Goal: Task Accomplishment & Management: Manage account settings

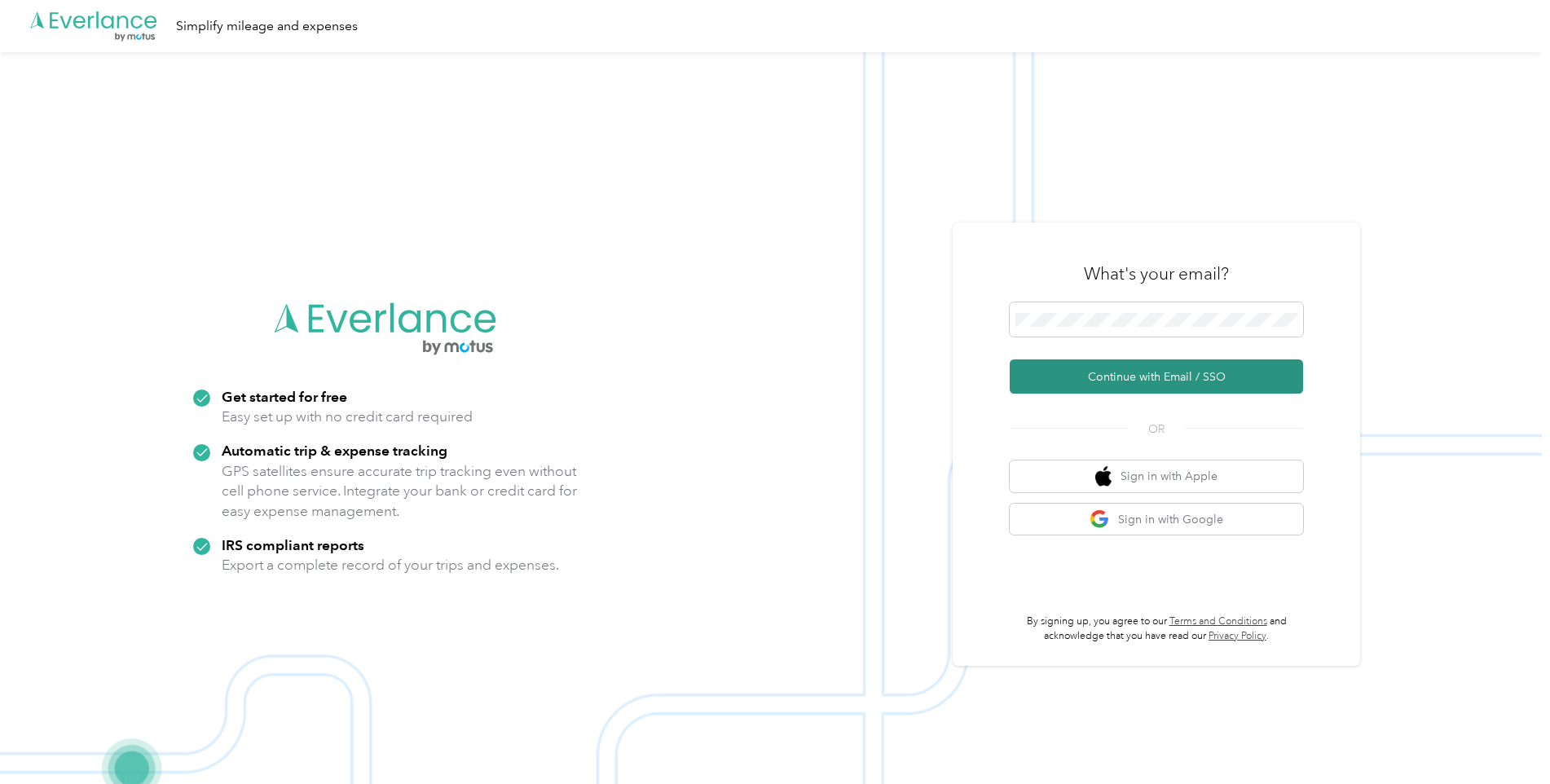
click at [1210, 387] on button "Continue with Email / SSO" at bounding box center [1156, 377] width 293 height 34
click at [1092, 374] on button "Continue with Email / SSO" at bounding box center [1156, 377] width 293 height 34
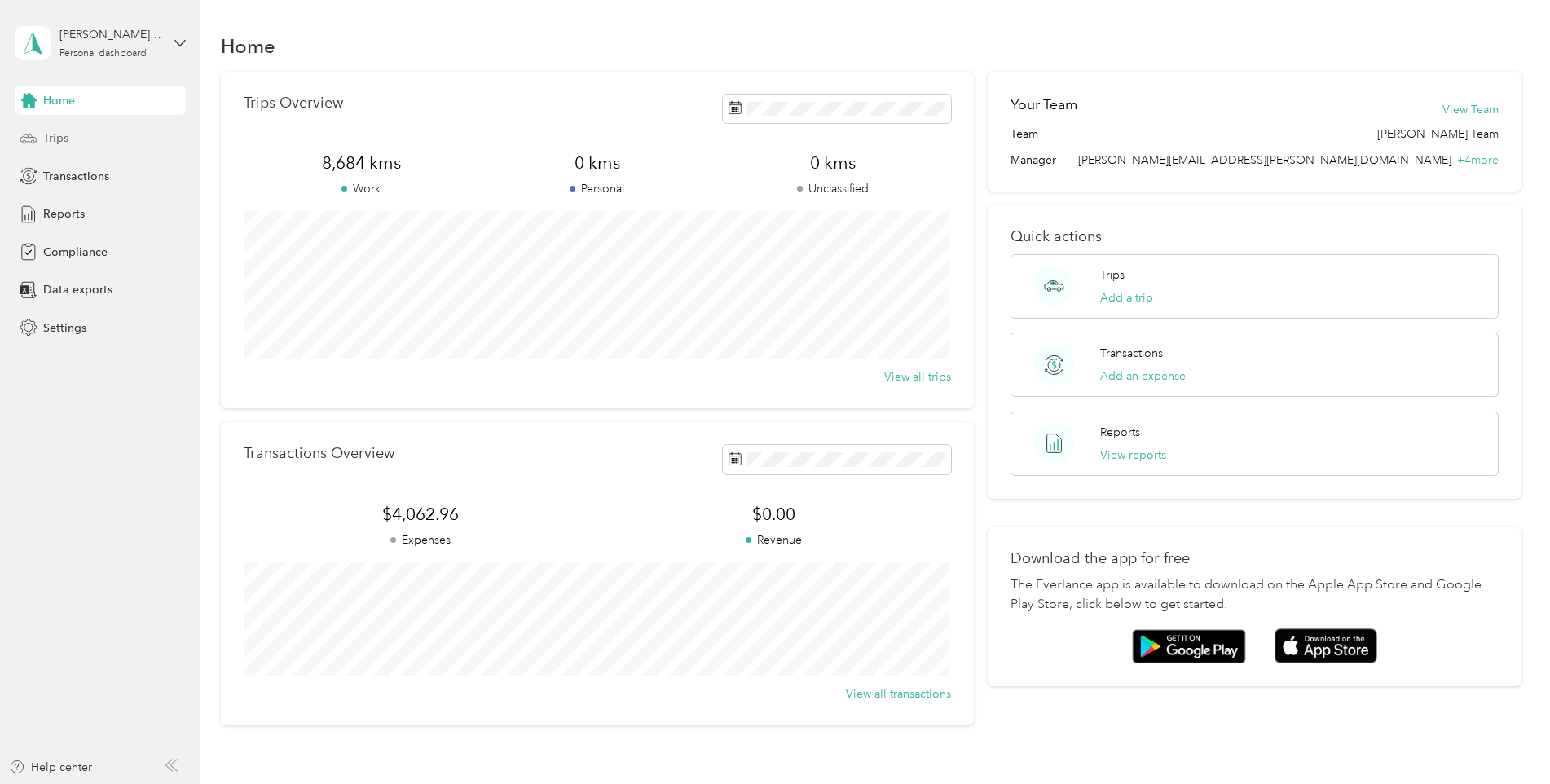
click at [56, 141] on span "Trips" at bounding box center [56, 138] width 25 height 17
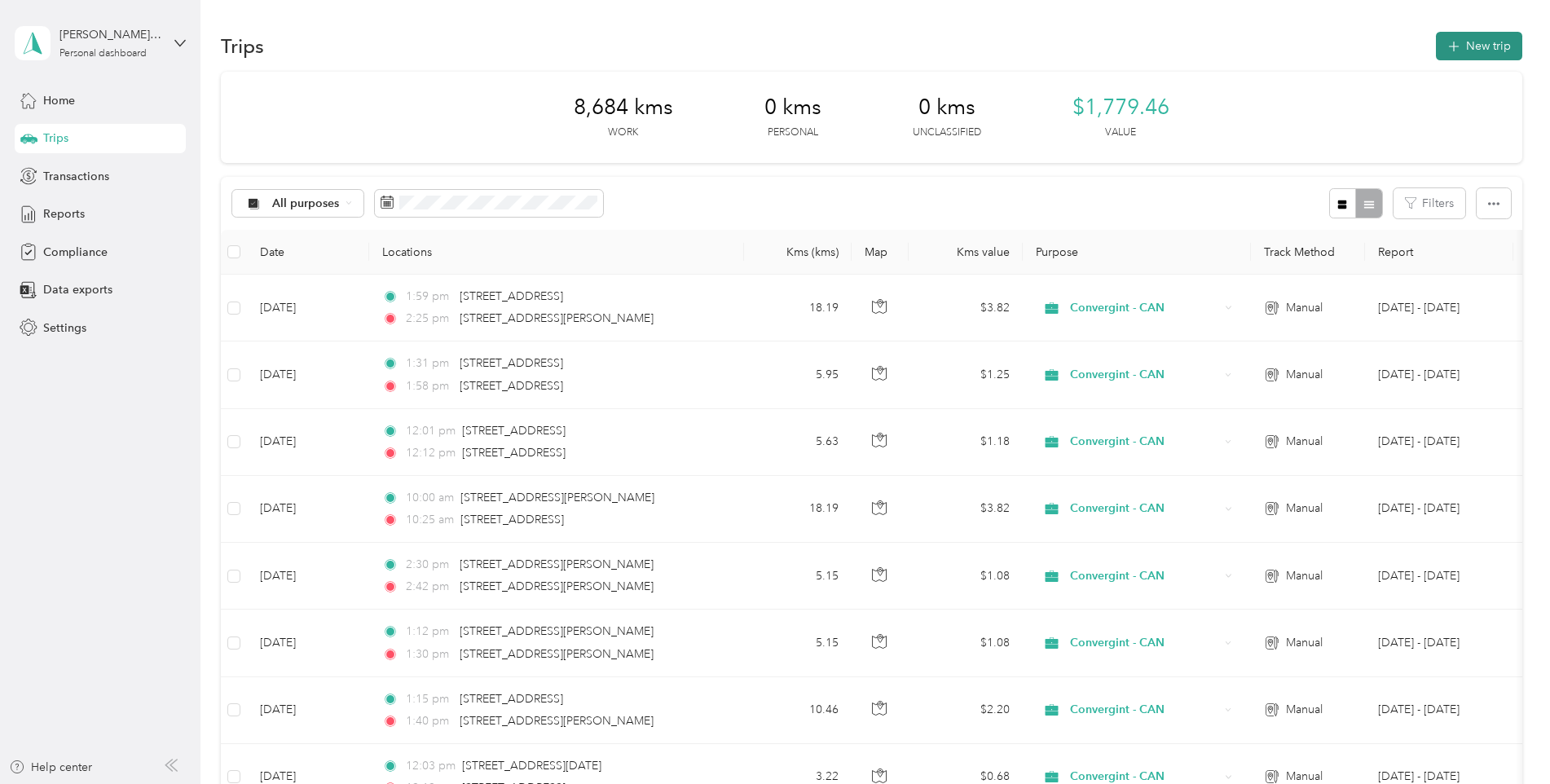
click at [1461, 44] on button "New trip" at bounding box center [1479, 46] width 86 height 29
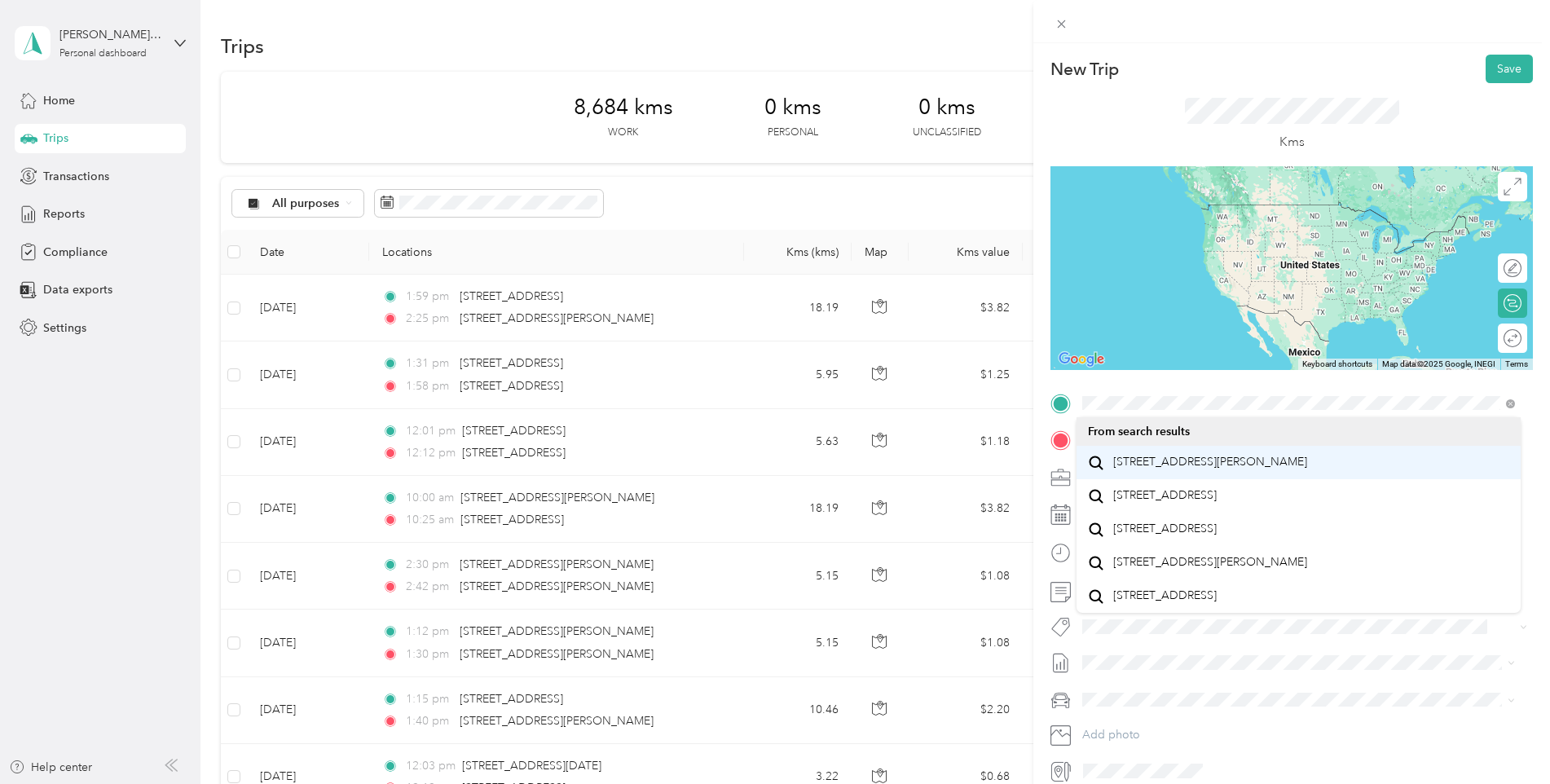
click at [1143, 469] on span "[STREET_ADDRESS][PERSON_NAME]" at bounding box center [1210, 462] width 194 height 15
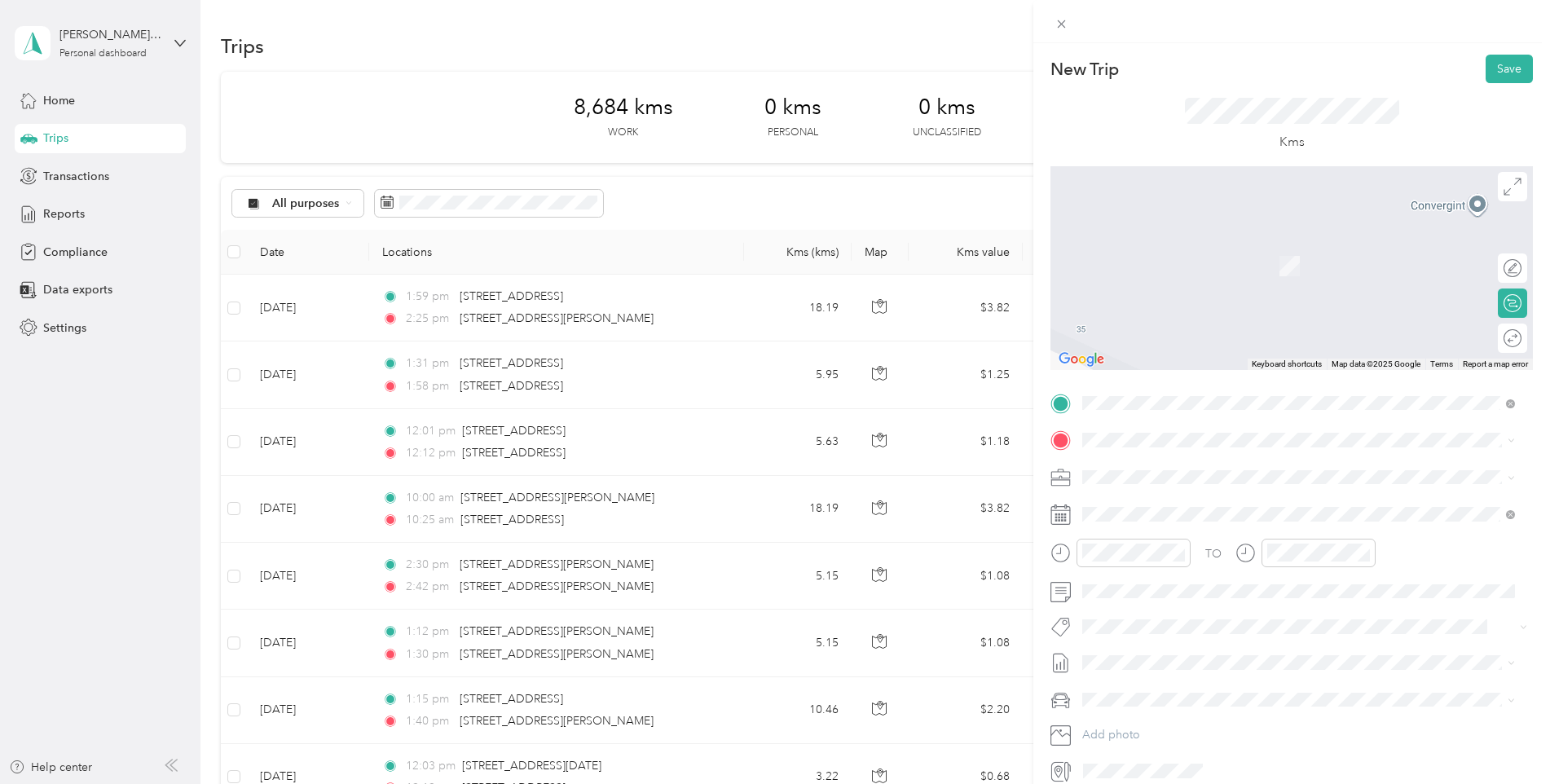
click at [1121, 503] on span "[STREET_ADDRESS][PERSON_NAME]" at bounding box center [1210, 496] width 194 height 15
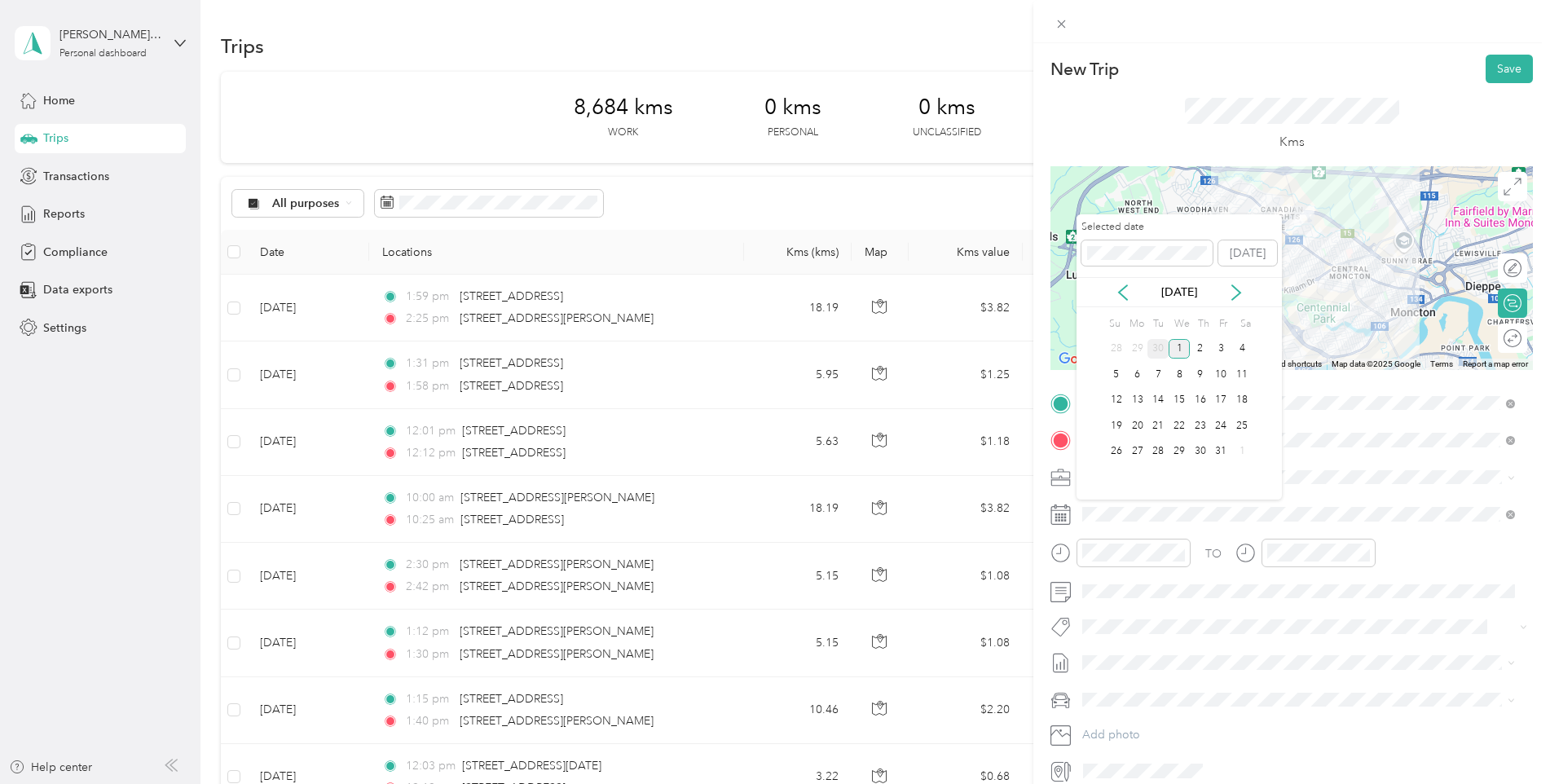
click at [1155, 345] on div "30" at bounding box center [1158, 349] width 21 height 21
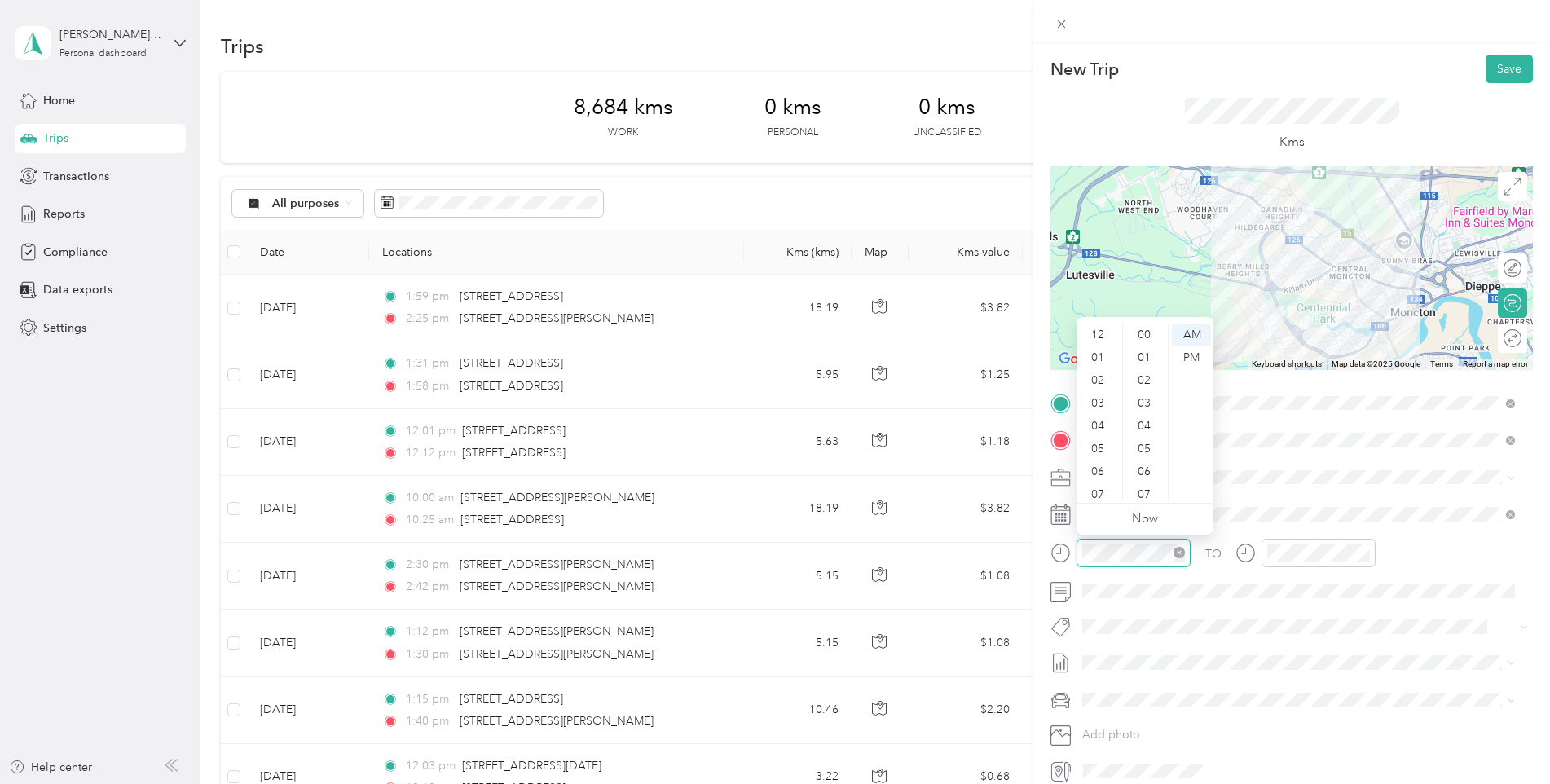
scroll to position [98, 0]
click at [1098, 488] on div "11" at bounding box center [1099, 488] width 39 height 23
click at [1145, 392] on div "50" at bounding box center [1146, 391] width 39 height 23
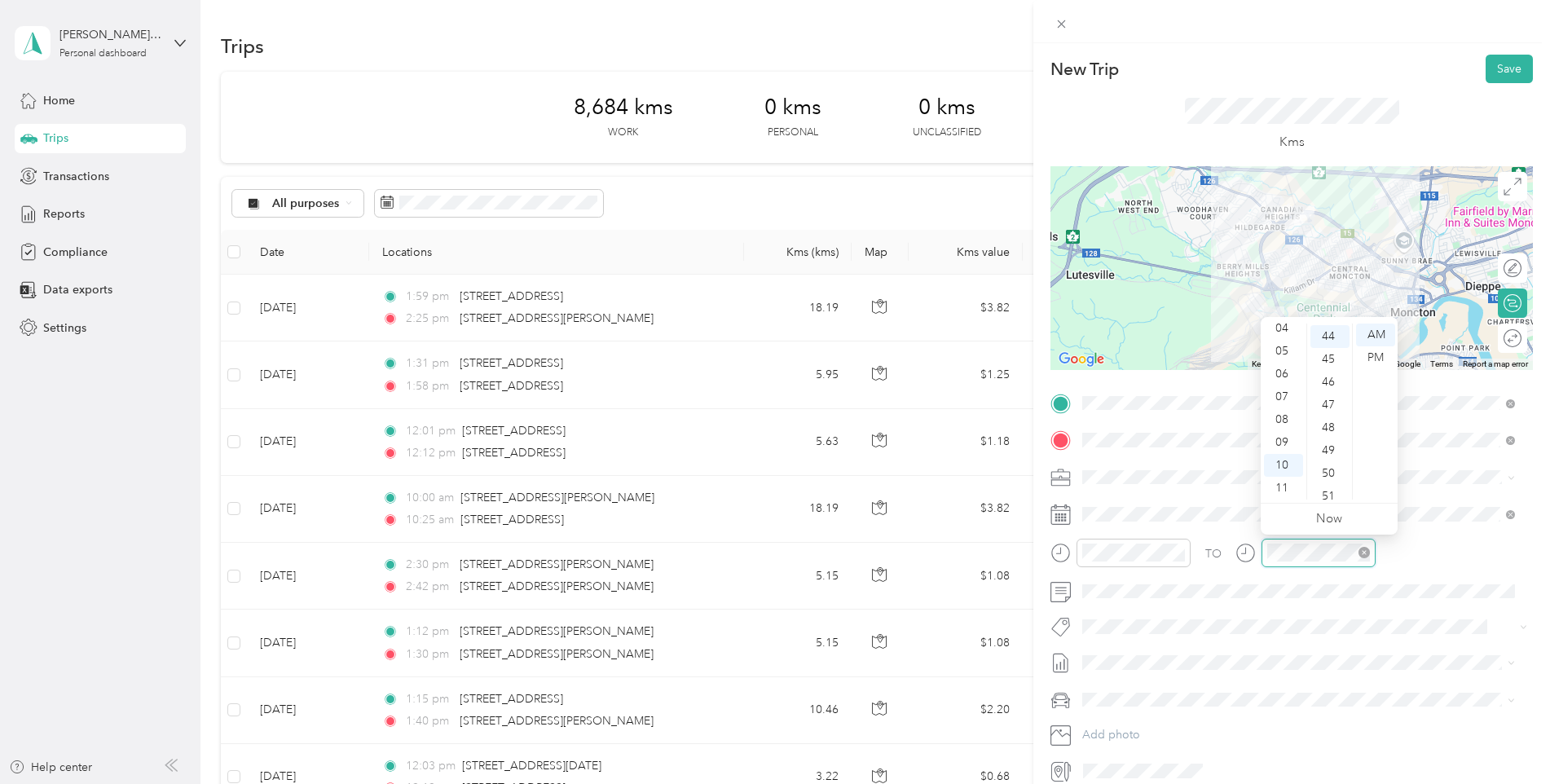
scroll to position [1004, 0]
click at [1291, 482] on div "11" at bounding box center [1284, 488] width 39 height 23
click at [1326, 484] on div "59" at bounding box center [1330, 488] width 39 height 23
click at [1420, 498] on div "TO Add photo" at bounding box center [1292, 587] width 483 height 393
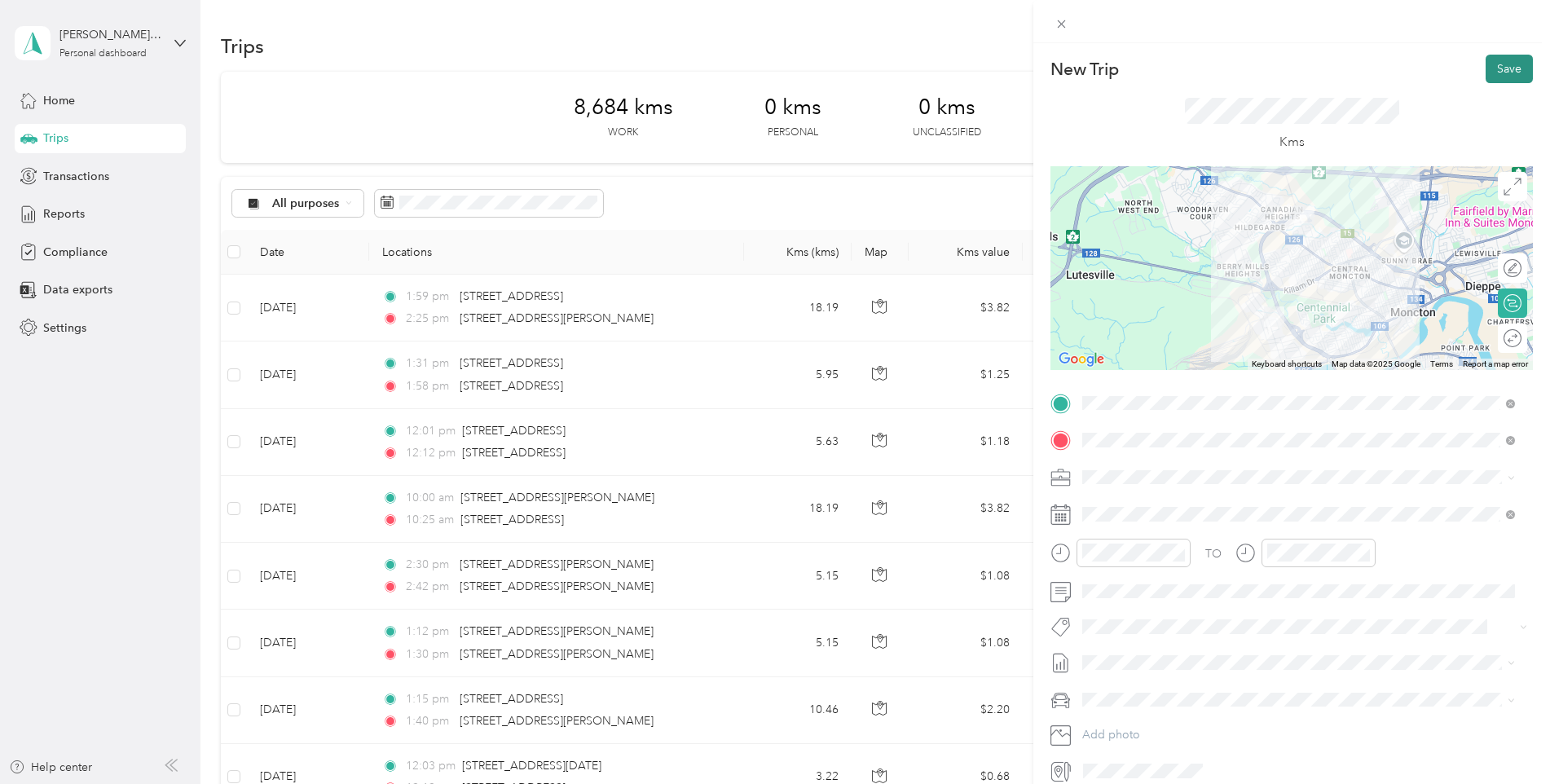
click at [1489, 66] on button "Save" at bounding box center [1510, 69] width 48 height 29
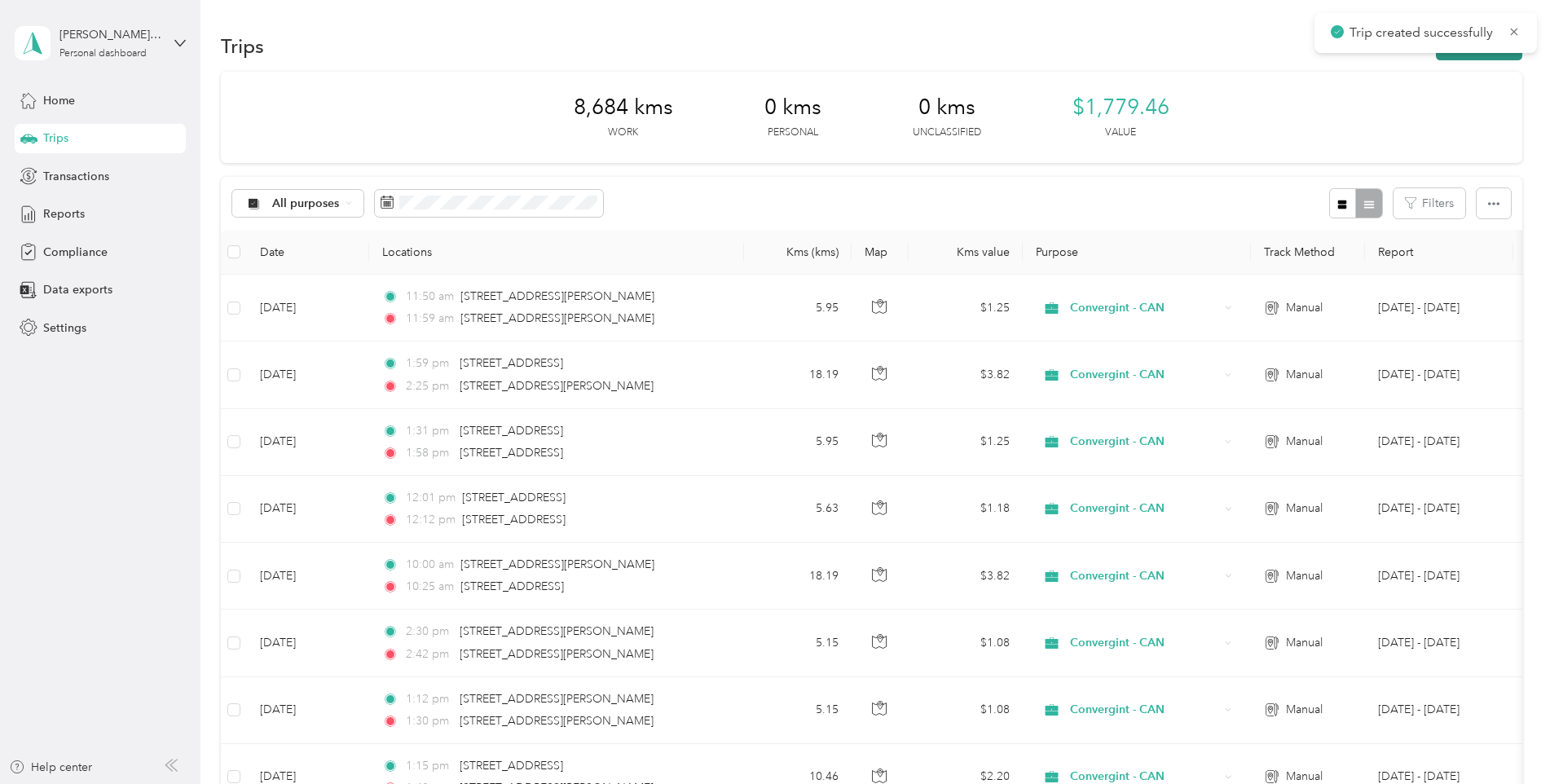
click at [1461, 55] on button "New trip" at bounding box center [1479, 46] width 86 height 29
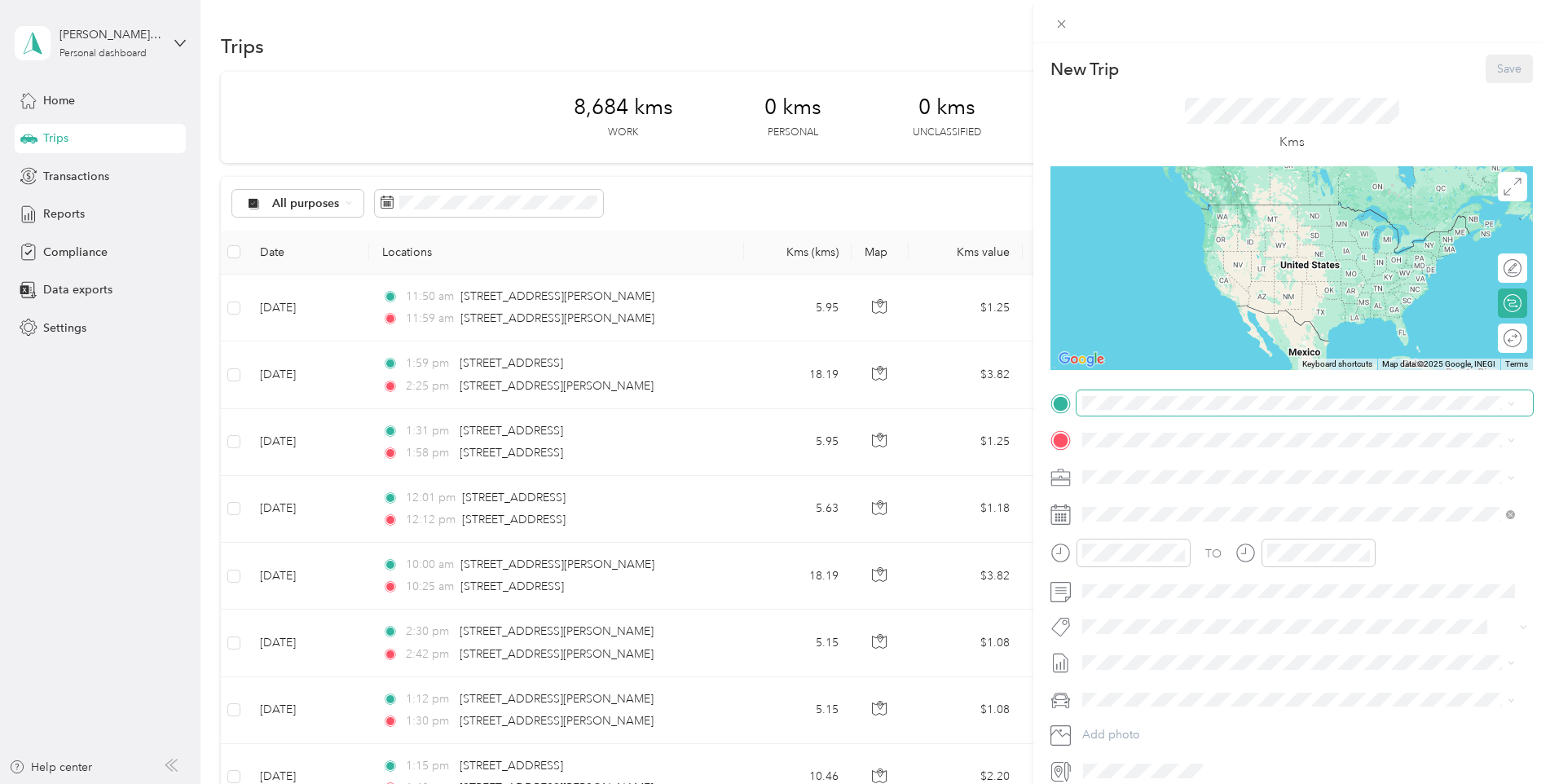
click at [1115, 393] on span at bounding box center [1305, 404] width 456 height 26
click at [1135, 457] on span "[STREET_ADDRESS][PERSON_NAME]" at bounding box center [1210, 462] width 194 height 15
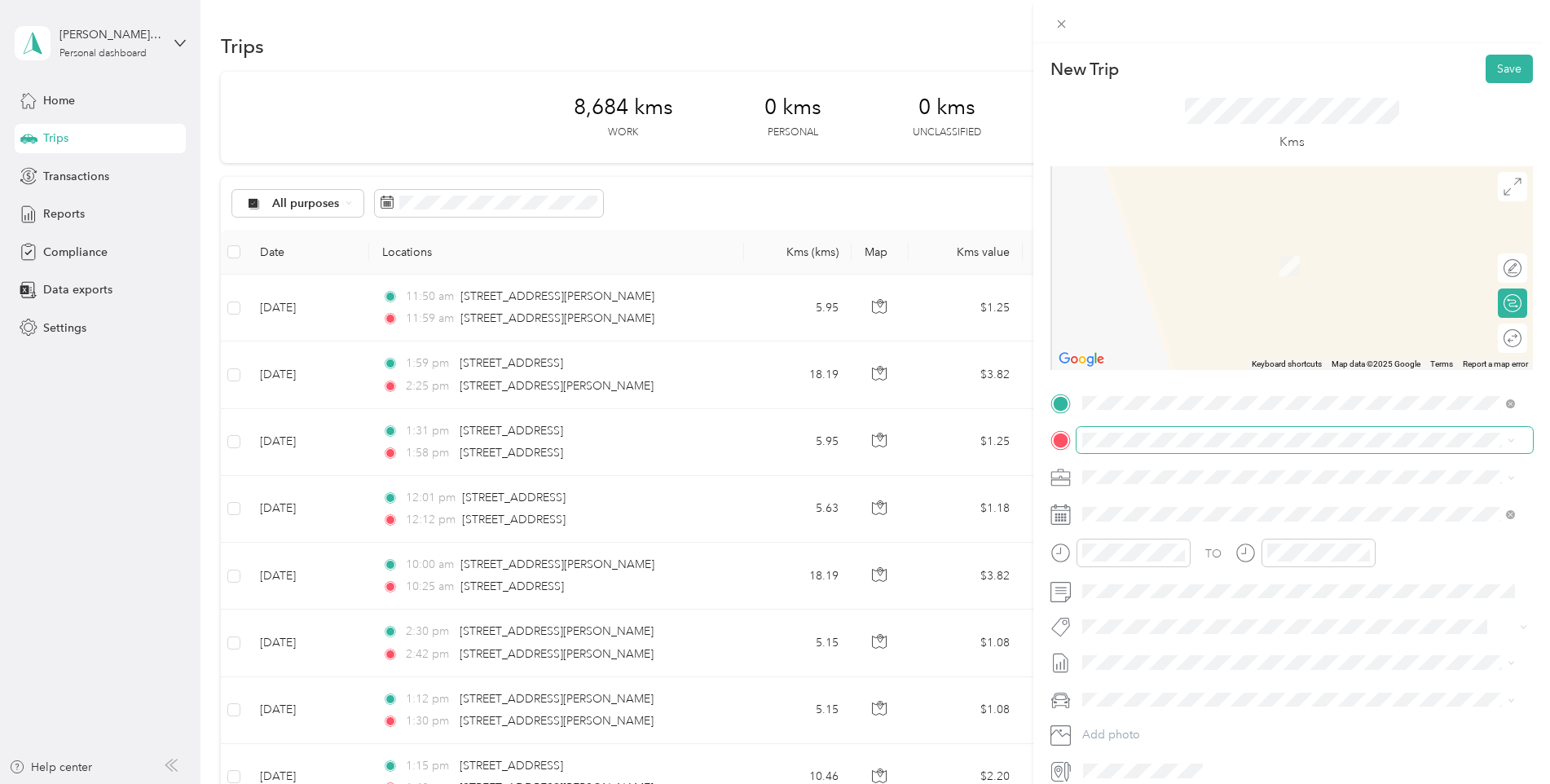
click at [1132, 447] on span at bounding box center [1305, 440] width 456 height 26
click at [1131, 505] on span "[STREET_ADDRESS][PERSON_NAME]" at bounding box center [1210, 499] width 194 height 15
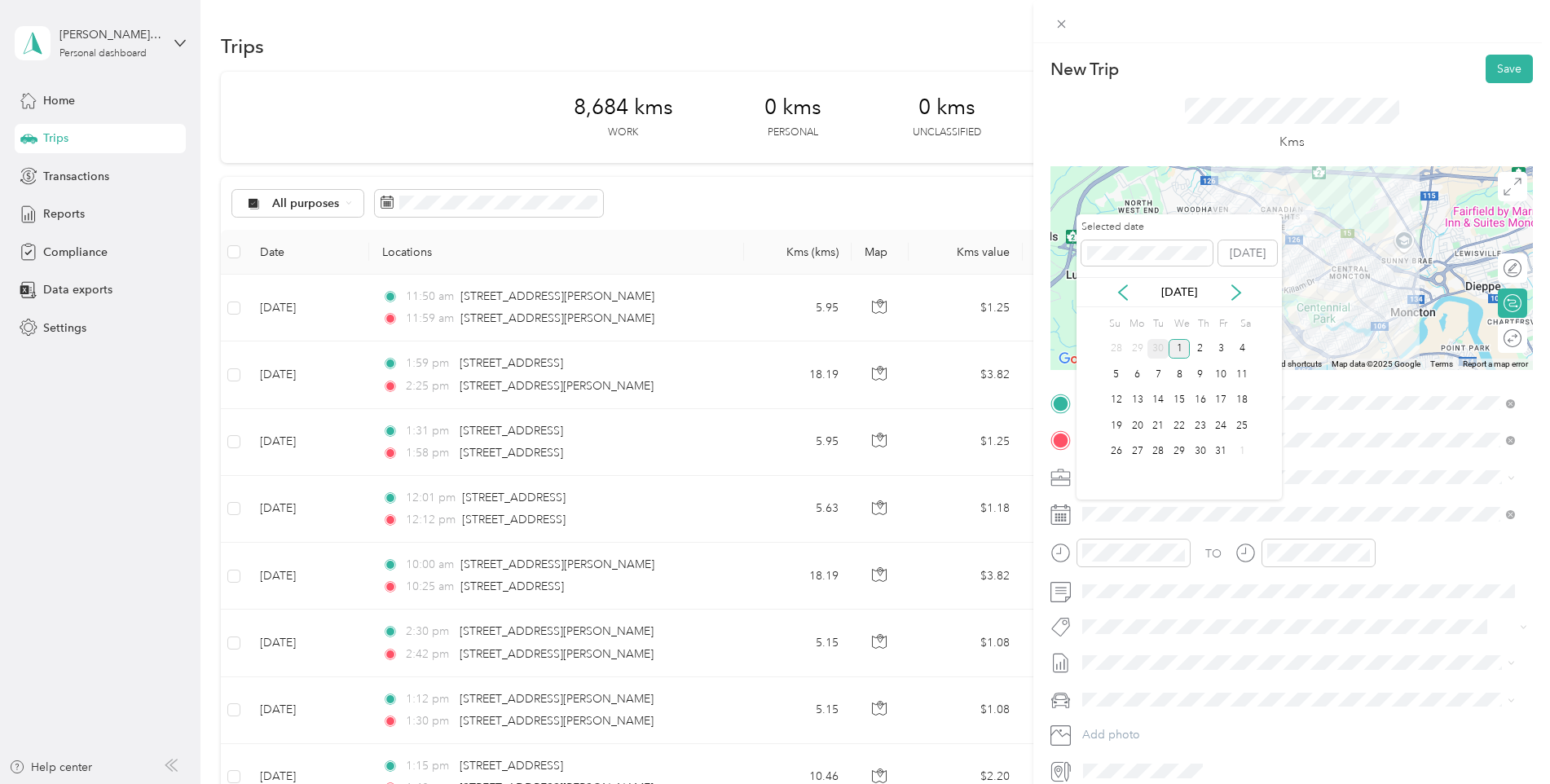
click at [1154, 349] on div "30" at bounding box center [1158, 349] width 21 height 21
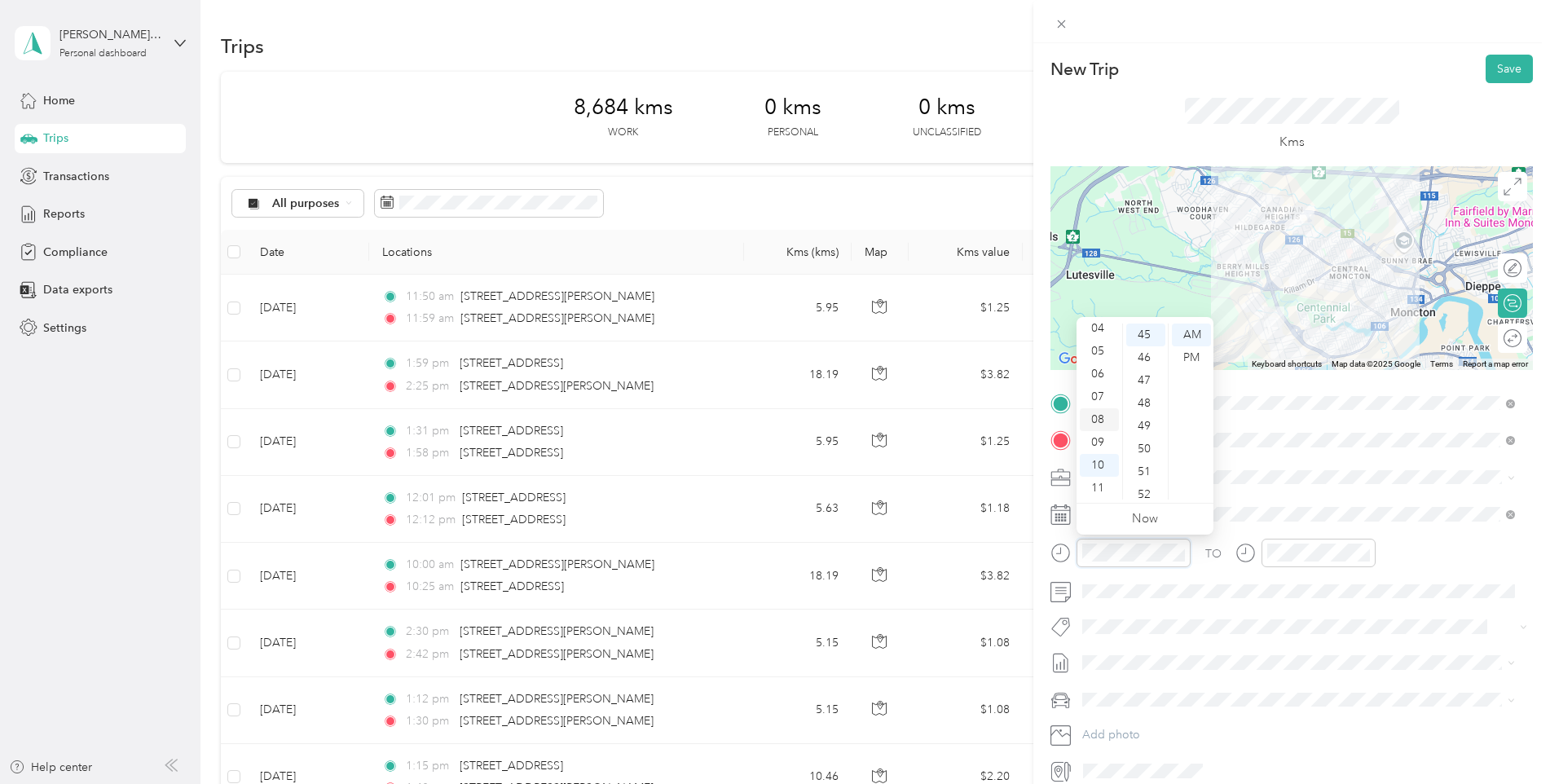
scroll to position [0, 0]
click at [1097, 355] on div "01" at bounding box center [1099, 358] width 39 height 23
click at [1140, 402] on div "05" at bounding box center [1146, 401] width 39 height 23
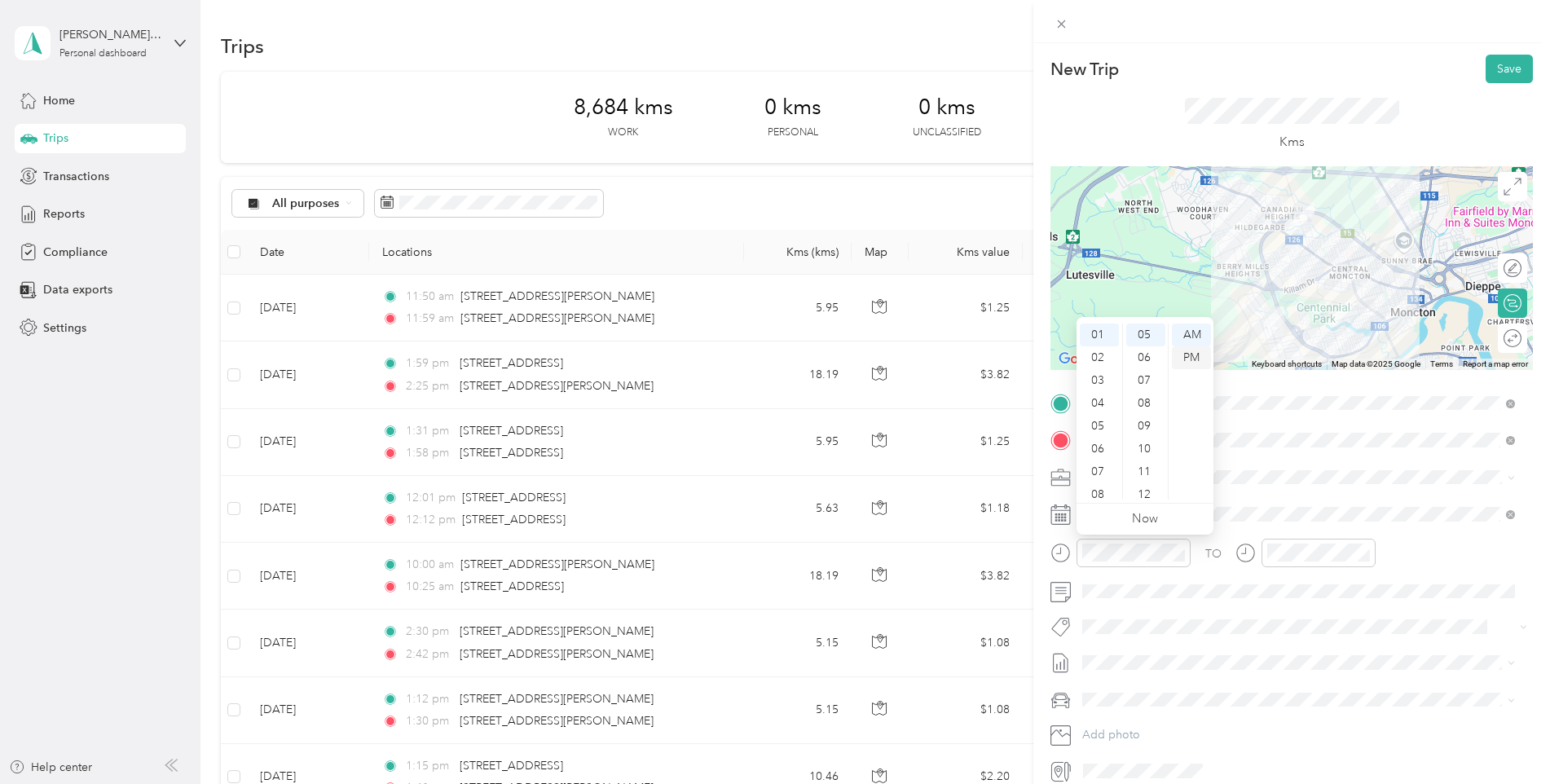
click at [1185, 364] on div "PM" at bounding box center [1192, 358] width 39 height 23
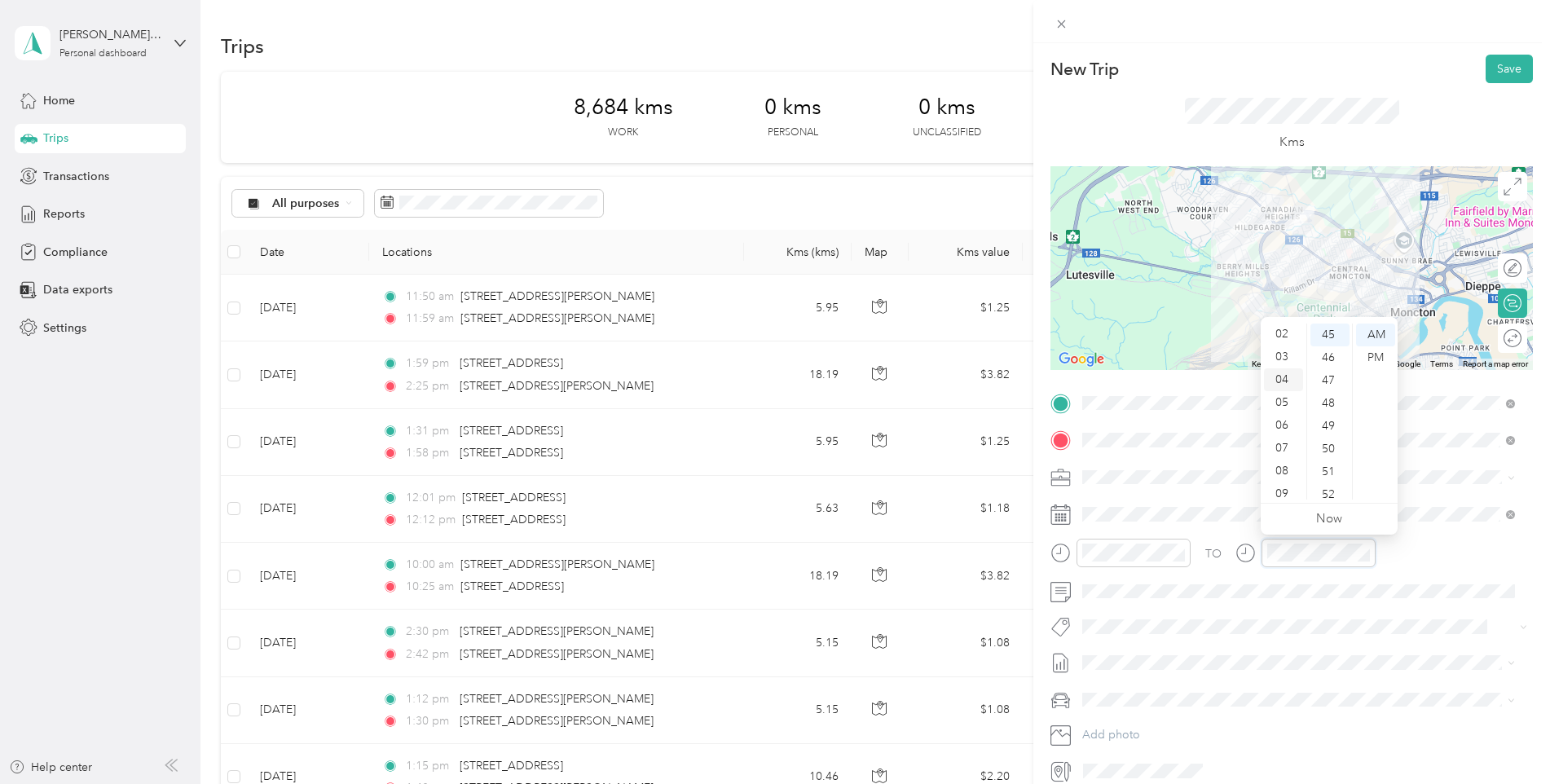
scroll to position [0, 0]
click at [1282, 349] on div "01" at bounding box center [1284, 358] width 39 height 23
click at [1332, 413] on div "20" at bounding box center [1330, 416] width 39 height 23
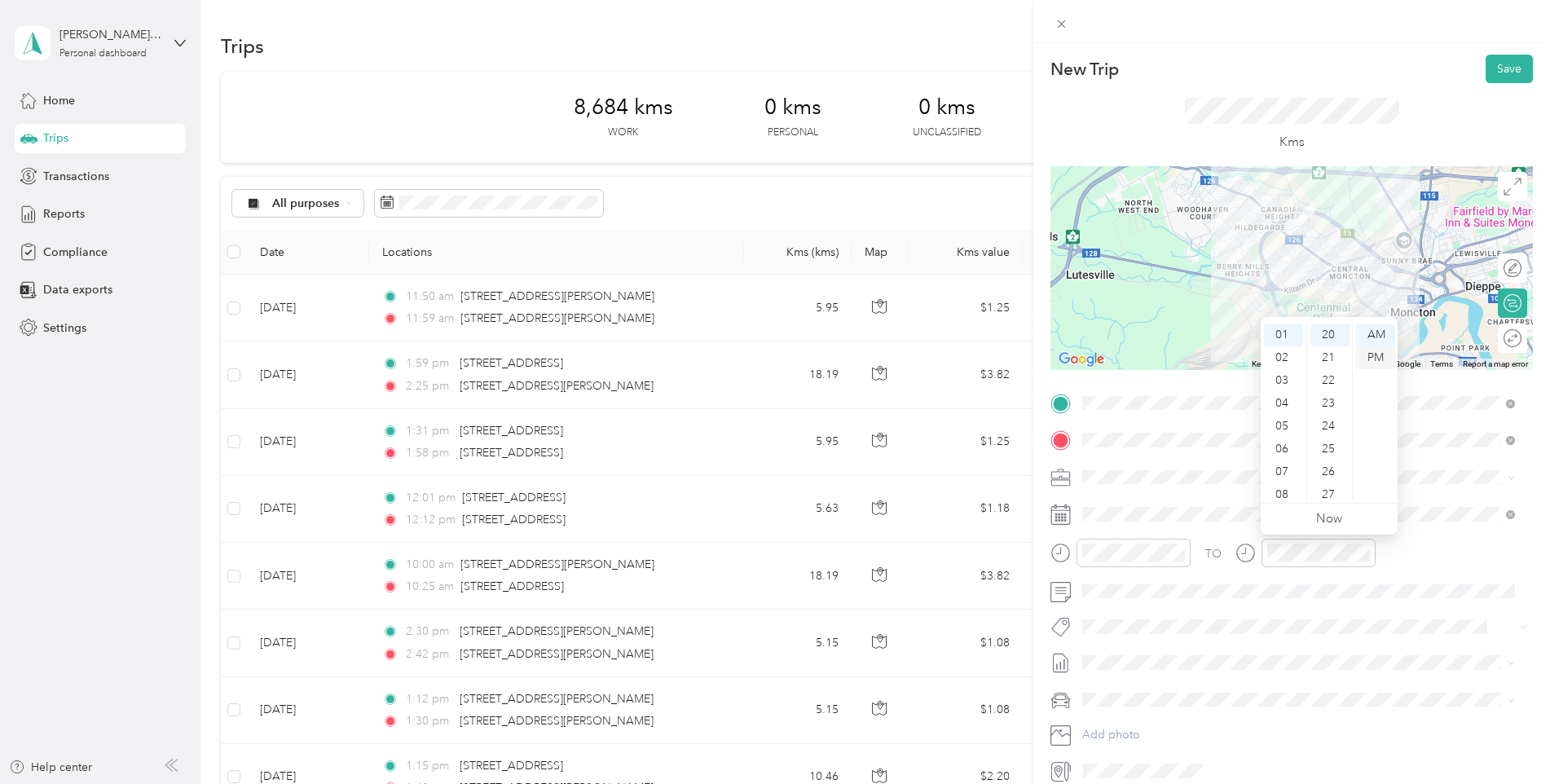
click at [1375, 359] on div "PM" at bounding box center [1376, 358] width 39 height 23
click at [1353, 91] on div "Kms" at bounding box center [1292, 124] width 483 height 83
click at [1490, 71] on button "Save" at bounding box center [1510, 69] width 48 height 29
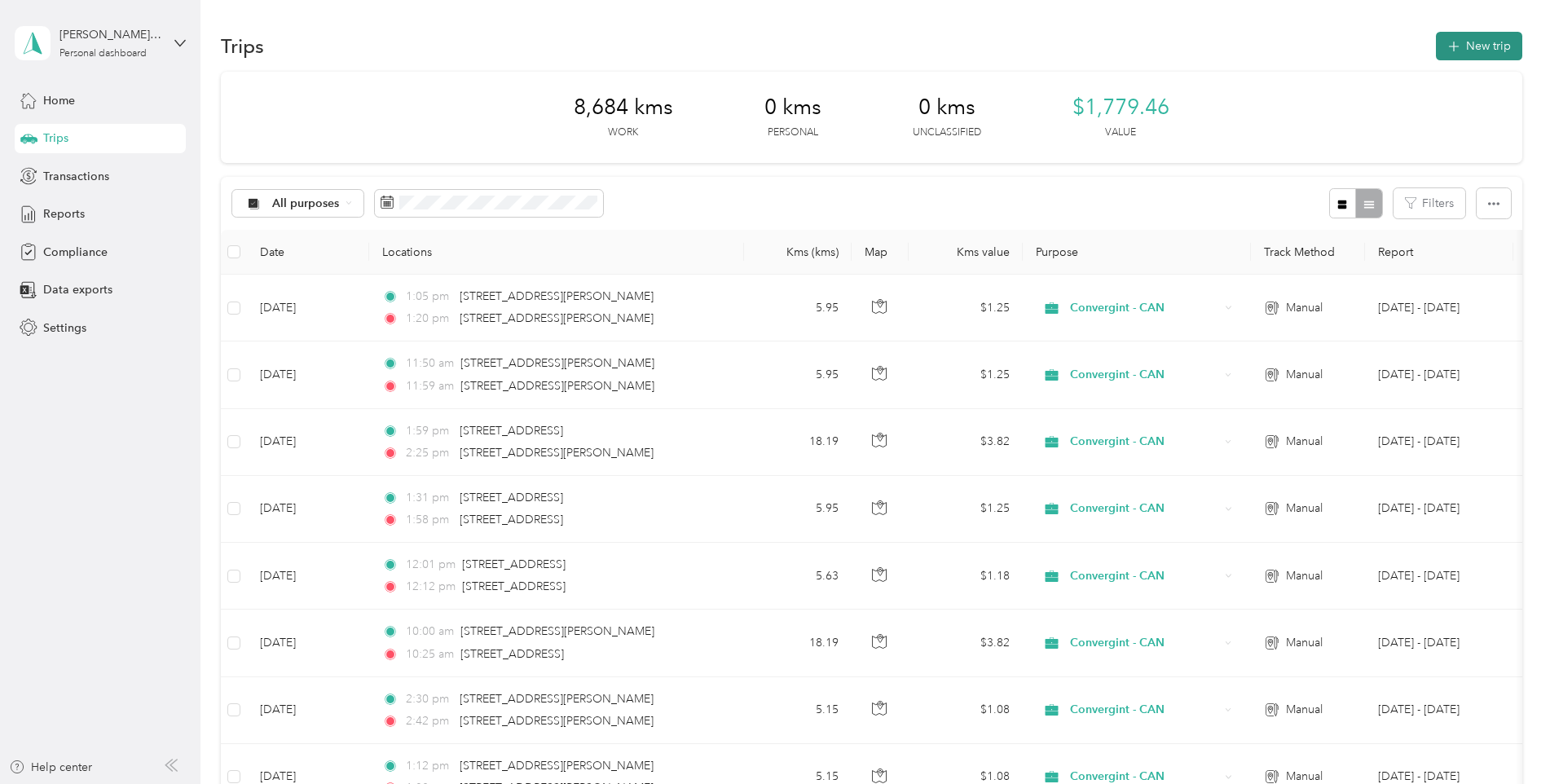
click at [1462, 44] on button "New trip" at bounding box center [1479, 46] width 86 height 29
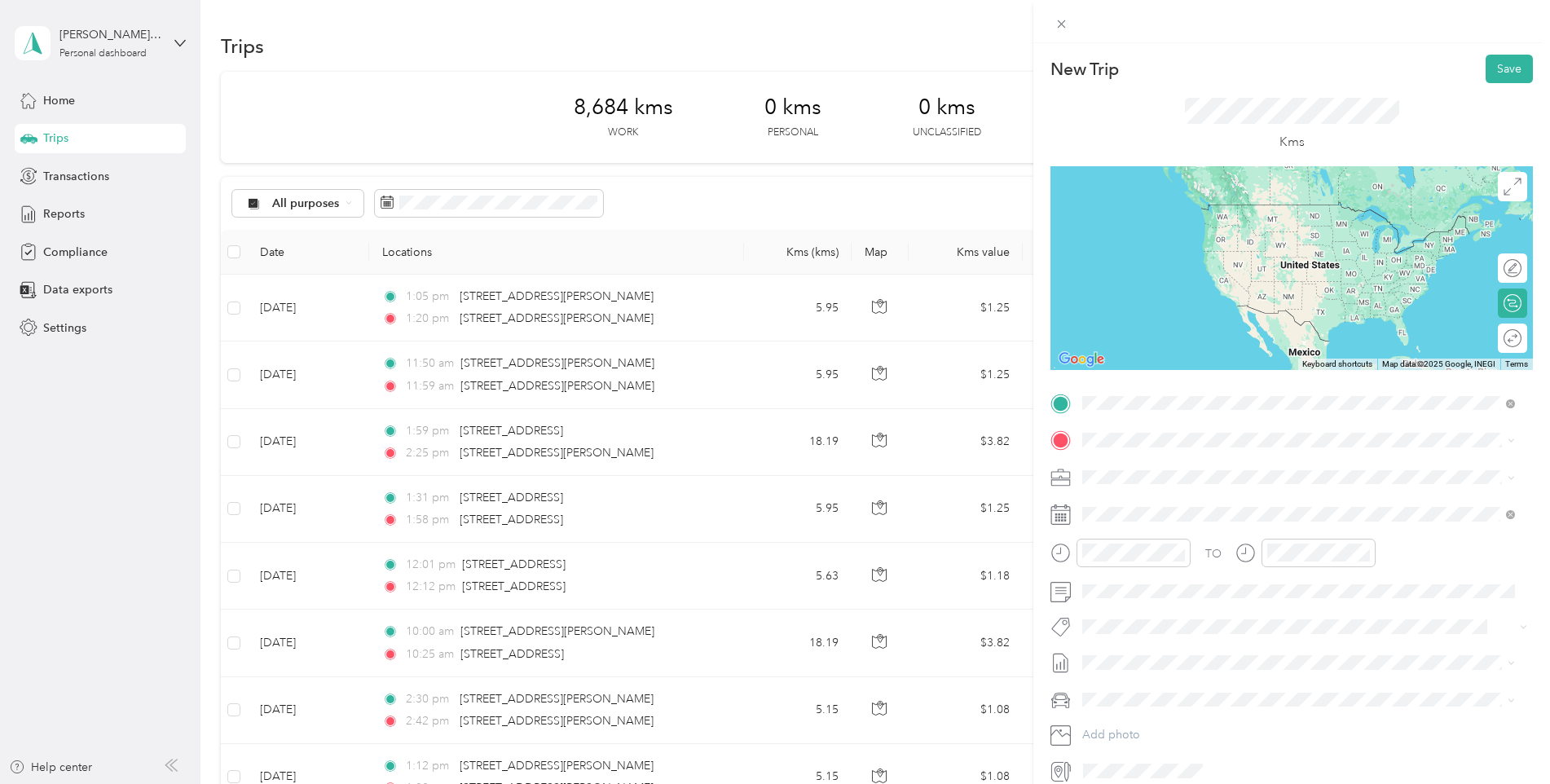
click at [1144, 465] on span "[STREET_ADDRESS]" at bounding box center [1165, 462] width 103 height 15
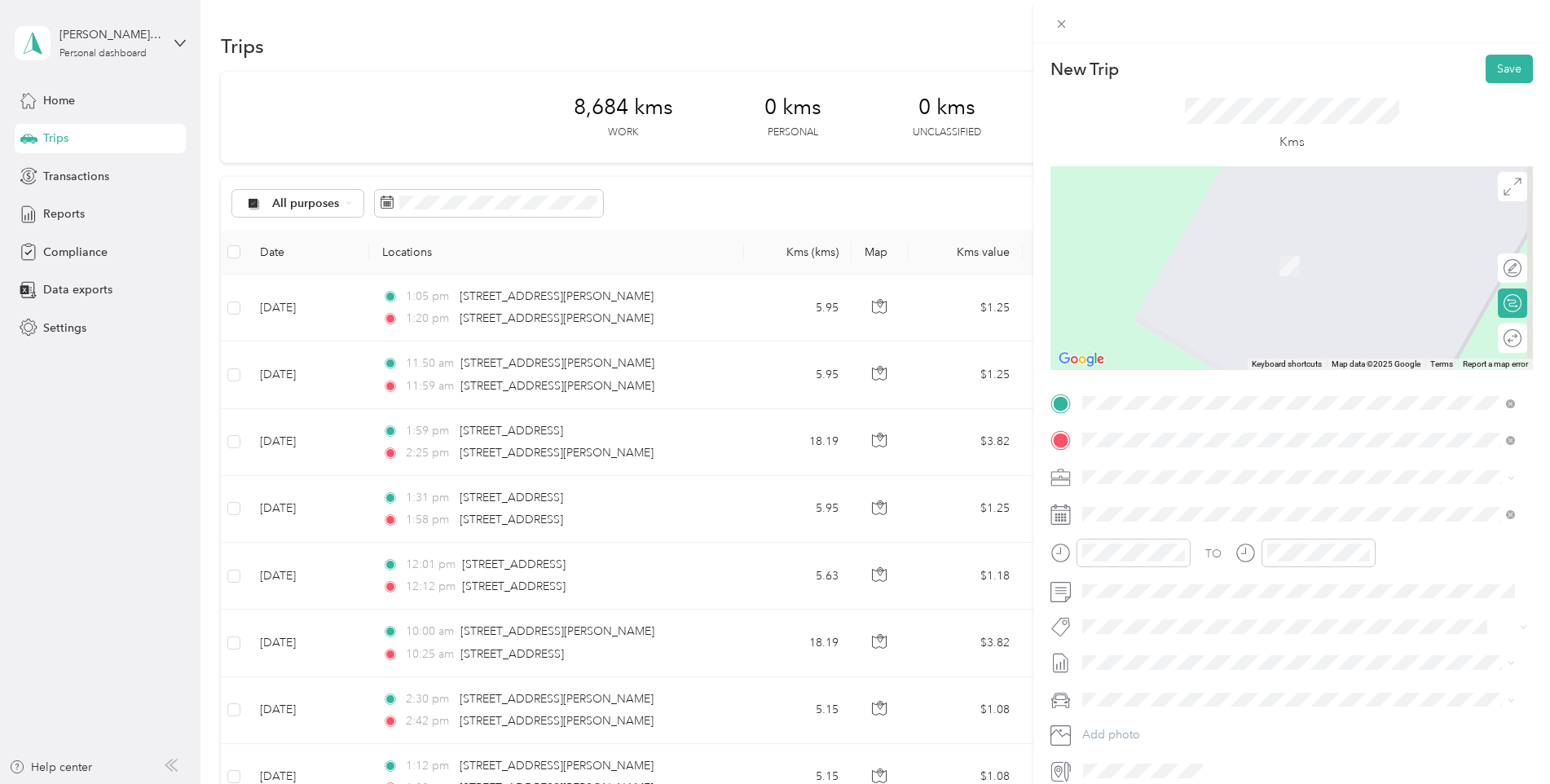
click at [1185, 506] on span "[STREET_ADDRESS][PERSON_NAME][PERSON_NAME]" at bounding box center [1255, 499] width 284 height 15
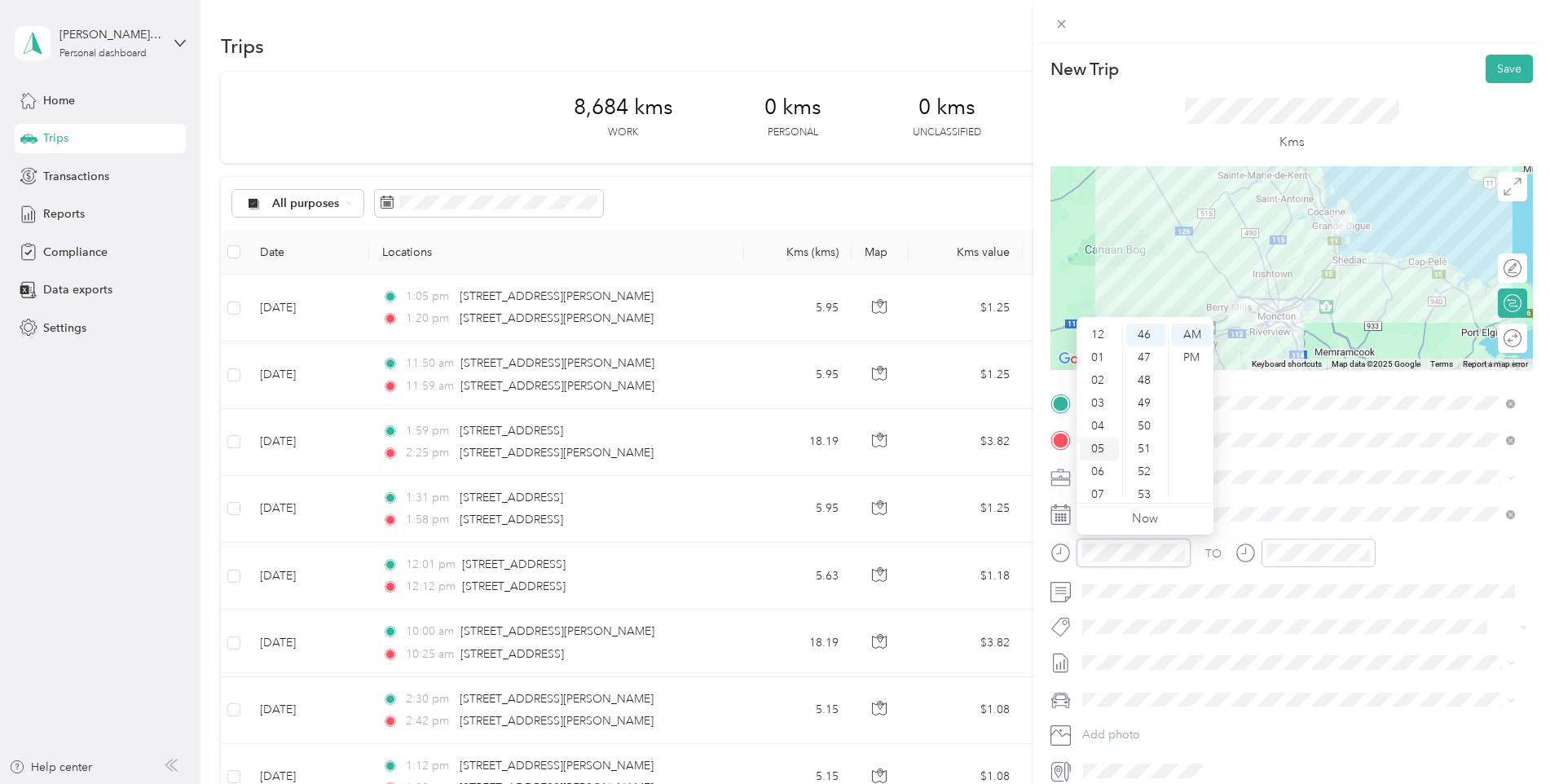
scroll to position [81, 0]
click at [1100, 416] on div "07" at bounding box center [1099, 413] width 39 height 23
click at [1149, 369] on div "15" at bounding box center [1146, 361] width 39 height 23
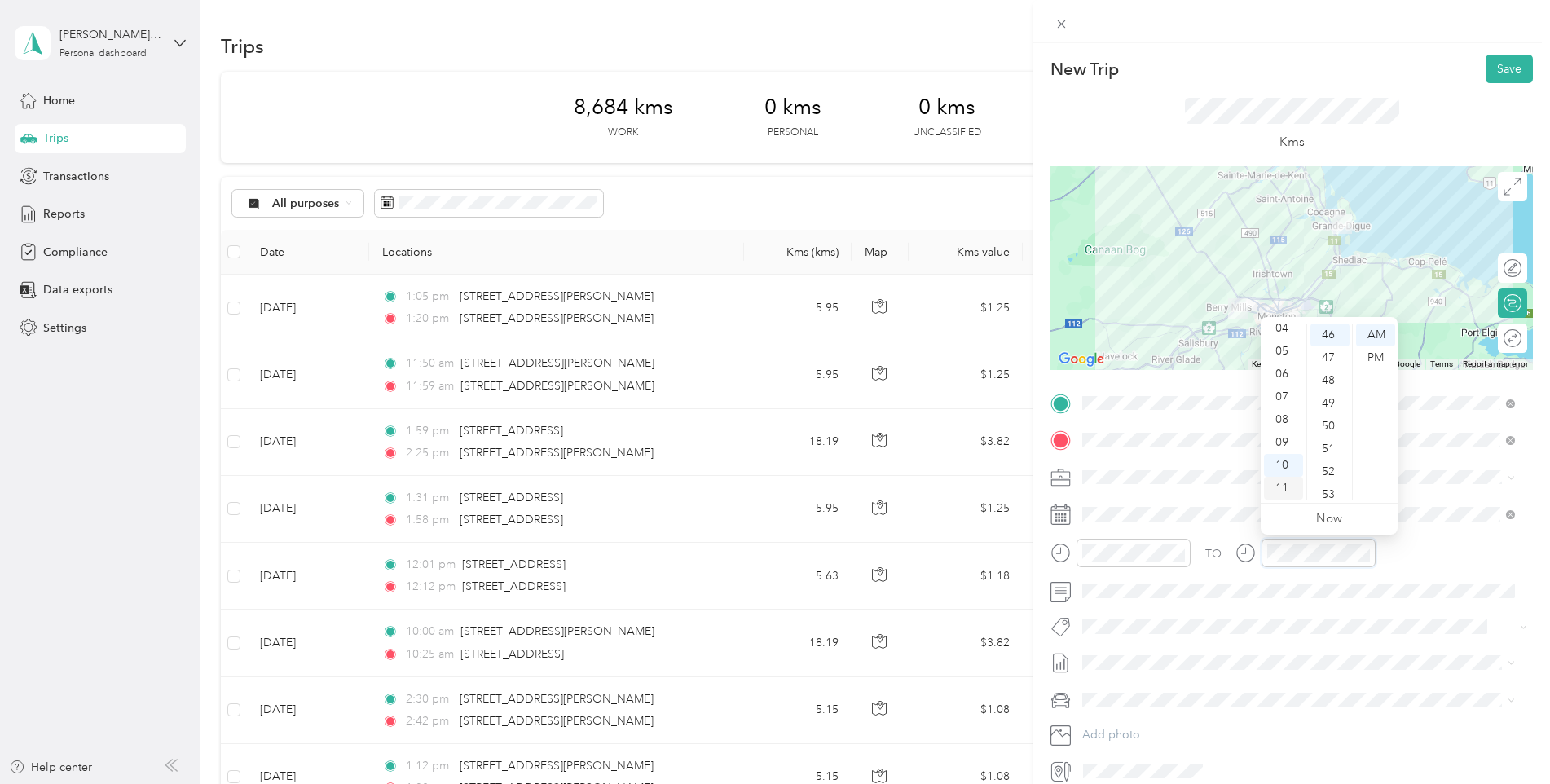
scroll to position [1050, 0]
click at [1284, 416] on div "08" at bounding box center [1284, 420] width 39 height 23
click at [1332, 379] on div "02" at bounding box center [1330, 381] width 39 height 23
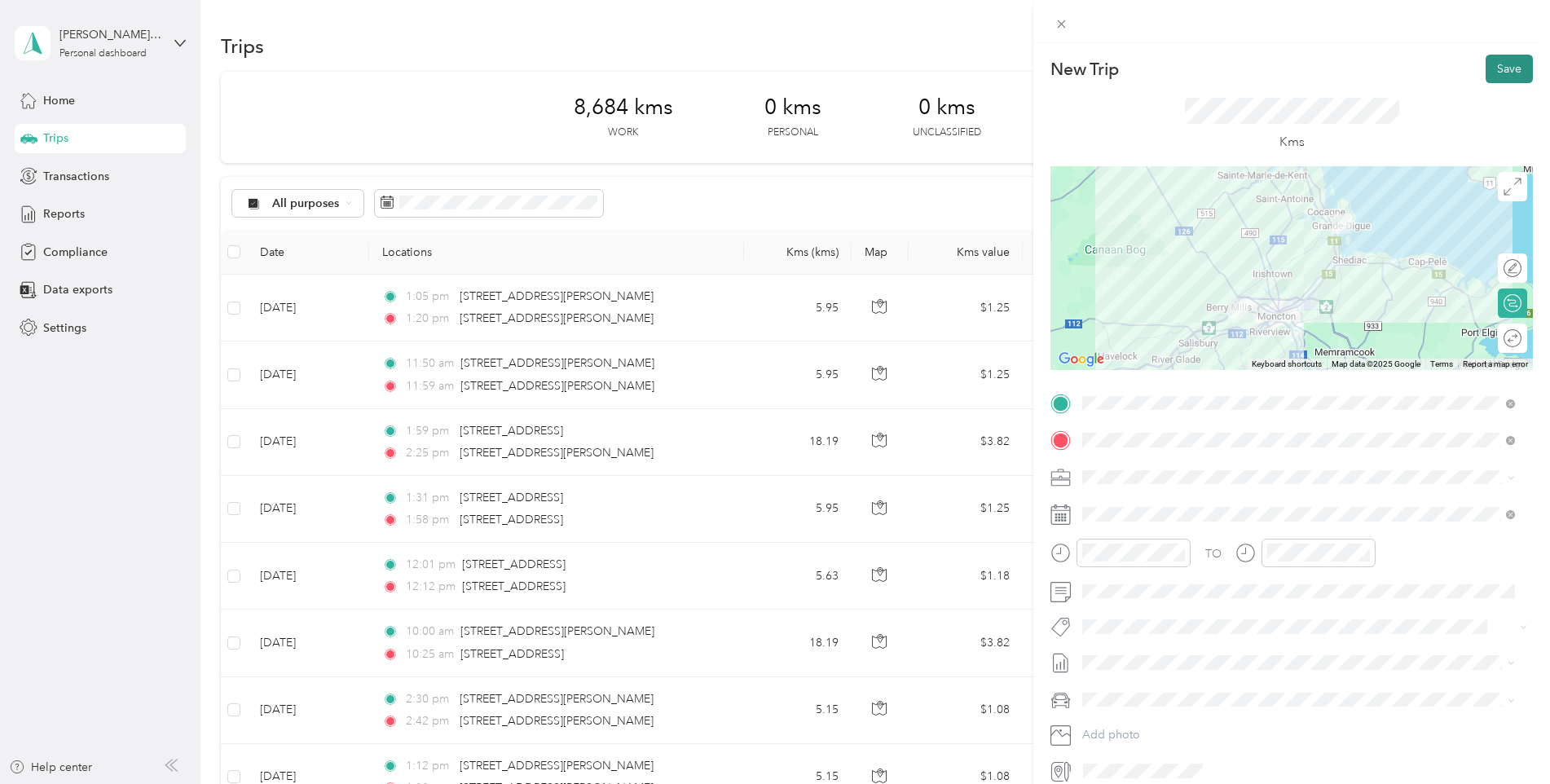
click at [1491, 75] on button "Save" at bounding box center [1510, 69] width 48 height 29
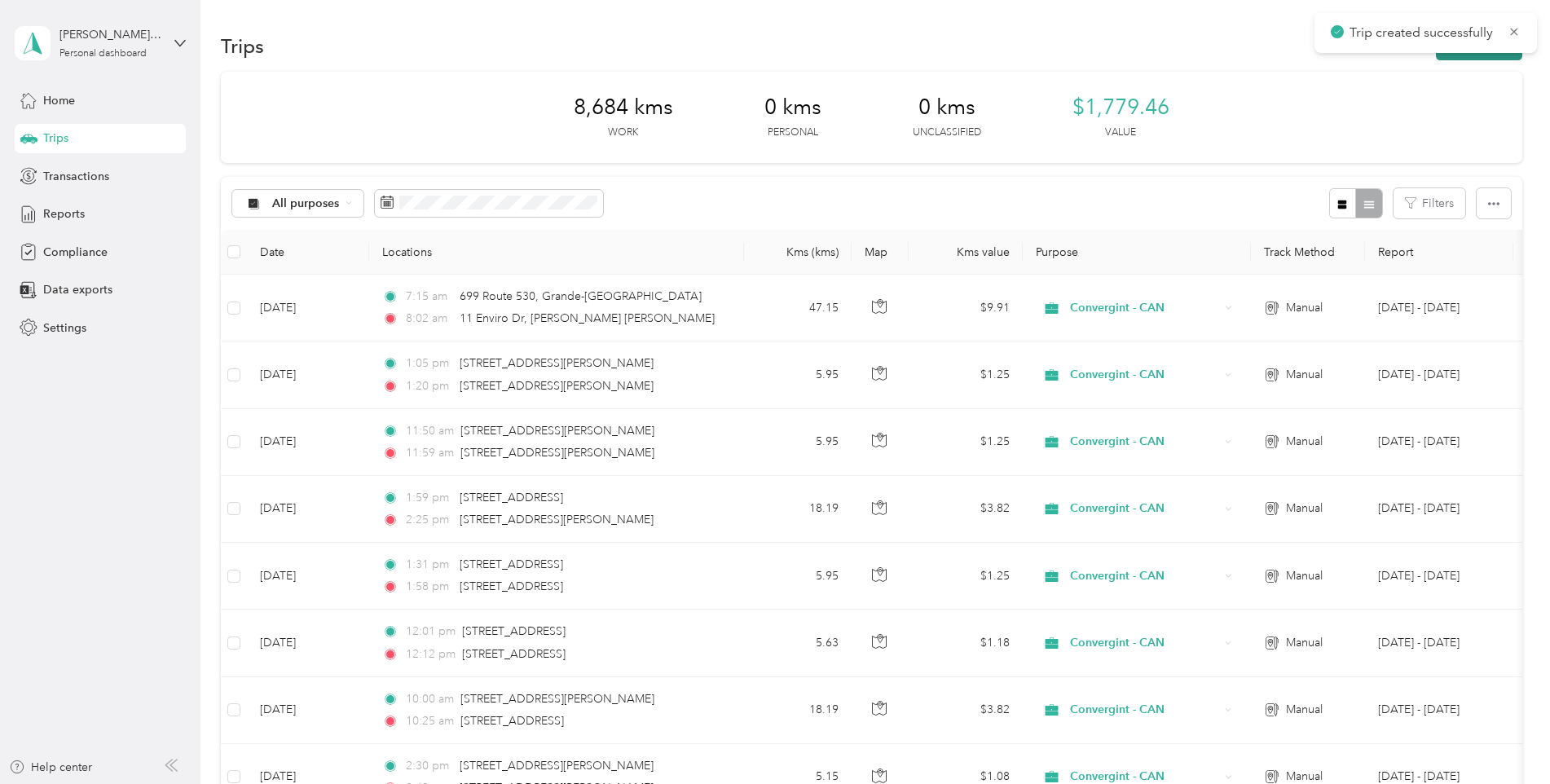
click at [1461, 57] on button "New trip" at bounding box center [1479, 46] width 86 height 29
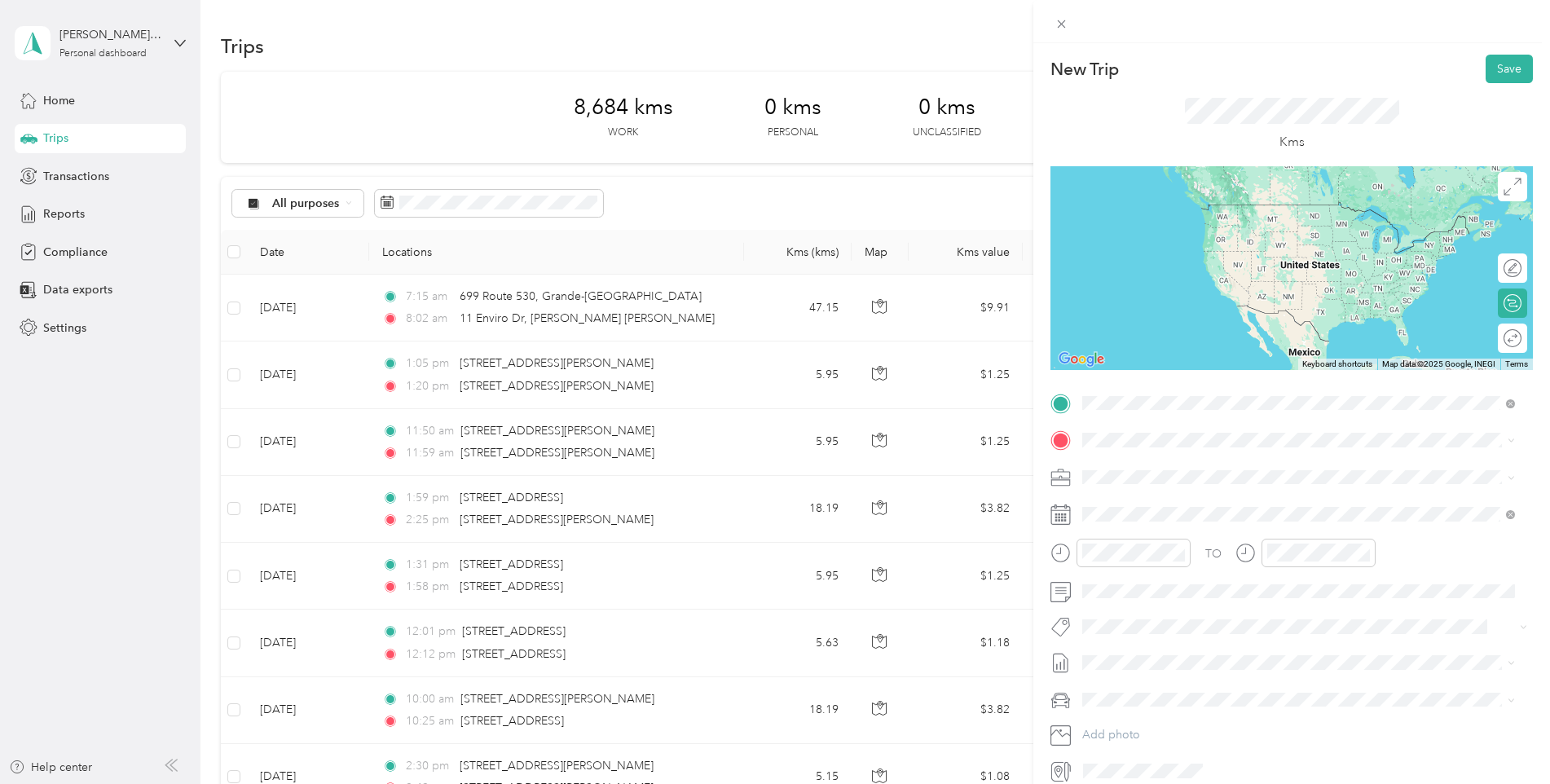
click at [1135, 470] on span "[STREET_ADDRESS][PERSON_NAME][PERSON_NAME]" at bounding box center [1255, 462] width 284 height 15
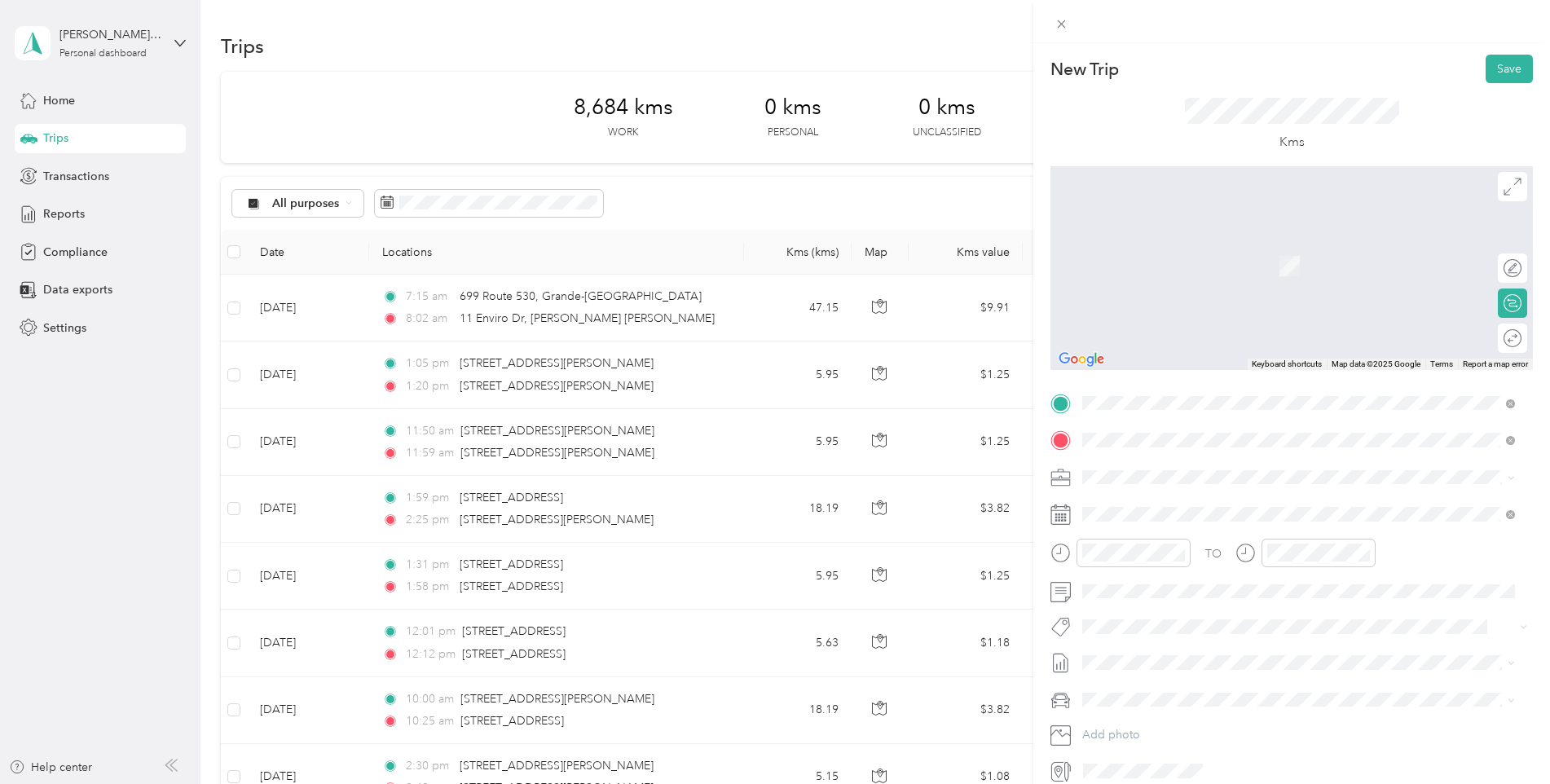
click at [1145, 506] on span "[STREET_ADDRESS]" at bounding box center [1165, 499] width 103 height 15
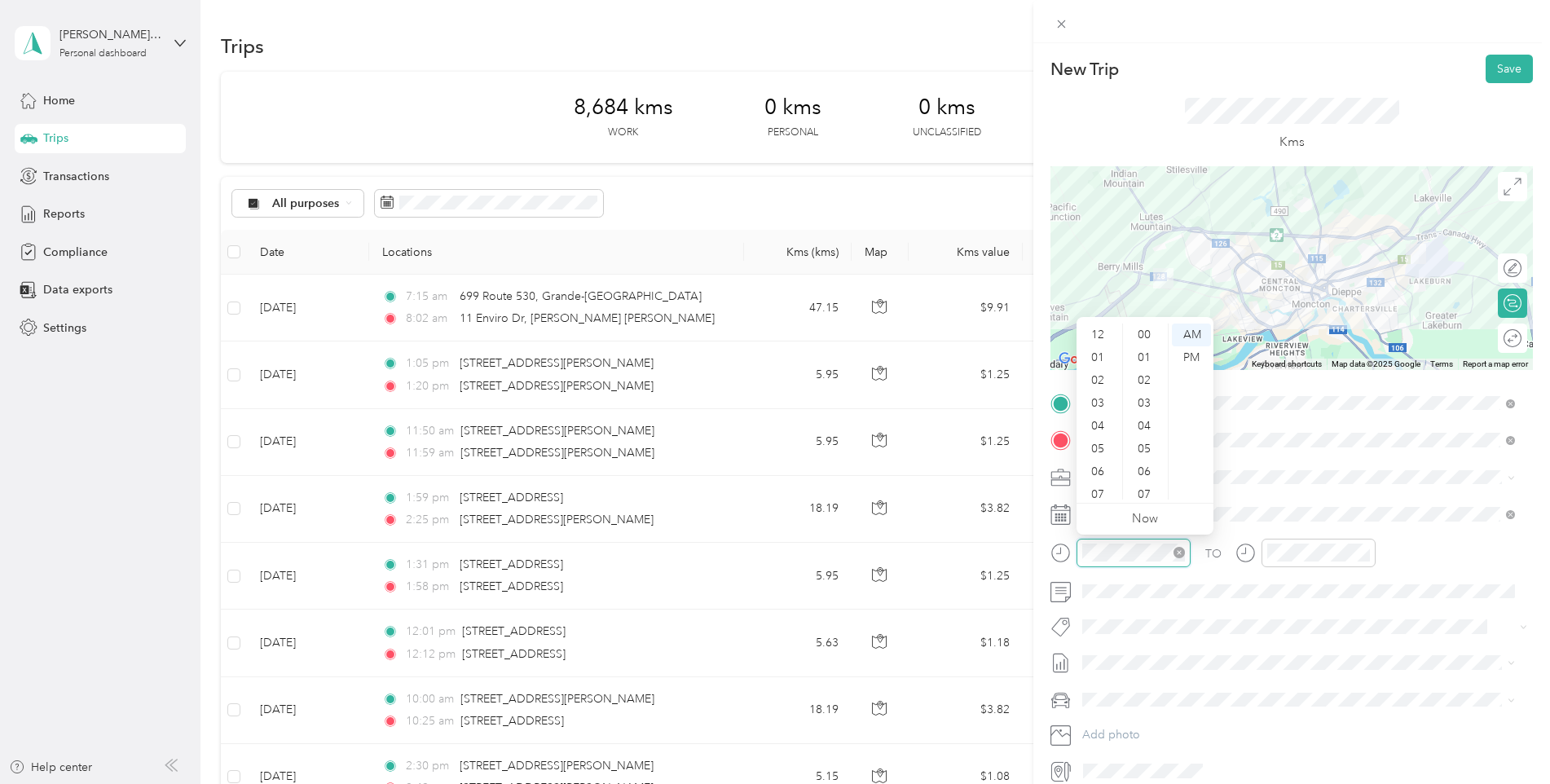
scroll to position [98, 0]
click at [1095, 434] on div "09" at bounding box center [1099, 442] width 39 height 23
click at [1144, 343] on div "33" at bounding box center [1146, 342] width 39 height 23
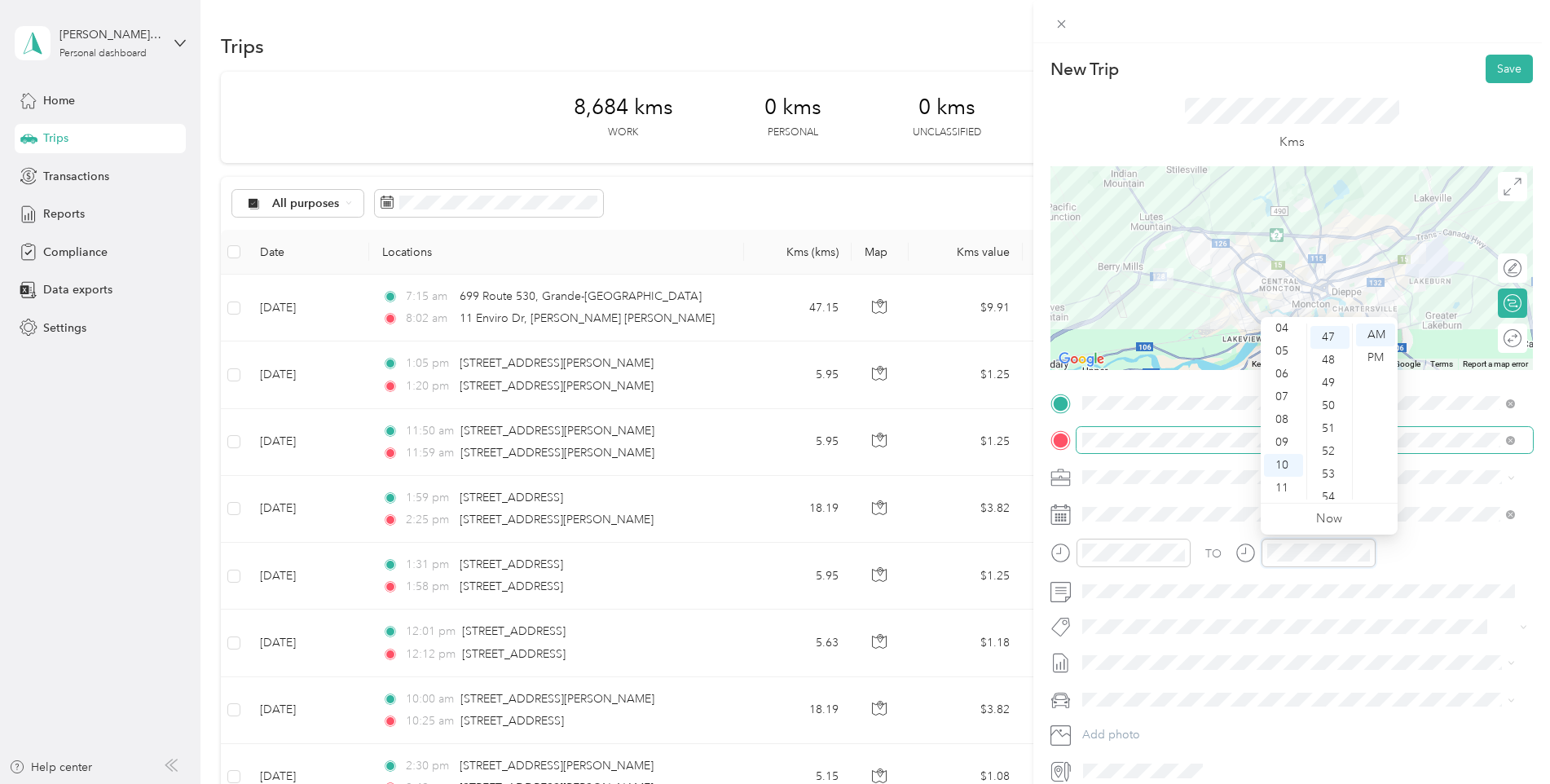
scroll to position [1072, 0]
click at [1274, 439] on div "09" at bounding box center [1284, 442] width 39 height 23
click at [1328, 483] on div "59" at bounding box center [1330, 488] width 39 height 23
click at [1419, 114] on div "Kms" at bounding box center [1292, 124] width 483 height 83
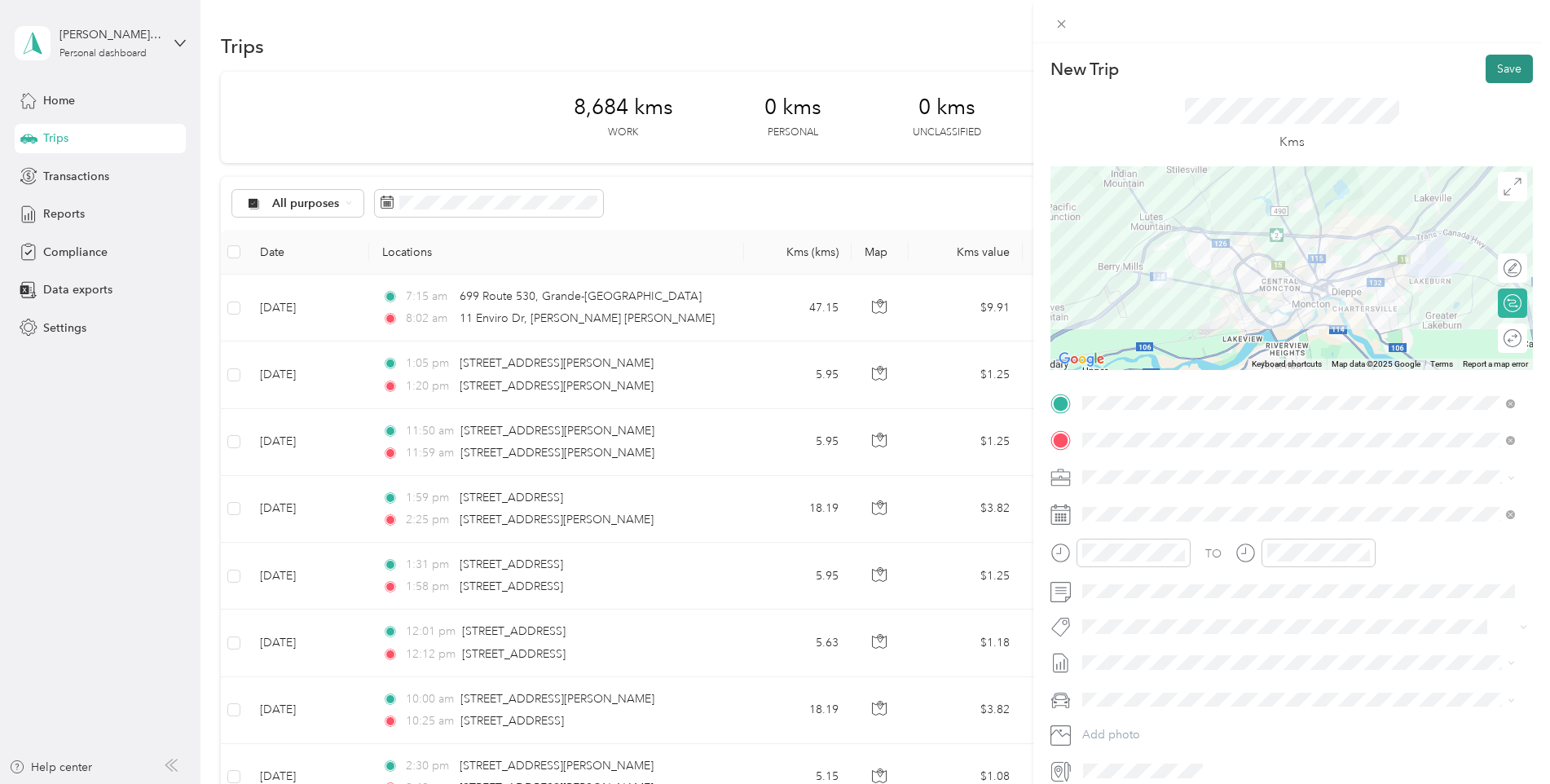
click at [1509, 71] on button "Save" at bounding box center [1510, 69] width 48 height 29
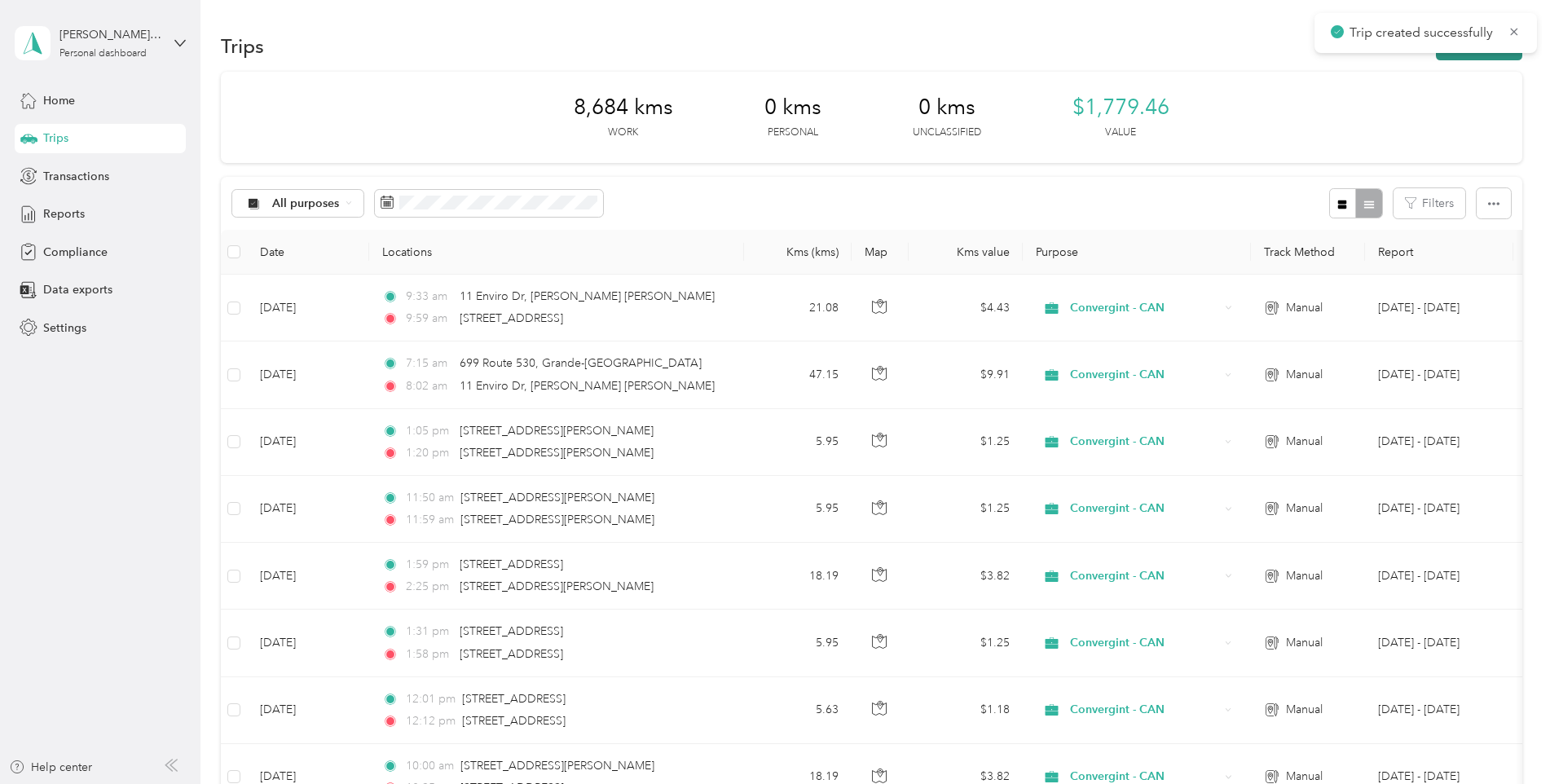
click at [1461, 57] on button "New trip" at bounding box center [1479, 46] width 86 height 29
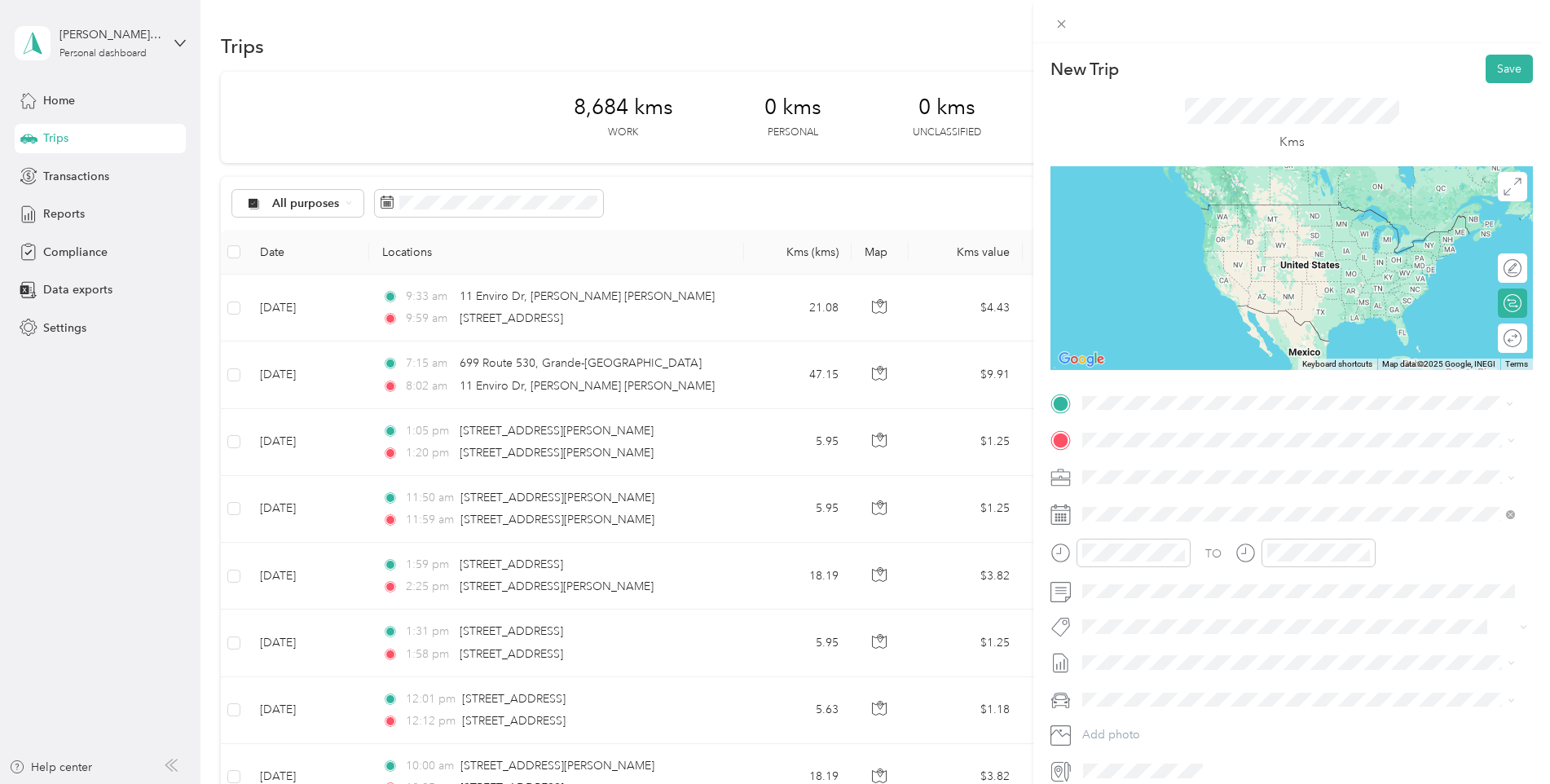
click at [1121, 459] on span "[STREET_ADDRESS]" at bounding box center [1165, 462] width 103 height 15
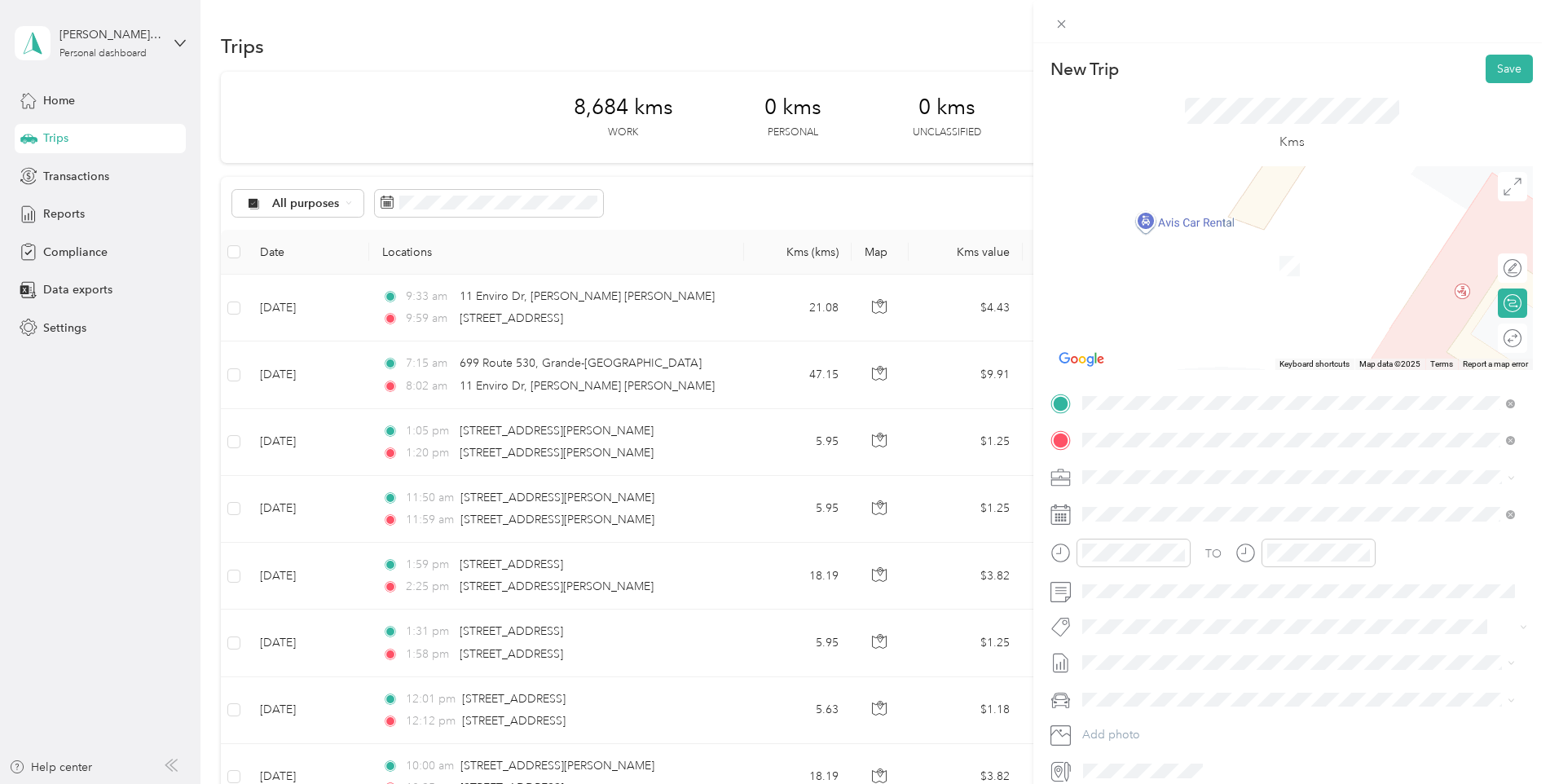
click at [1176, 491] on div "[STREET_ADDRESS][PERSON_NAME]" at bounding box center [1298, 500] width 421 height 22
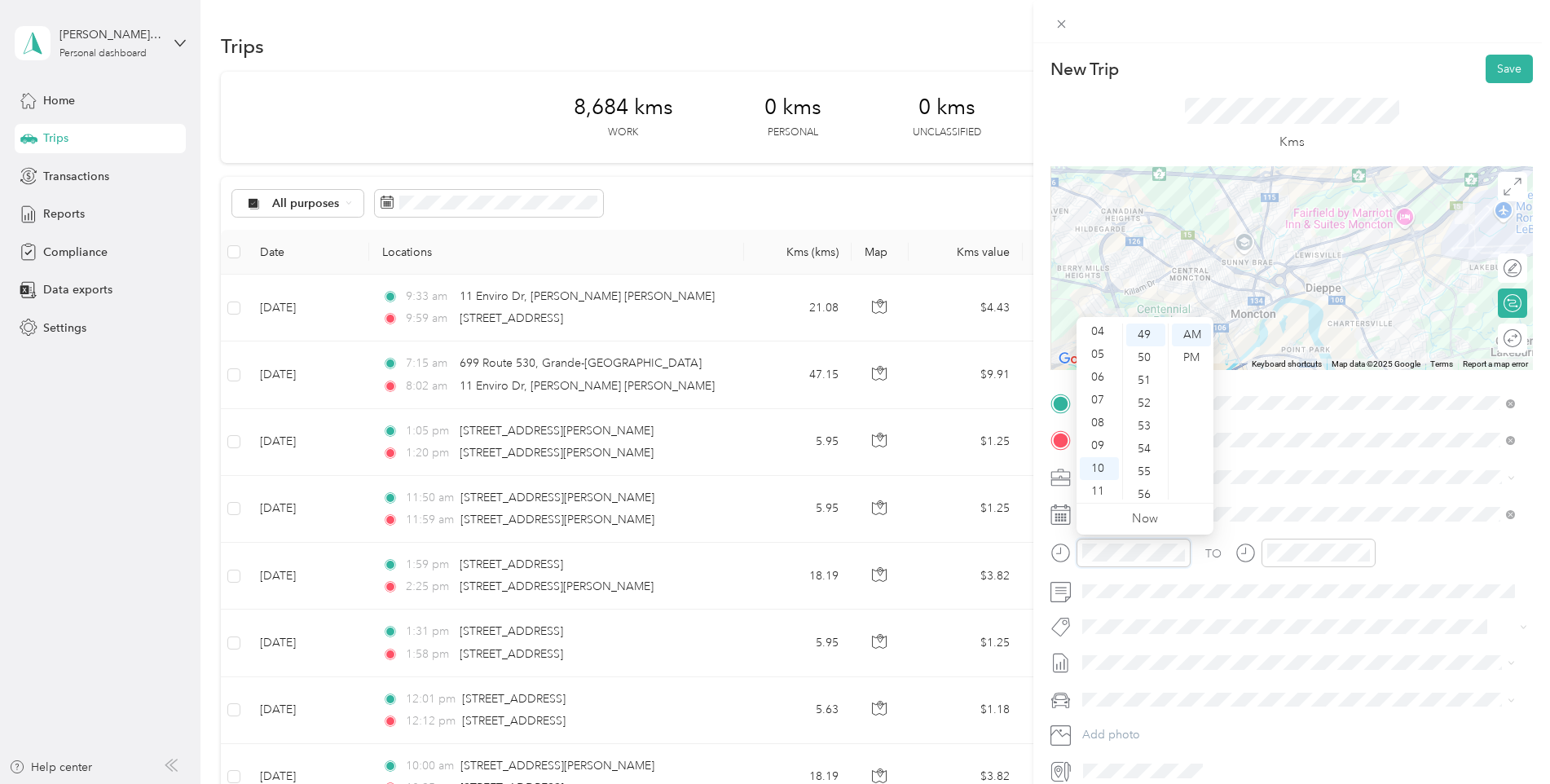
scroll to position [98, 0]
click at [1091, 461] on div "10" at bounding box center [1099, 465] width 39 height 23
click at [1149, 340] on div "10" at bounding box center [1146, 342] width 39 height 23
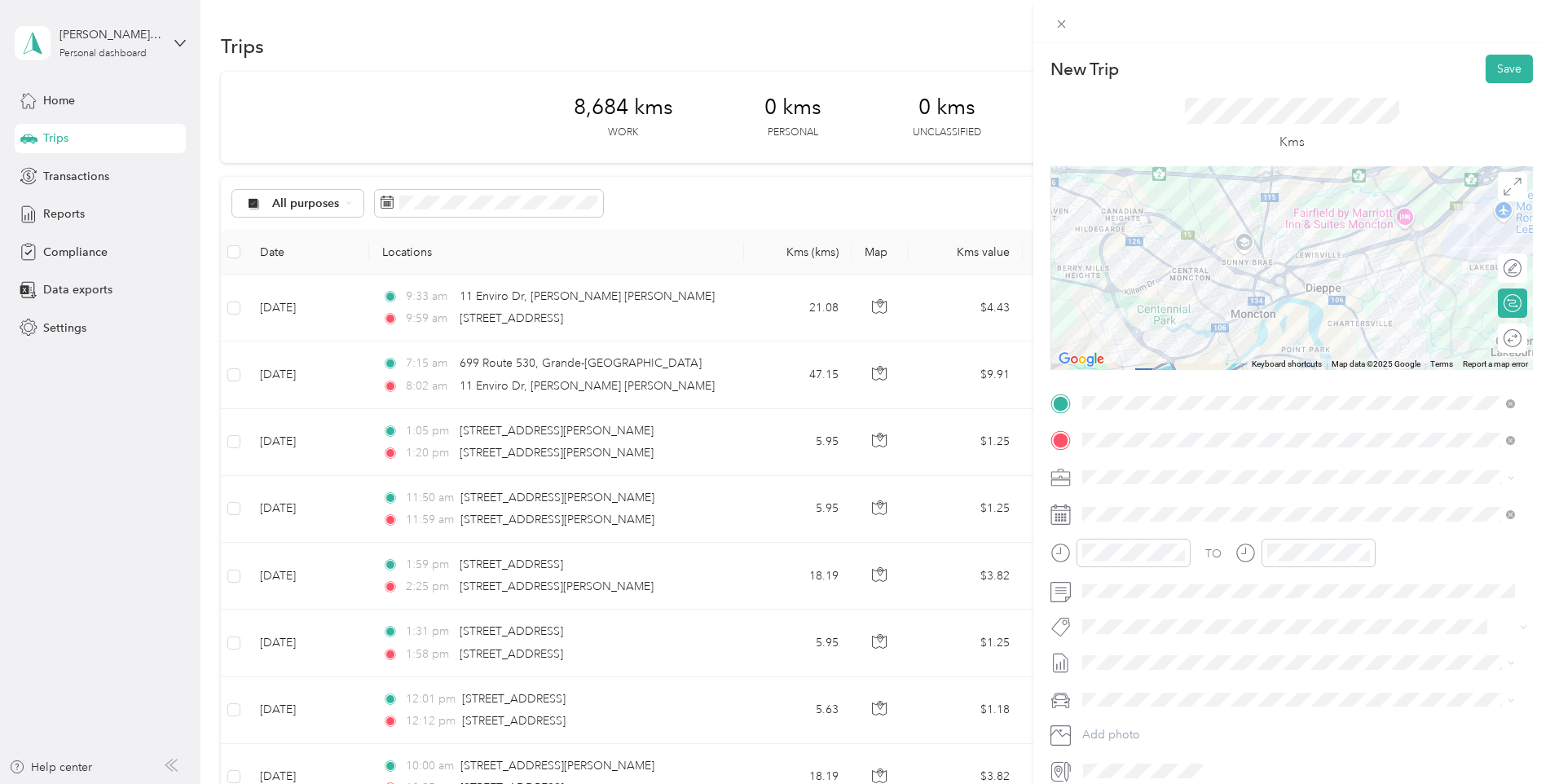
click at [1324, 493] on div "TO Add photo" at bounding box center [1292, 587] width 483 height 393
click at [1294, 466] on div "10" at bounding box center [1284, 465] width 39 height 23
click at [1329, 442] on div "50" at bounding box center [1330, 439] width 39 height 23
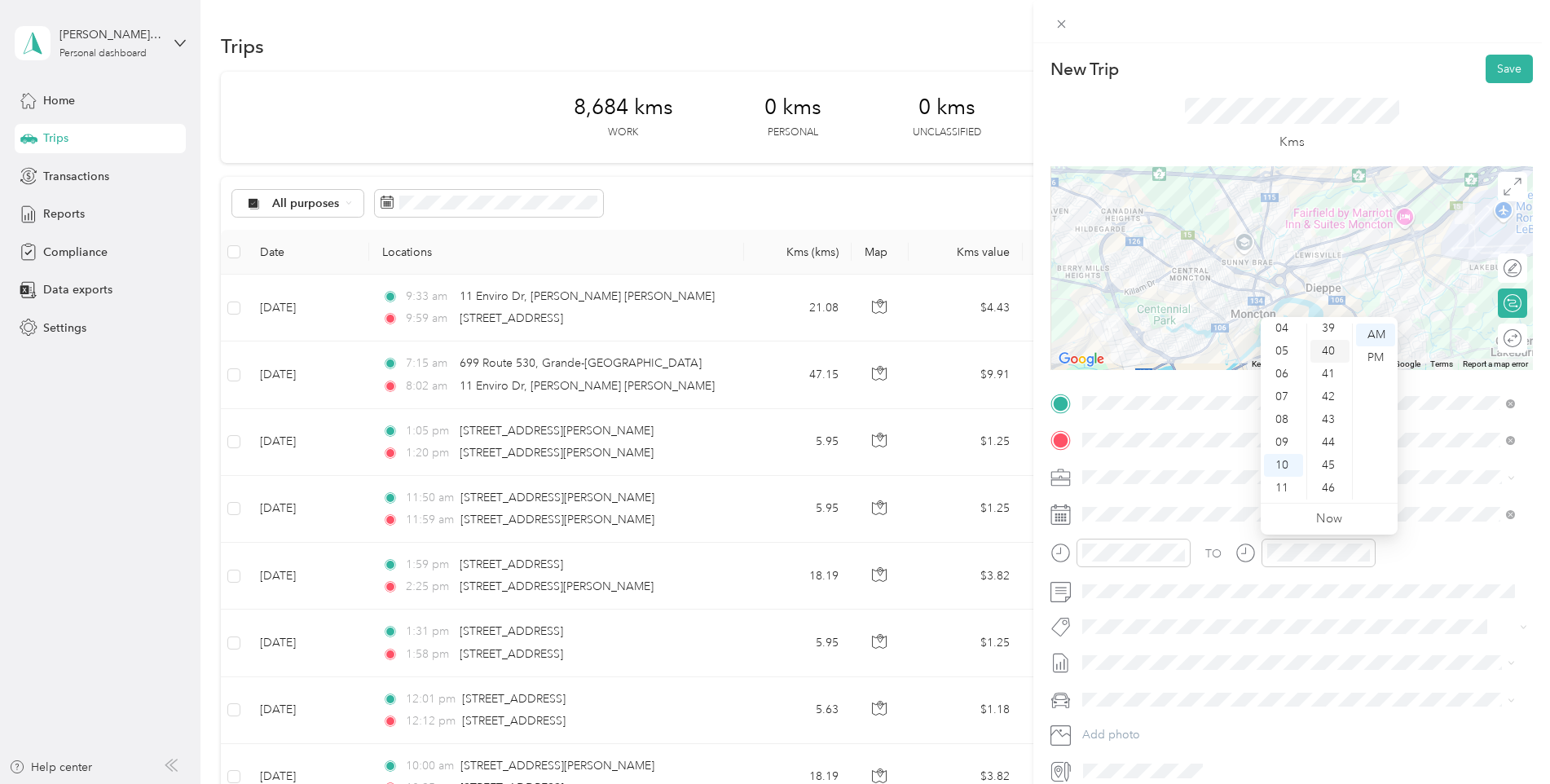
click at [1325, 352] on div "40" at bounding box center [1330, 351] width 39 height 23
click at [1381, 96] on div "Kms" at bounding box center [1292, 124] width 483 height 83
click at [1504, 62] on button "Save" at bounding box center [1510, 69] width 48 height 29
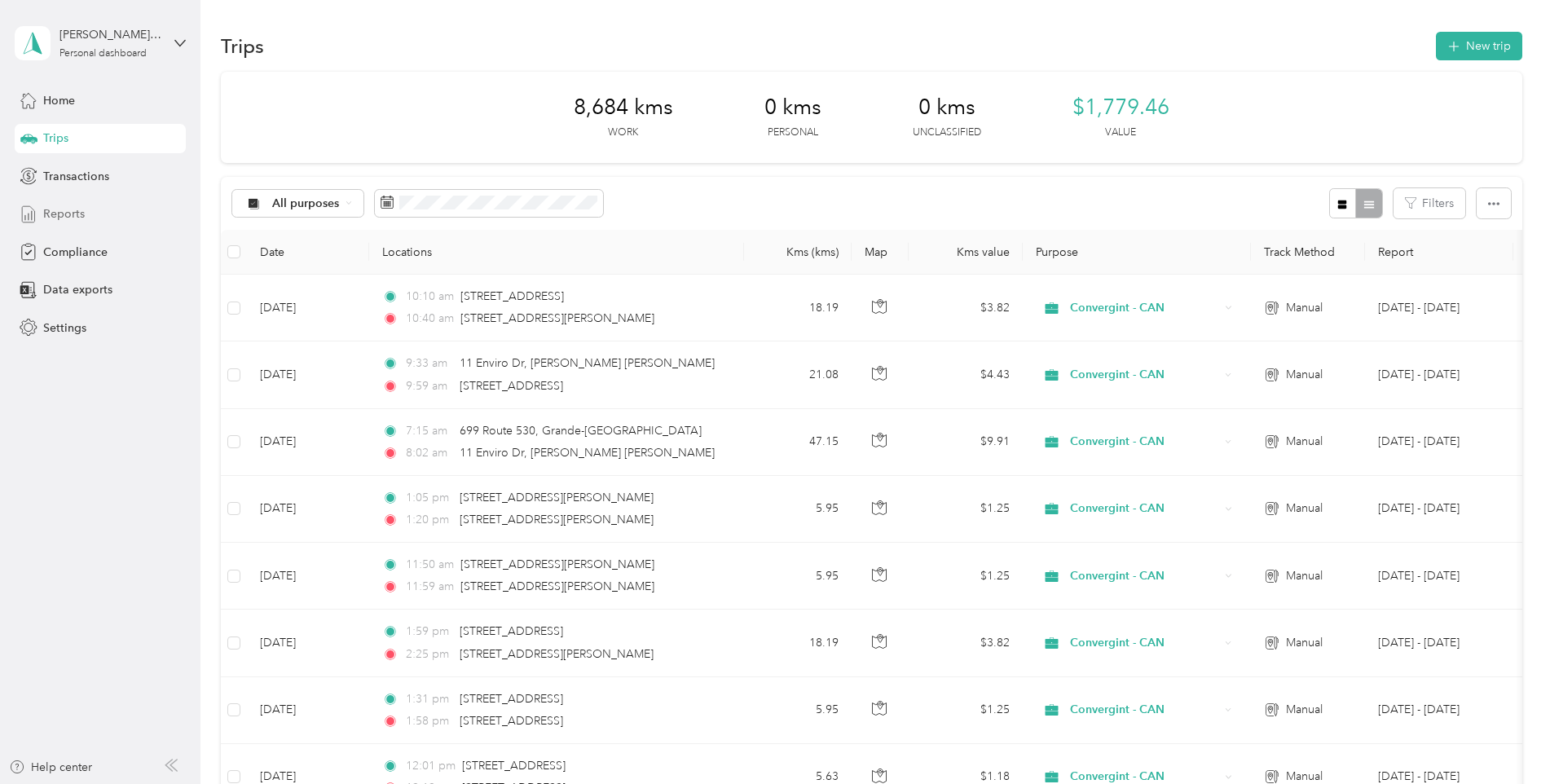
click at [58, 218] on span "Reports" at bounding box center [64, 213] width 42 height 17
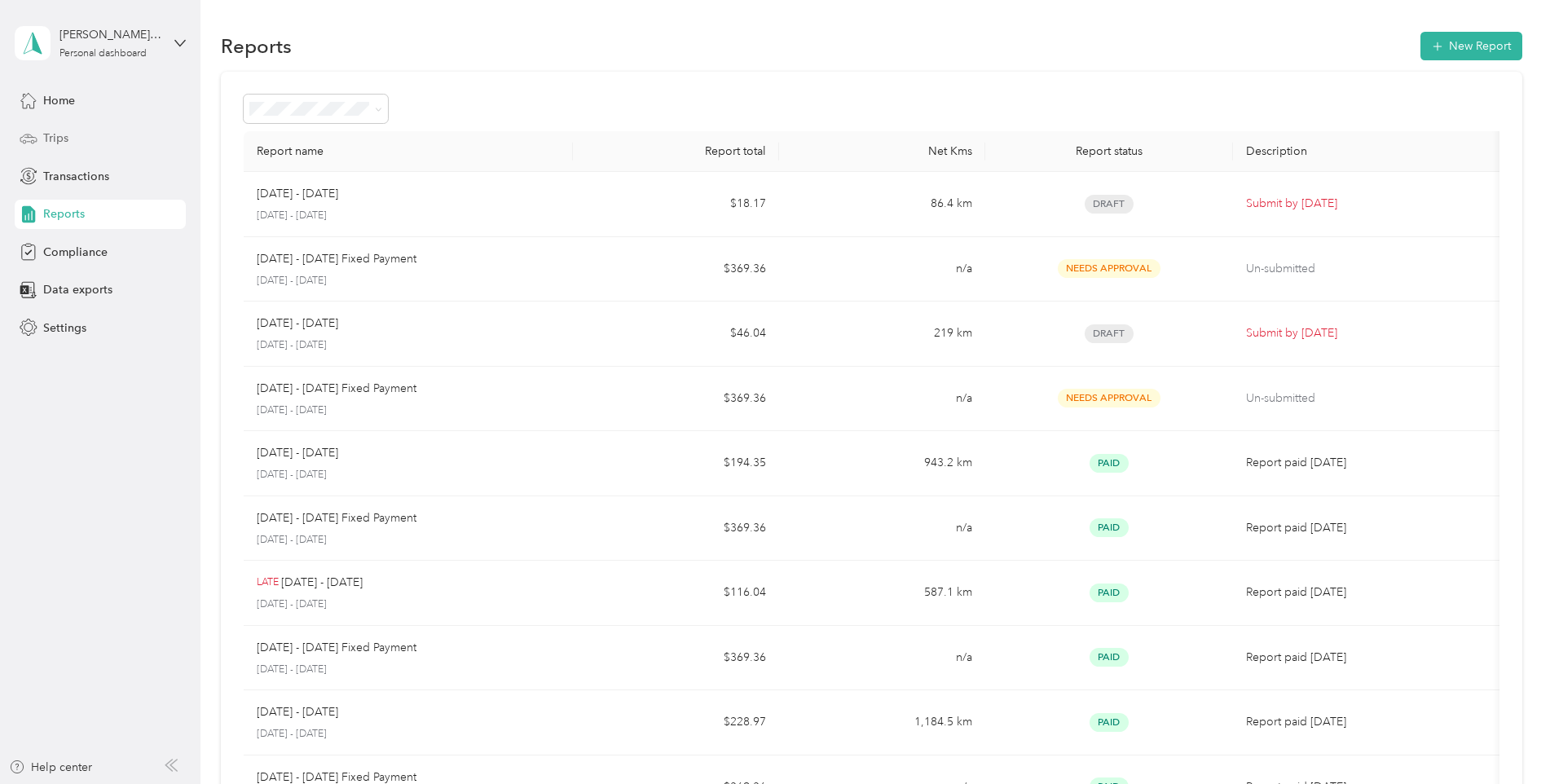
click at [69, 137] on div "Trips" at bounding box center [100, 139] width 171 height 30
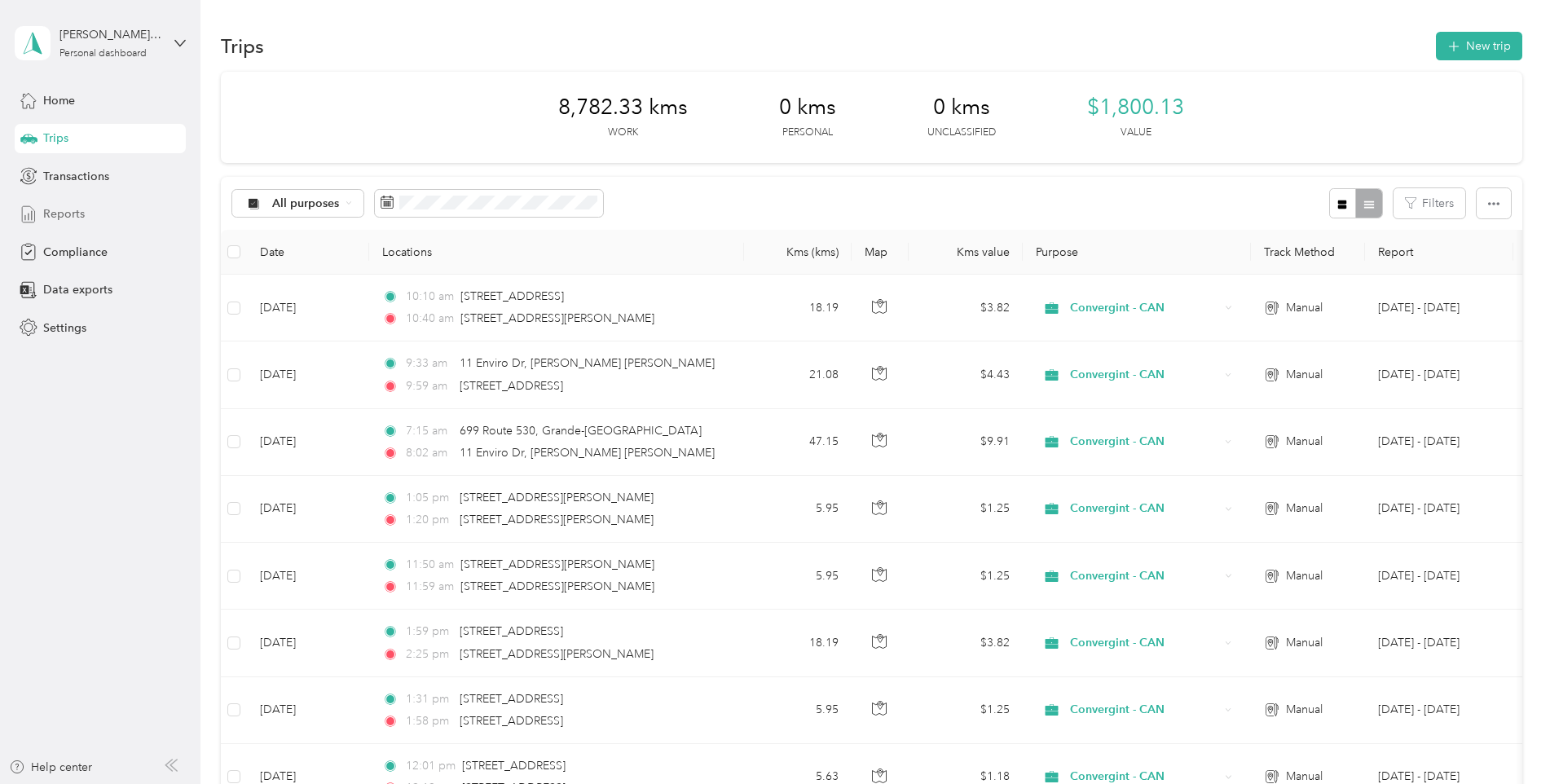
click at [38, 211] on icon at bounding box center [29, 214] width 18 height 18
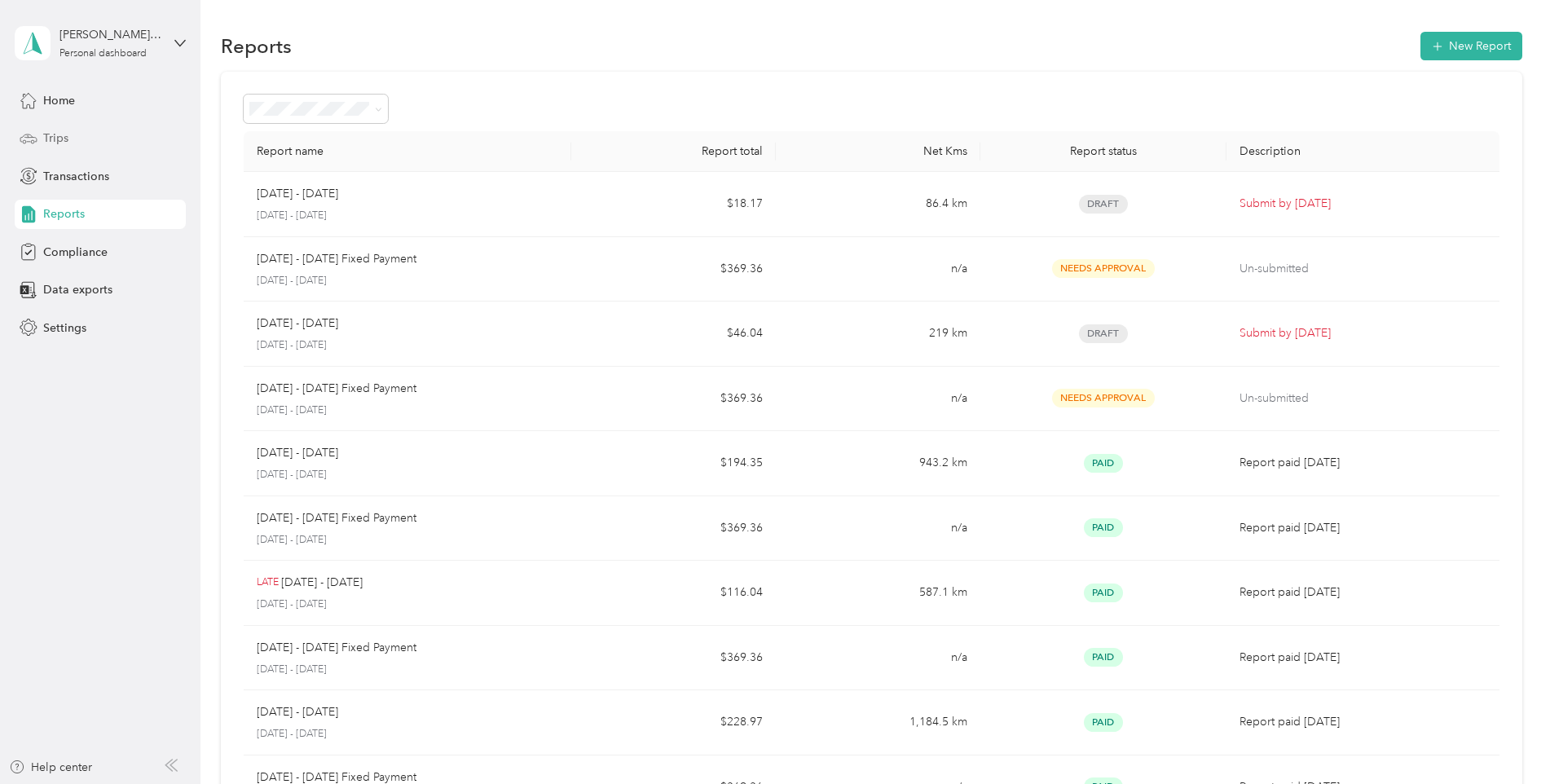
click at [62, 143] on span "Trips" at bounding box center [56, 138] width 25 height 17
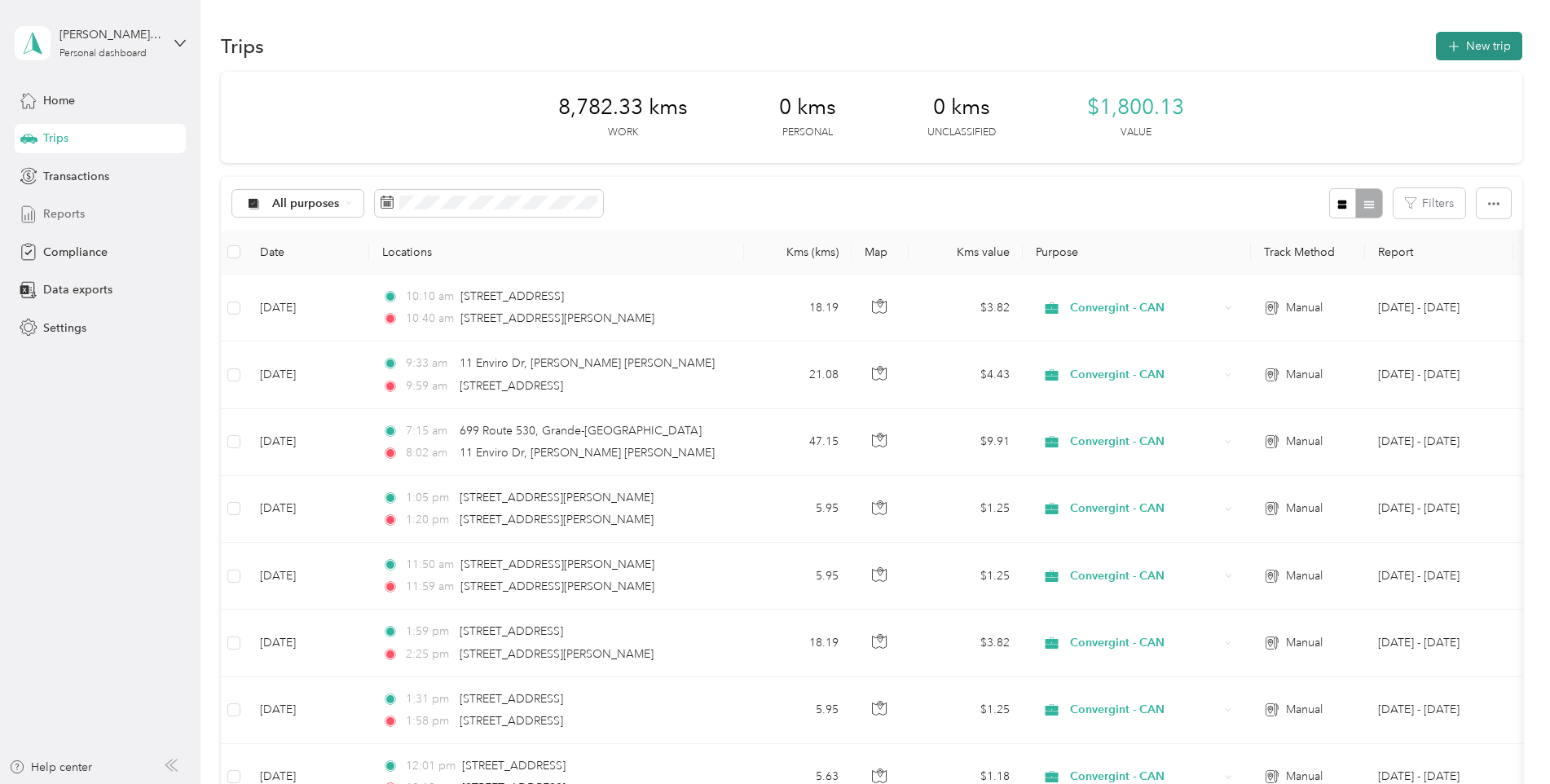
click at [1454, 54] on button "New trip" at bounding box center [1479, 46] width 86 height 29
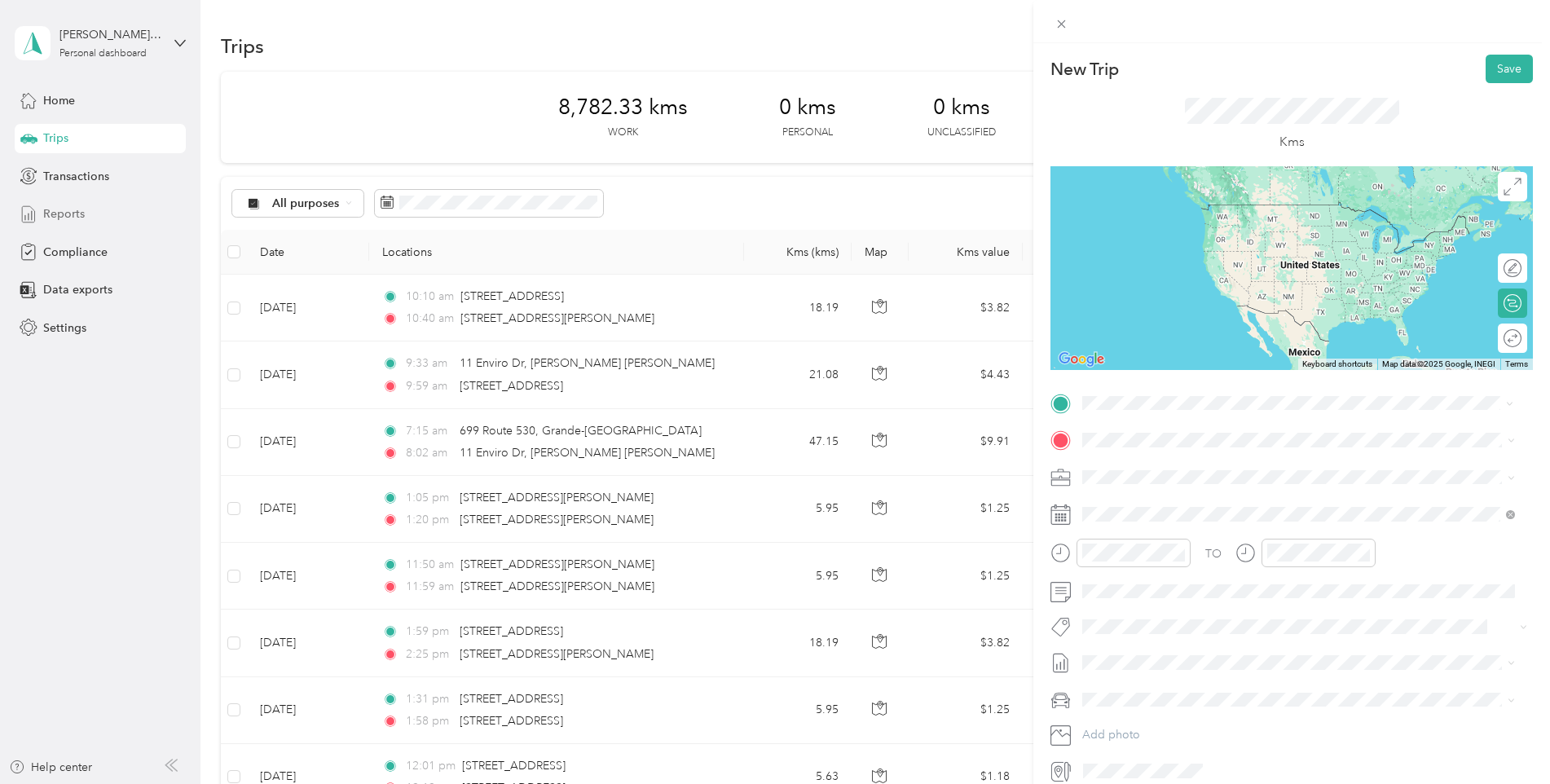
click at [1148, 469] on span "[STREET_ADDRESS][PERSON_NAME]" at bounding box center [1210, 461] width 194 height 15
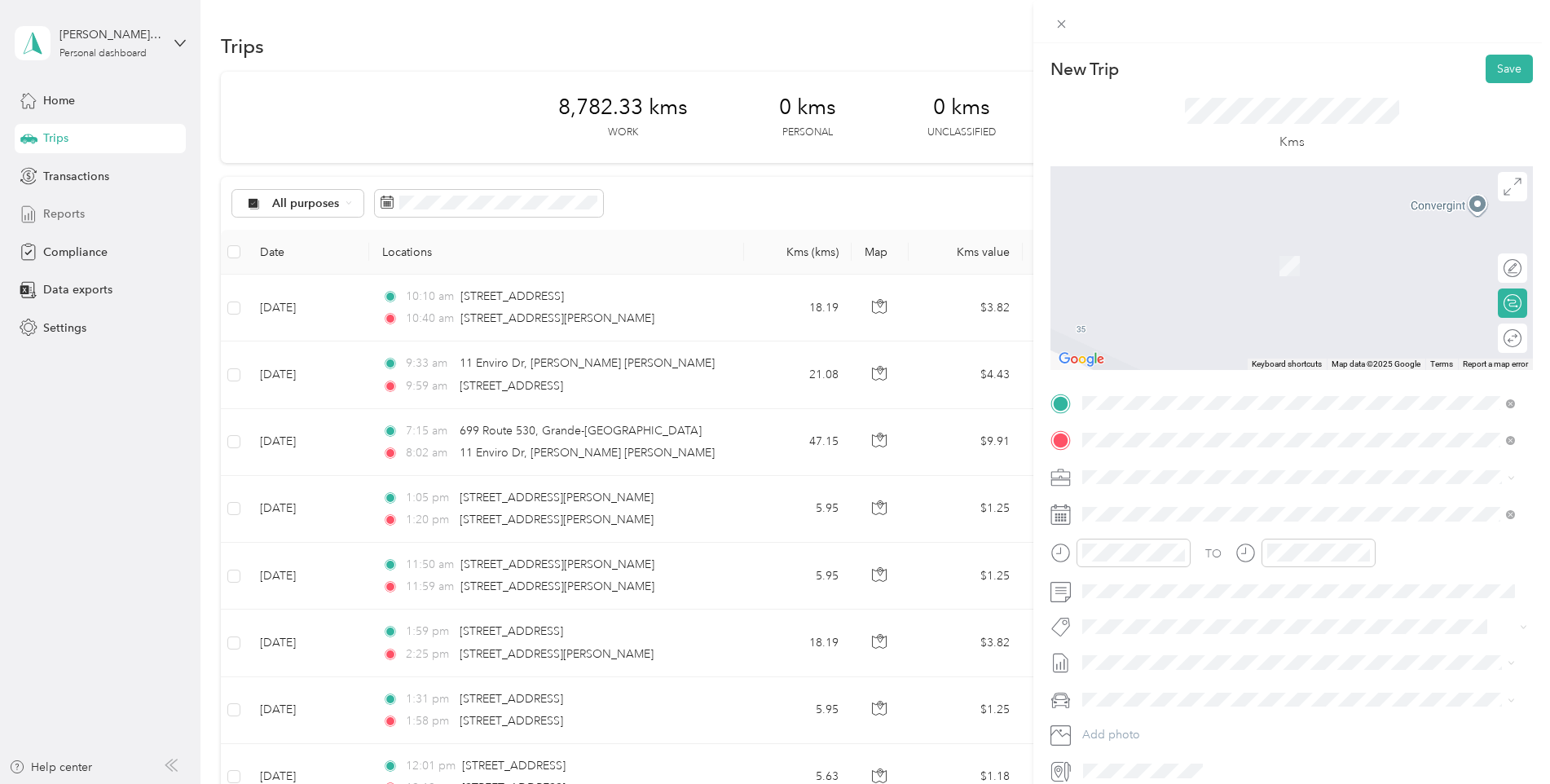
click at [1111, 539] on div "[STREET_ADDRESS]" at bounding box center [1298, 533] width 421 height 22
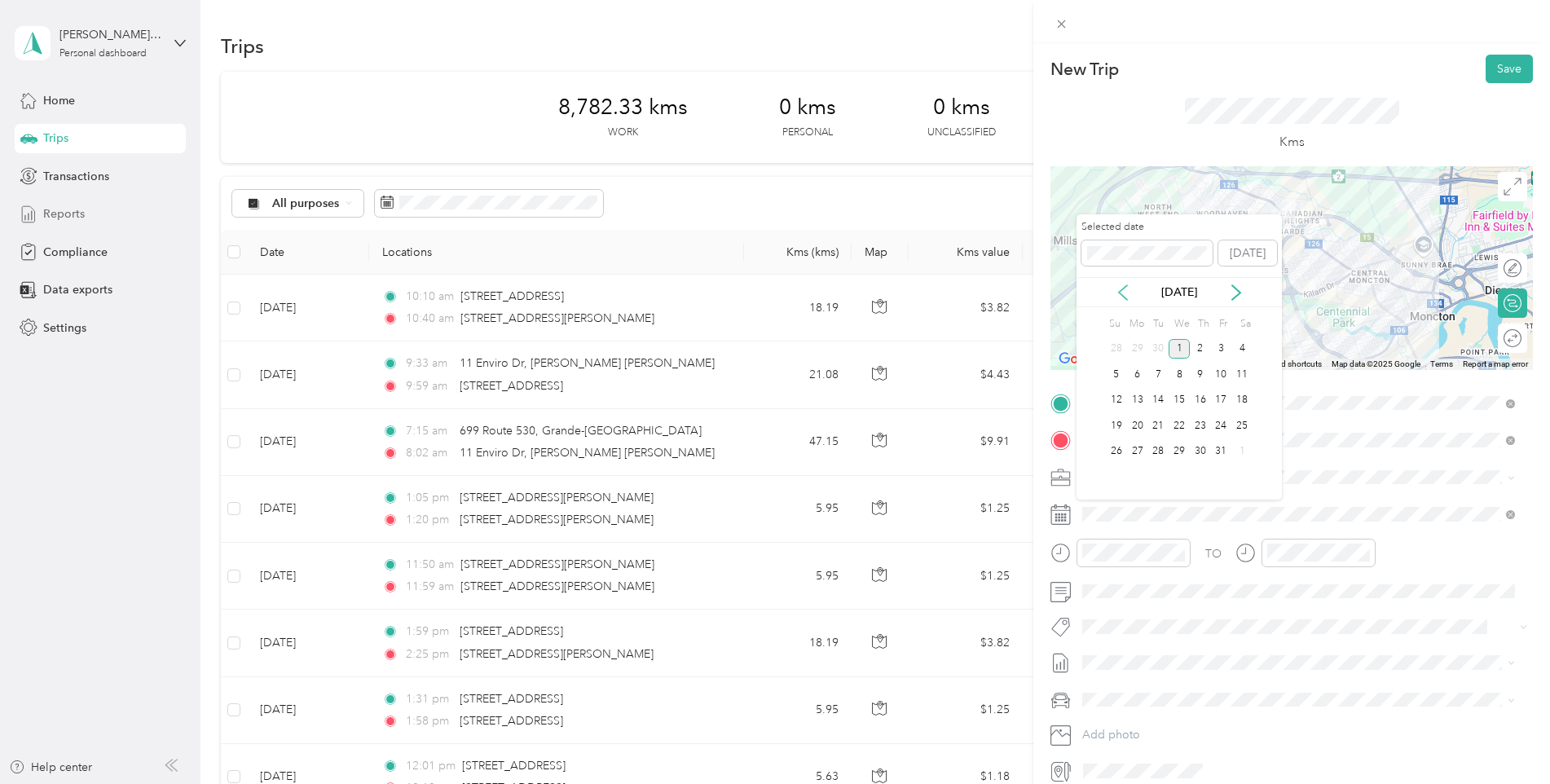
click at [1124, 295] on icon at bounding box center [1123, 292] width 16 height 16
click at [1197, 421] on div "25" at bounding box center [1200, 425] width 21 height 21
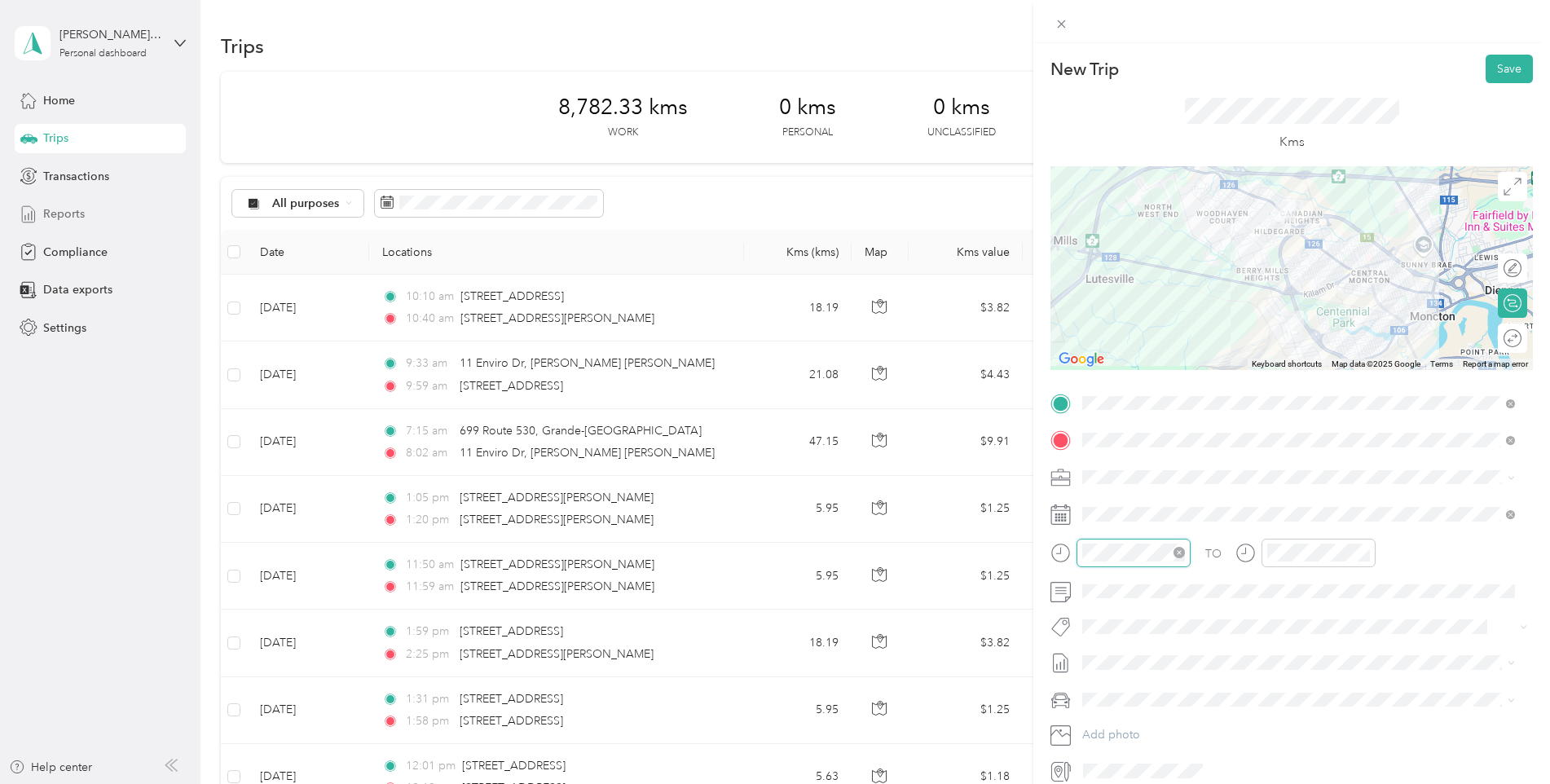
scroll to position [98, 0]
click at [1102, 480] on div "11" at bounding box center [1099, 488] width 39 height 23
click at [1148, 377] on div "15" at bounding box center [1146, 381] width 39 height 23
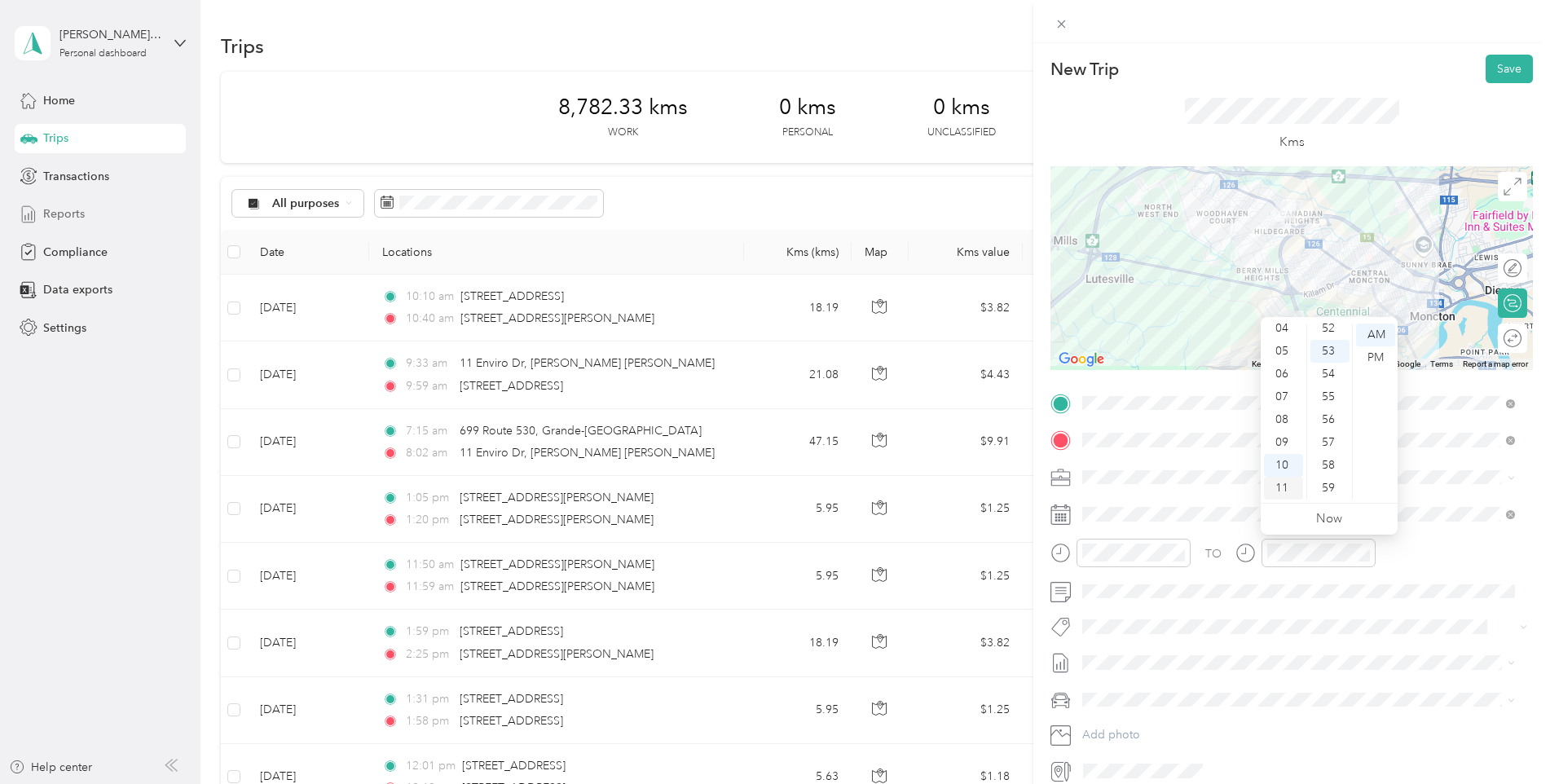
click at [1280, 480] on div "11" at bounding box center [1284, 488] width 39 height 23
click at [1323, 351] on div "28" at bounding box center [1330, 351] width 39 height 23
click at [1423, 112] on div "Kms" at bounding box center [1292, 124] width 483 height 83
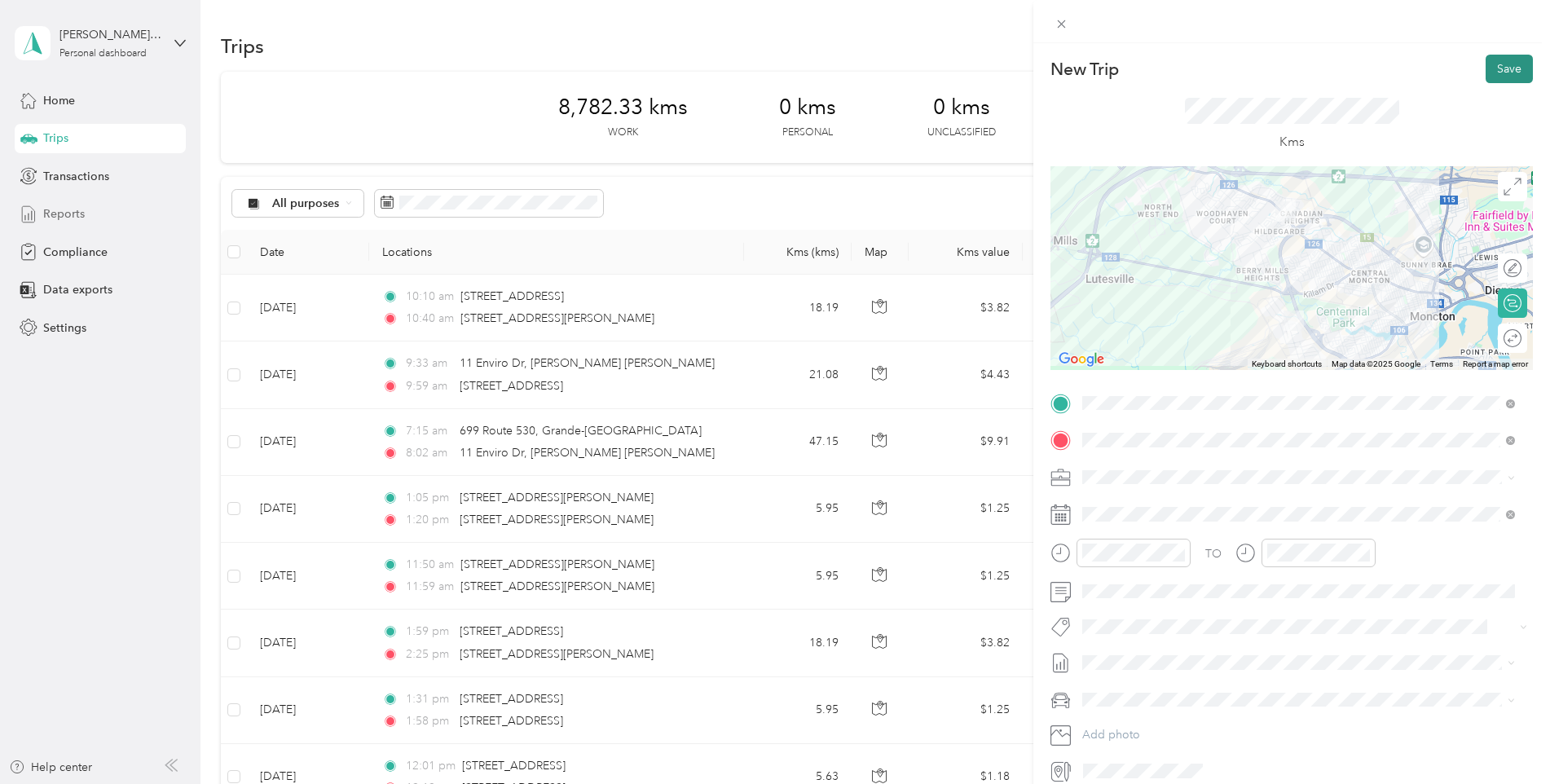
click at [1501, 71] on button "Save" at bounding box center [1510, 69] width 48 height 29
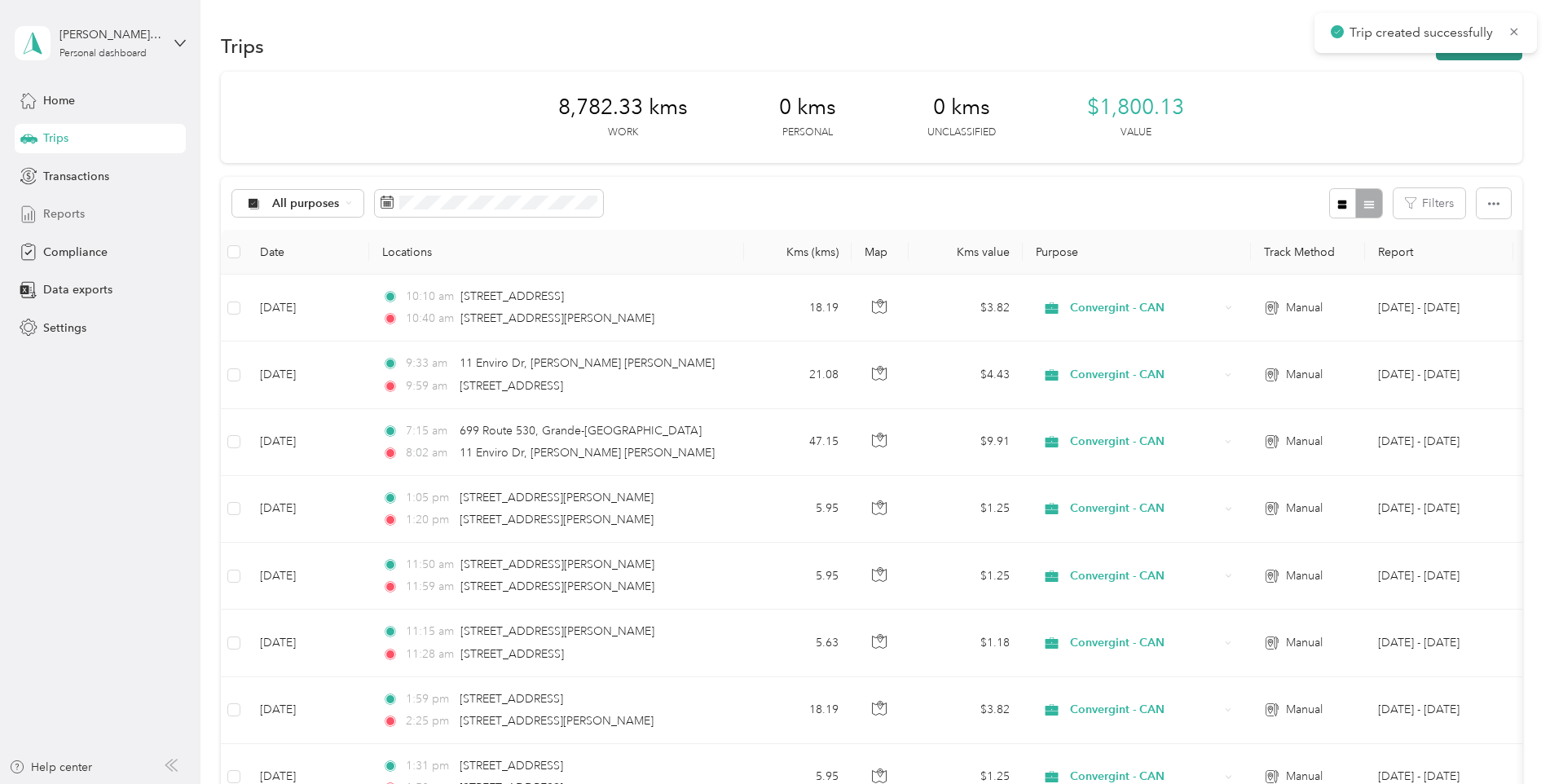
click at [1464, 57] on button "New trip" at bounding box center [1479, 46] width 86 height 29
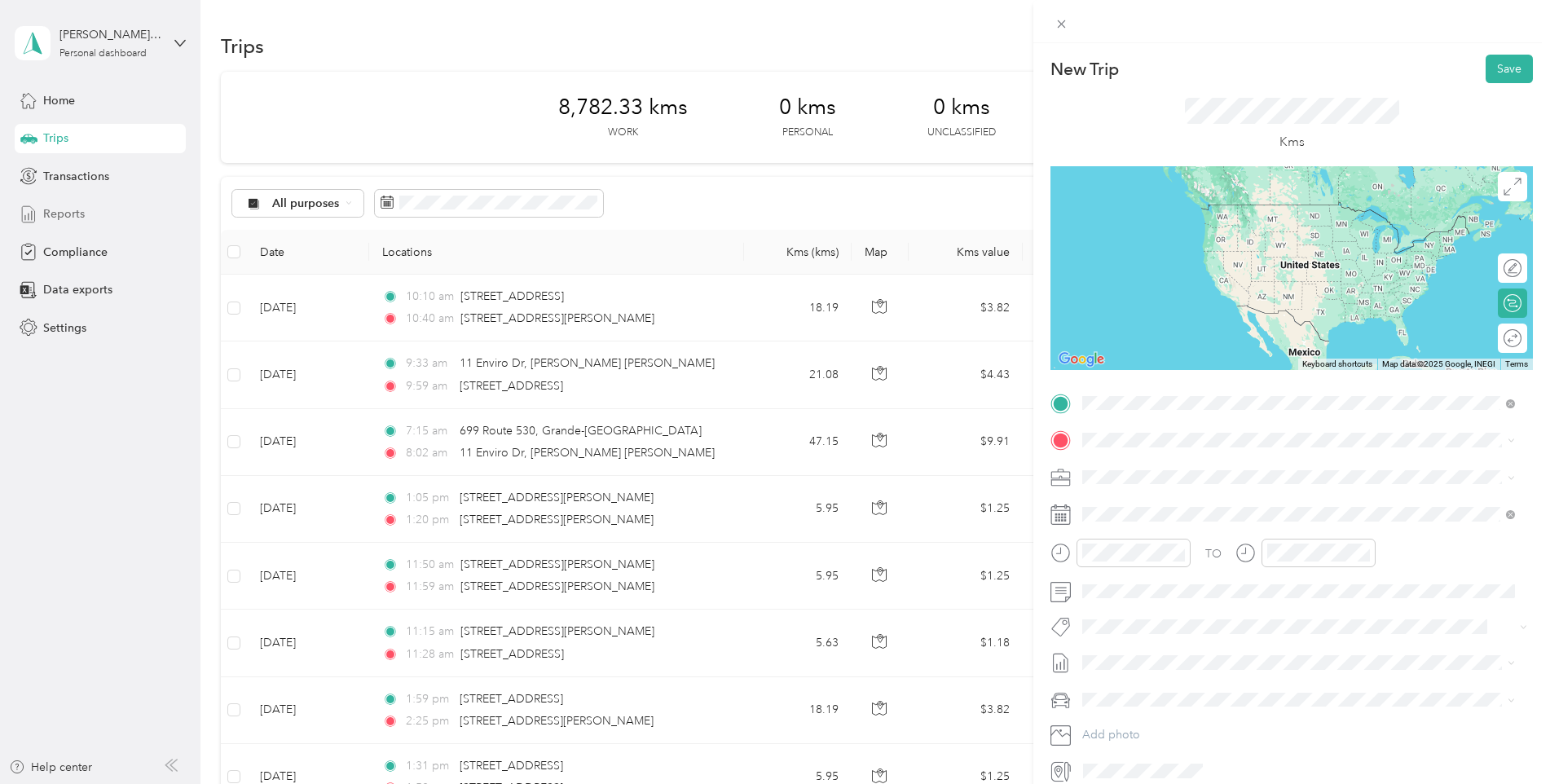
click at [1188, 503] on span "[STREET_ADDRESS]" at bounding box center [1165, 496] width 103 height 15
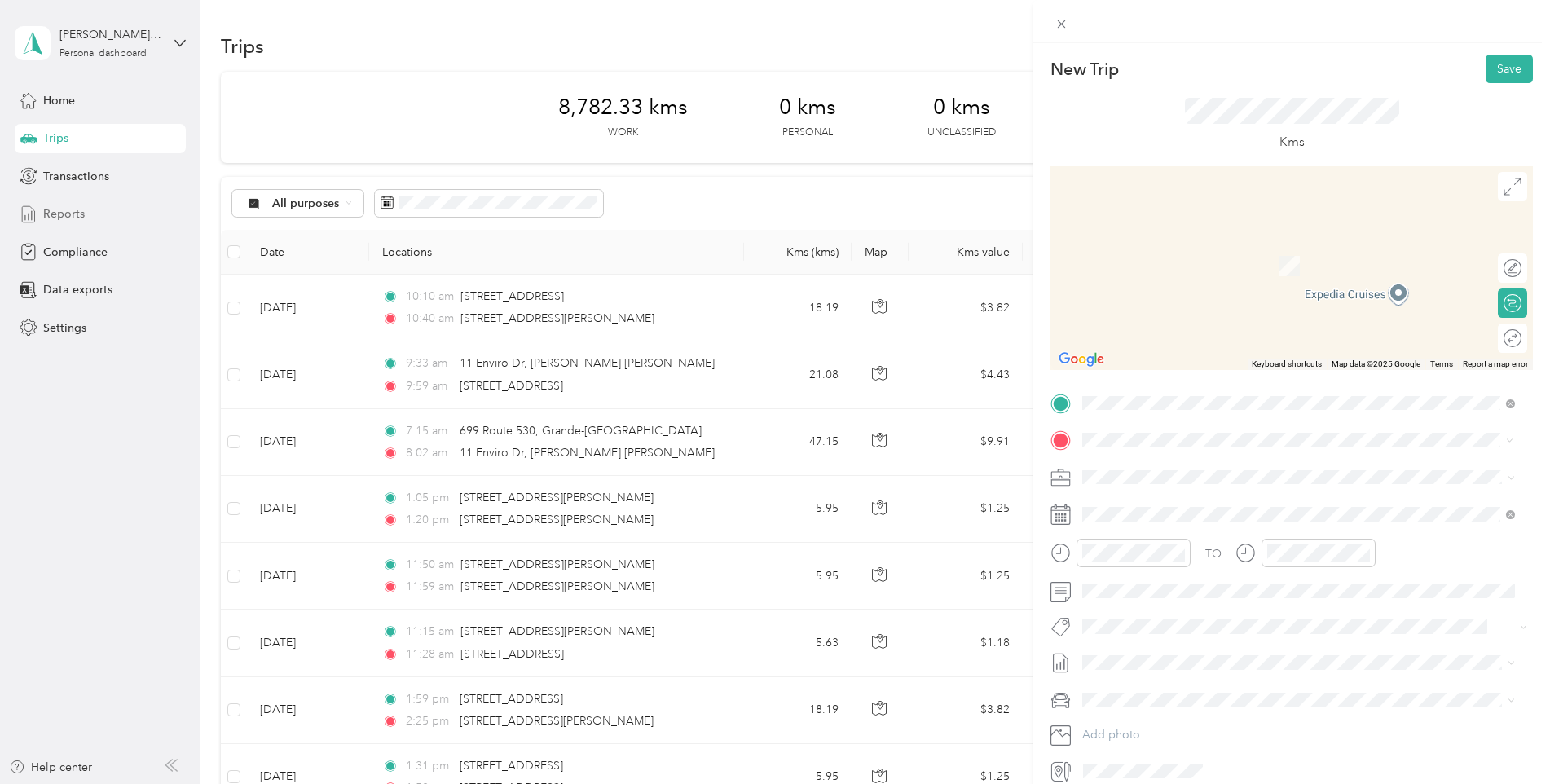
click at [1118, 504] on span "[STREET_ADDRESS][PERSON_NAME]" at bounding box center [1210, 498] width 194 height 15
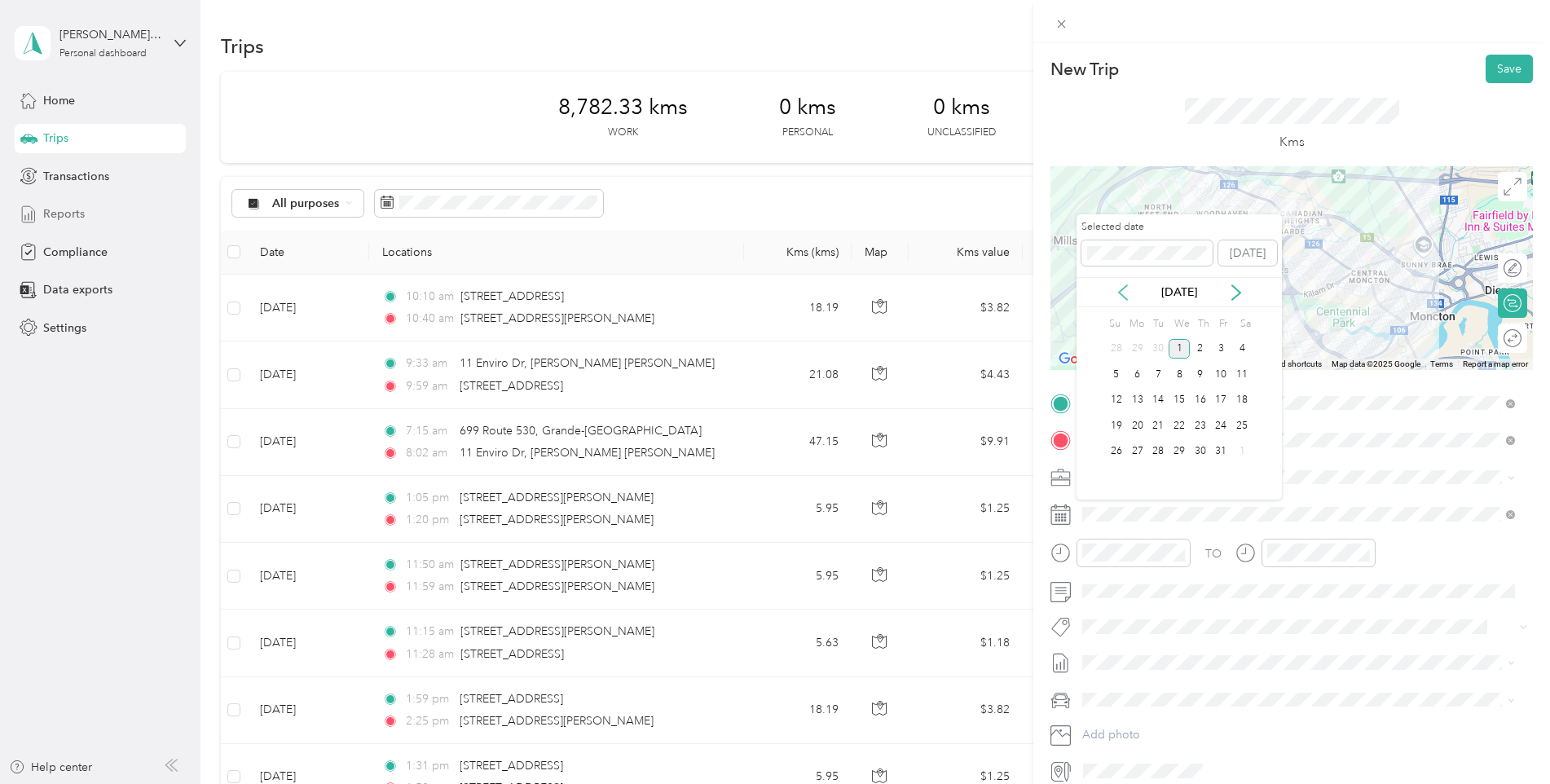
click at [1121, 287] on icon at bounding box center [1123, 292] width 16 height 16
click at [1196, 421] on div "25" at bounding box center [1200, 425] width 21 height 21
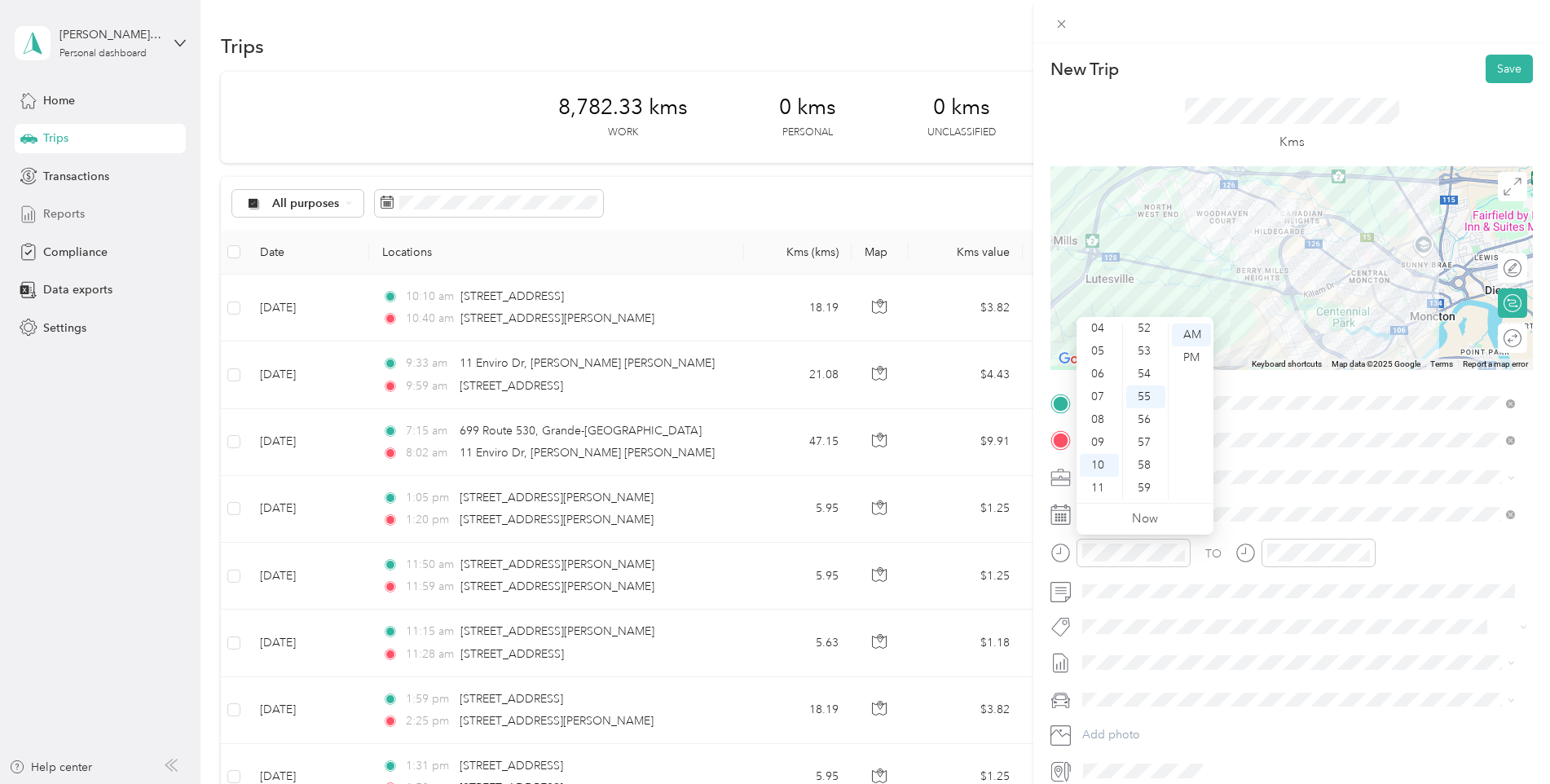
scroll to position [0, 0]
click at [1094, 341] on div "12" at bounding box center [1099, 335] width 39 height 23
click at [1104, 357] on div "01" at bounding box center [1099, 358] width 39 height 23
click at [1143, 401] on div "05" at bounding box center [1146, 397] width 39 height 23
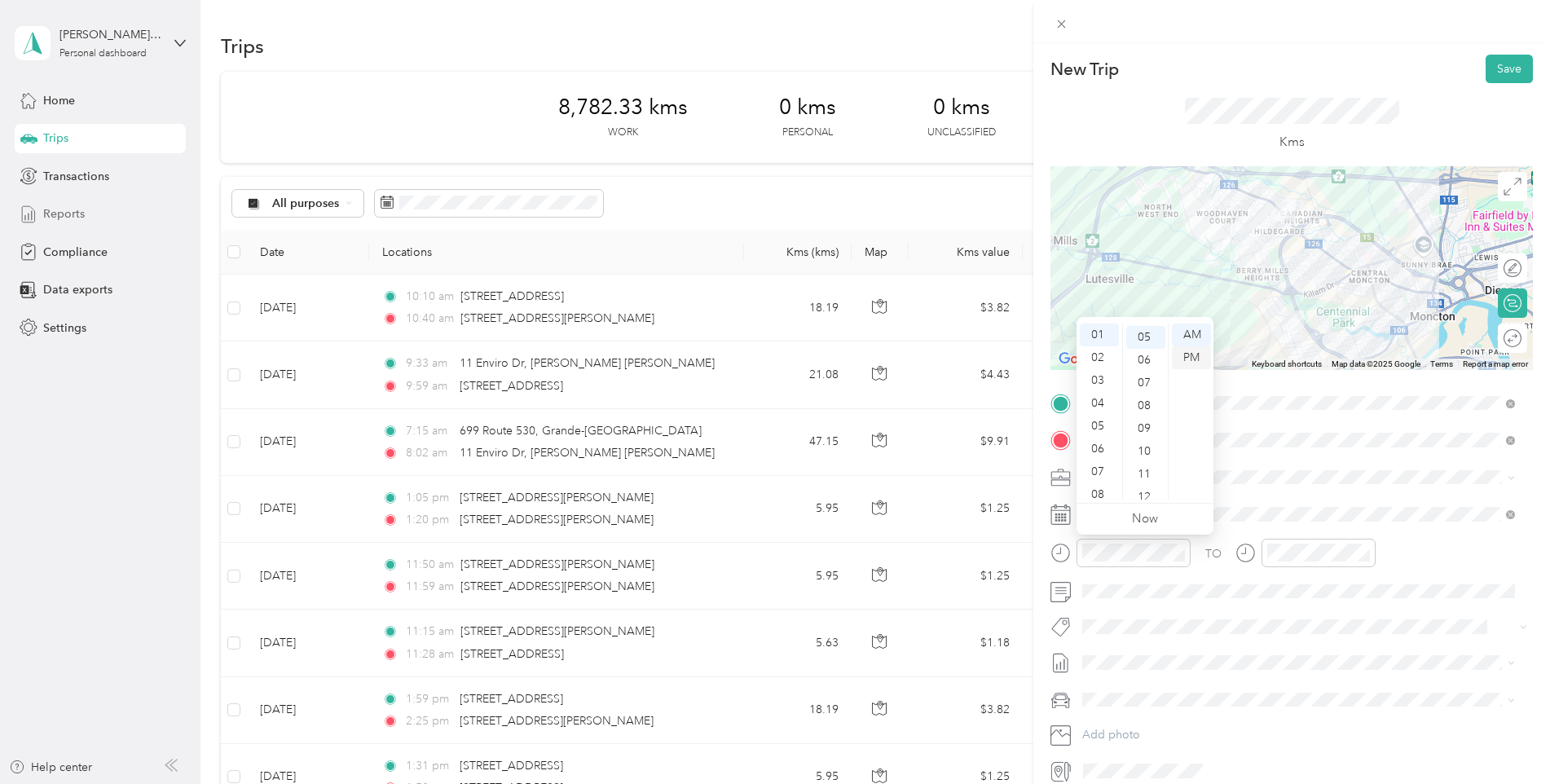
scroll to position [114, 0]
click at [1182, 355] on div "PM" at bounding box center [1192, 358] width 39 height 23
click at [1284, 358] on div "01" at bounding box center [1284, 358] width 39 height 23
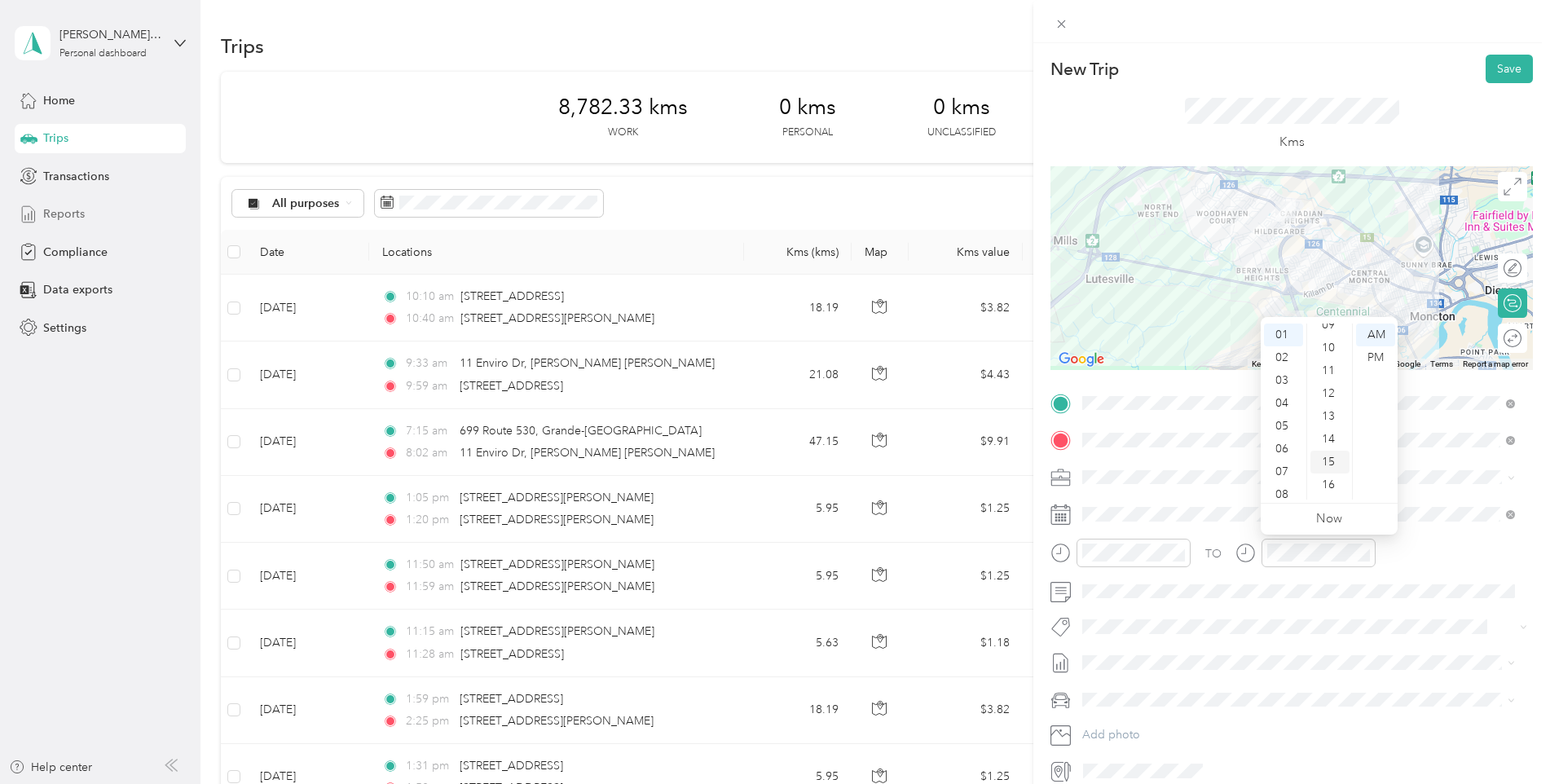
click at [1328, 453] on div "15" at bounding box center [1330, 462] width 39 height 23
click at [1409, 139] on div "Kms" at bounding box center [1292, 124] width 483 height 83
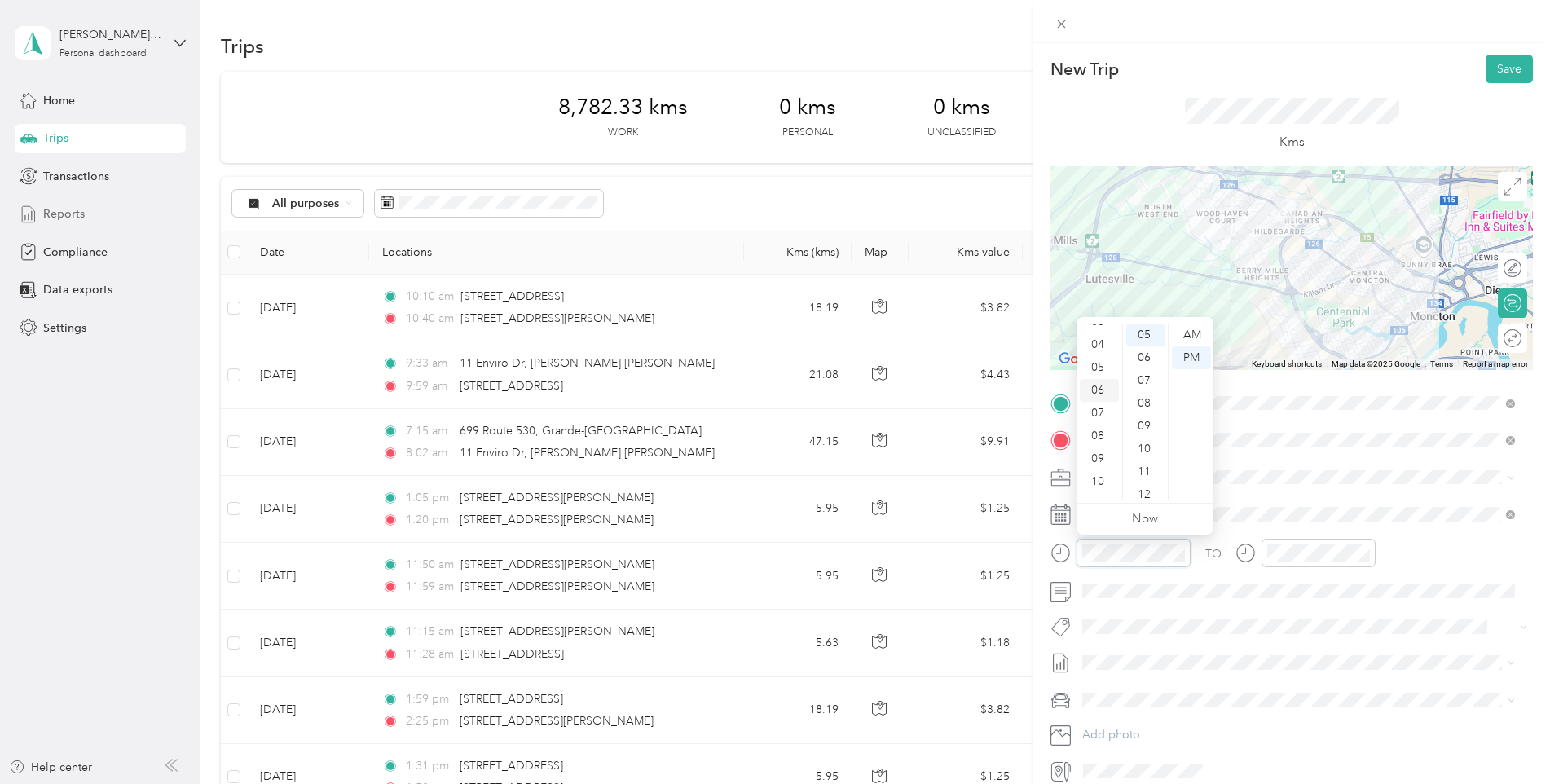
scroll to position [98, 0]
click at [1102, 487] on div "11" at bounding box center [1099, 488] width 39 height 23
click at [1097, 359] on div "01" at bounding box center [1099, 358] width 39 height 23
click at [1282, 351] on div "01" at bounding box center [1284, 358] width 39 height 23
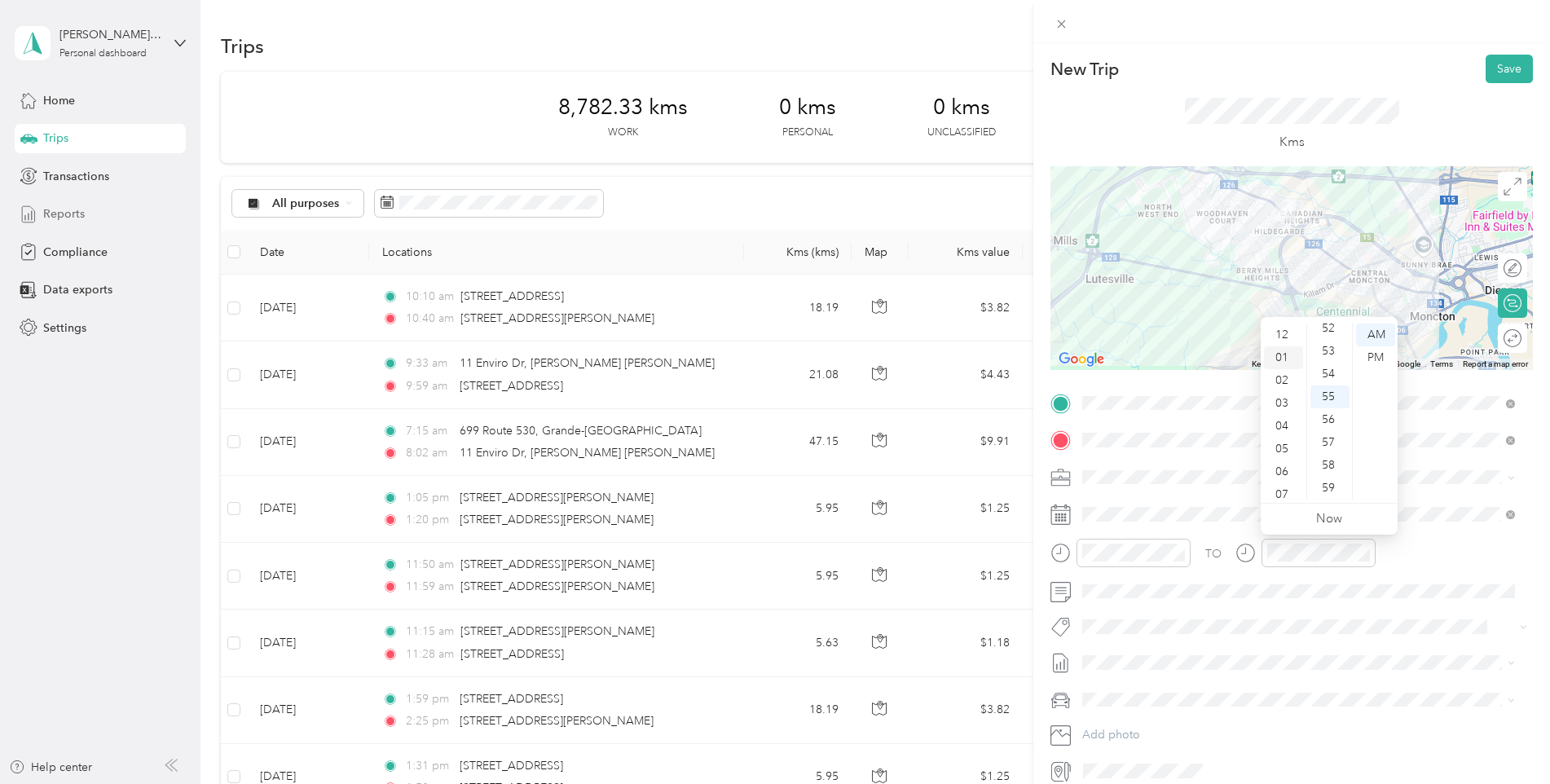
scroll to position [23, 0]
click at [1370, 357] on div "PM" at bounding box center [1376, 358] width 39 height 23
click at [1333, 386] on div "15" at bounding box center [1330, 381] width 39 height 23
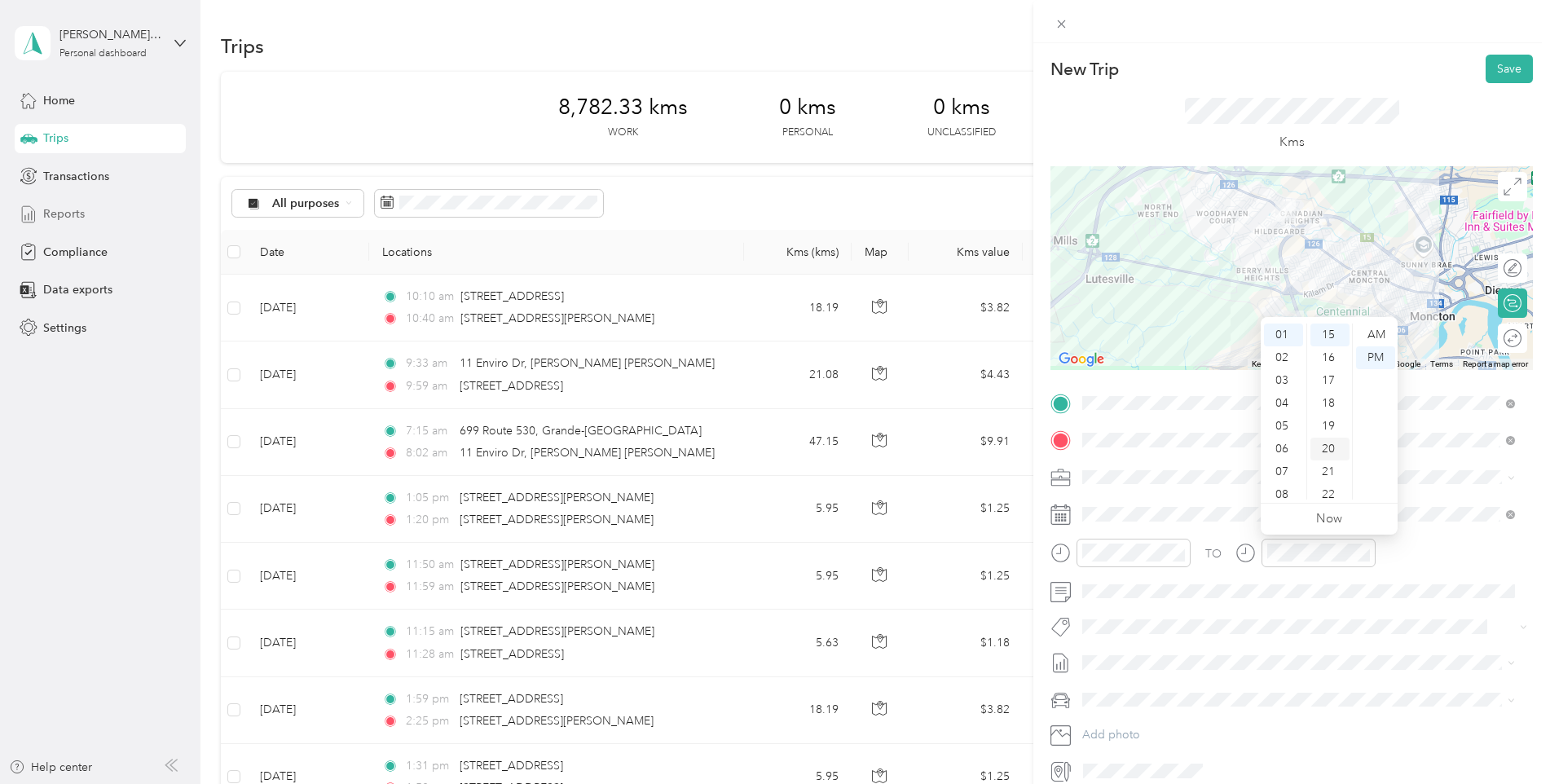
click at [1332, 447] on div "20" at bounding box center [1330, 449] width 39 height 23
click at [1486, 74] on button "Save" at bounding box center [1510, 69] width 48 height 29
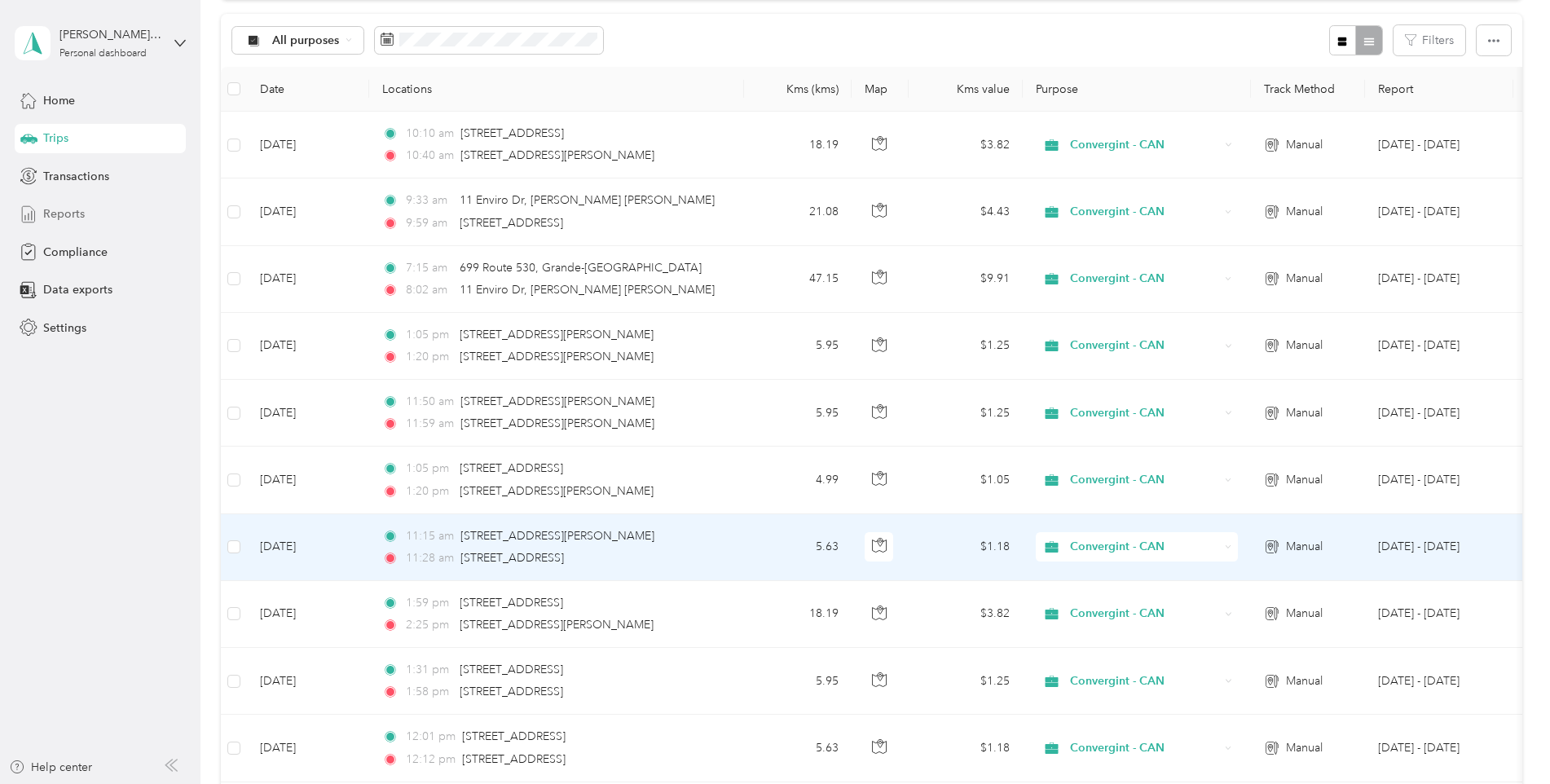
scroll to position [0, 0]
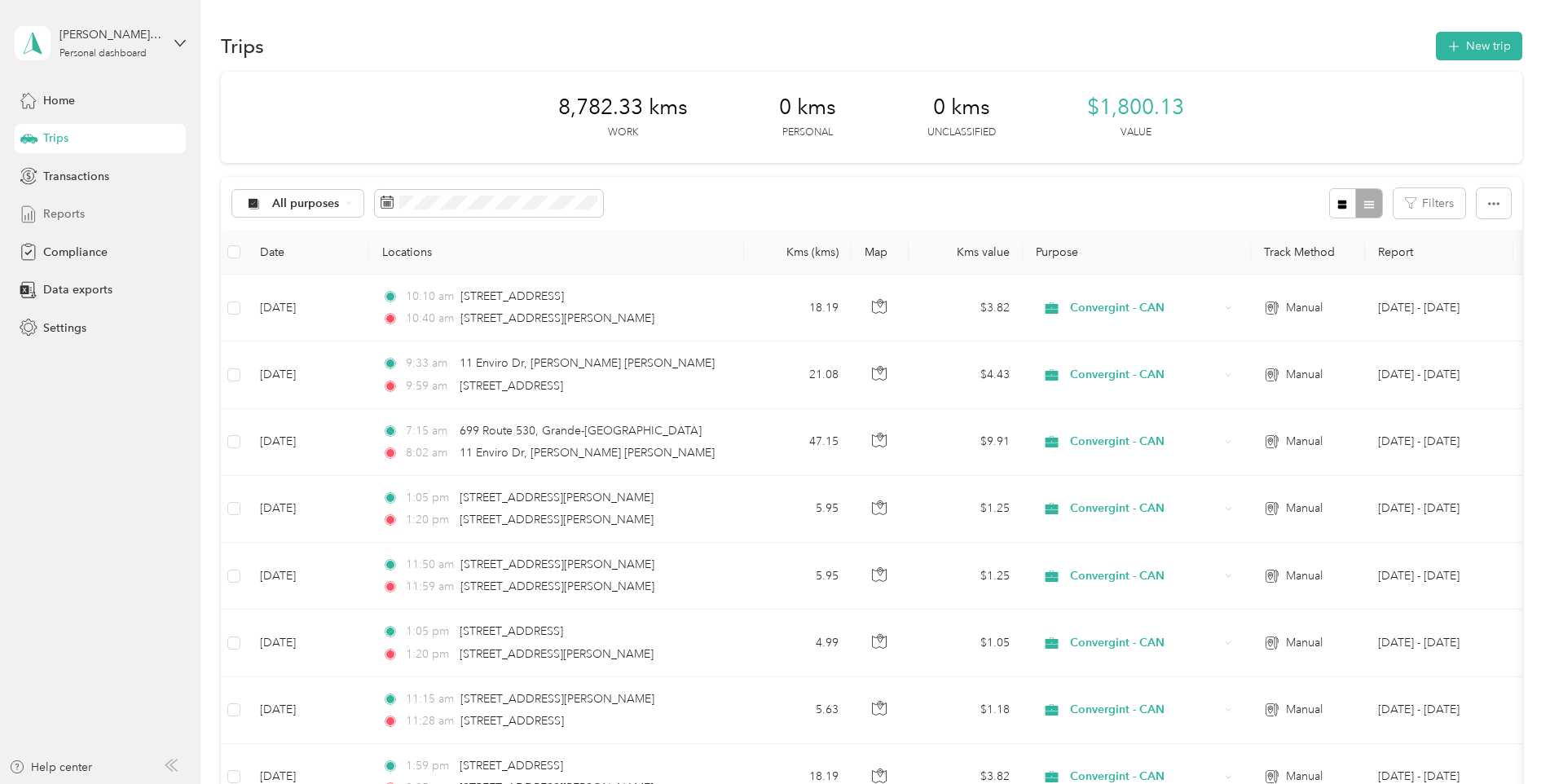
click at [64, 216] on span "Reports" at bounding box center [64, 213] width 42 height 17
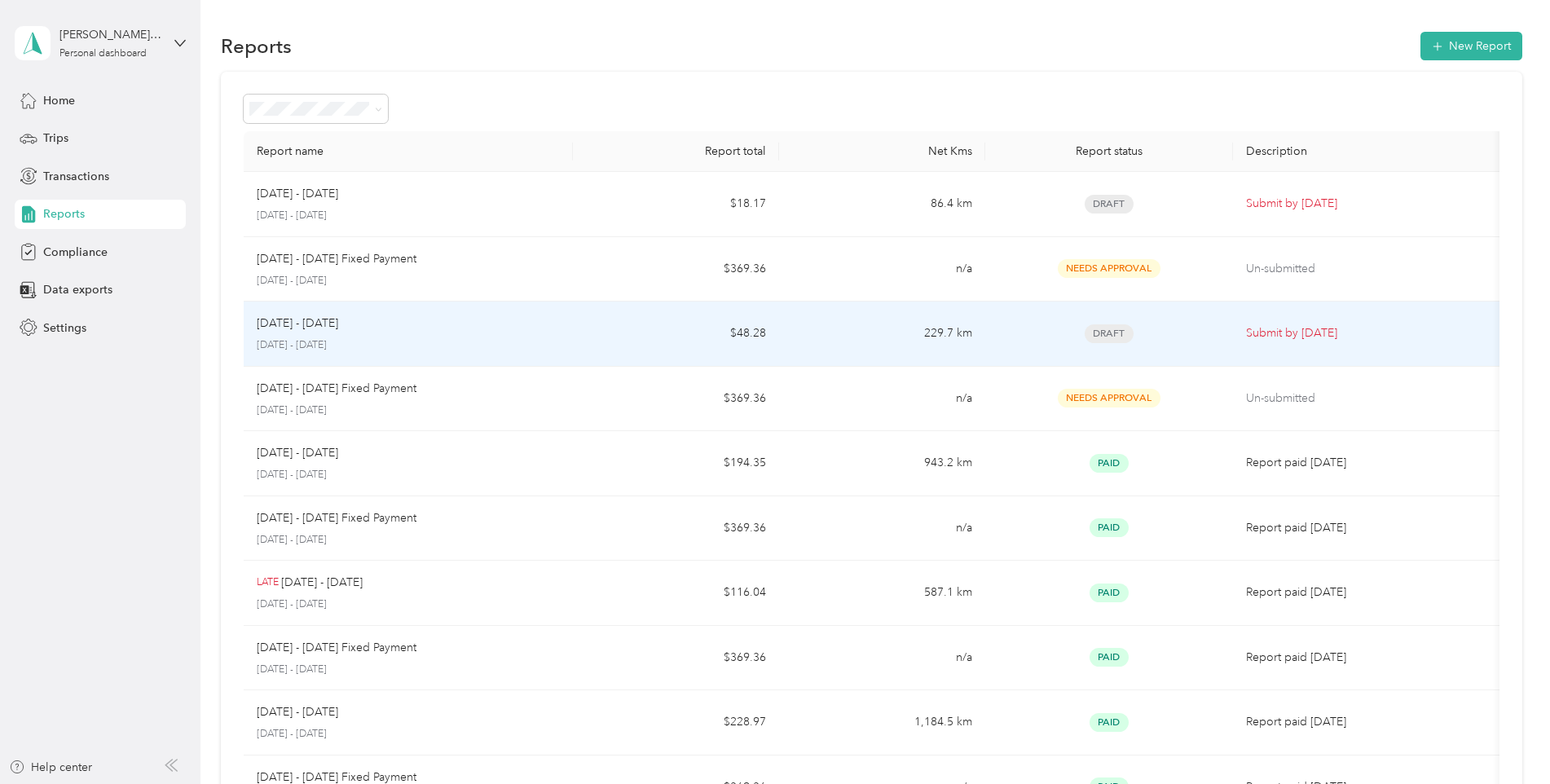
click at [1271, 331] on p "Submit by [DATE]" at bounding box center [1370, 333] width 249 height 18
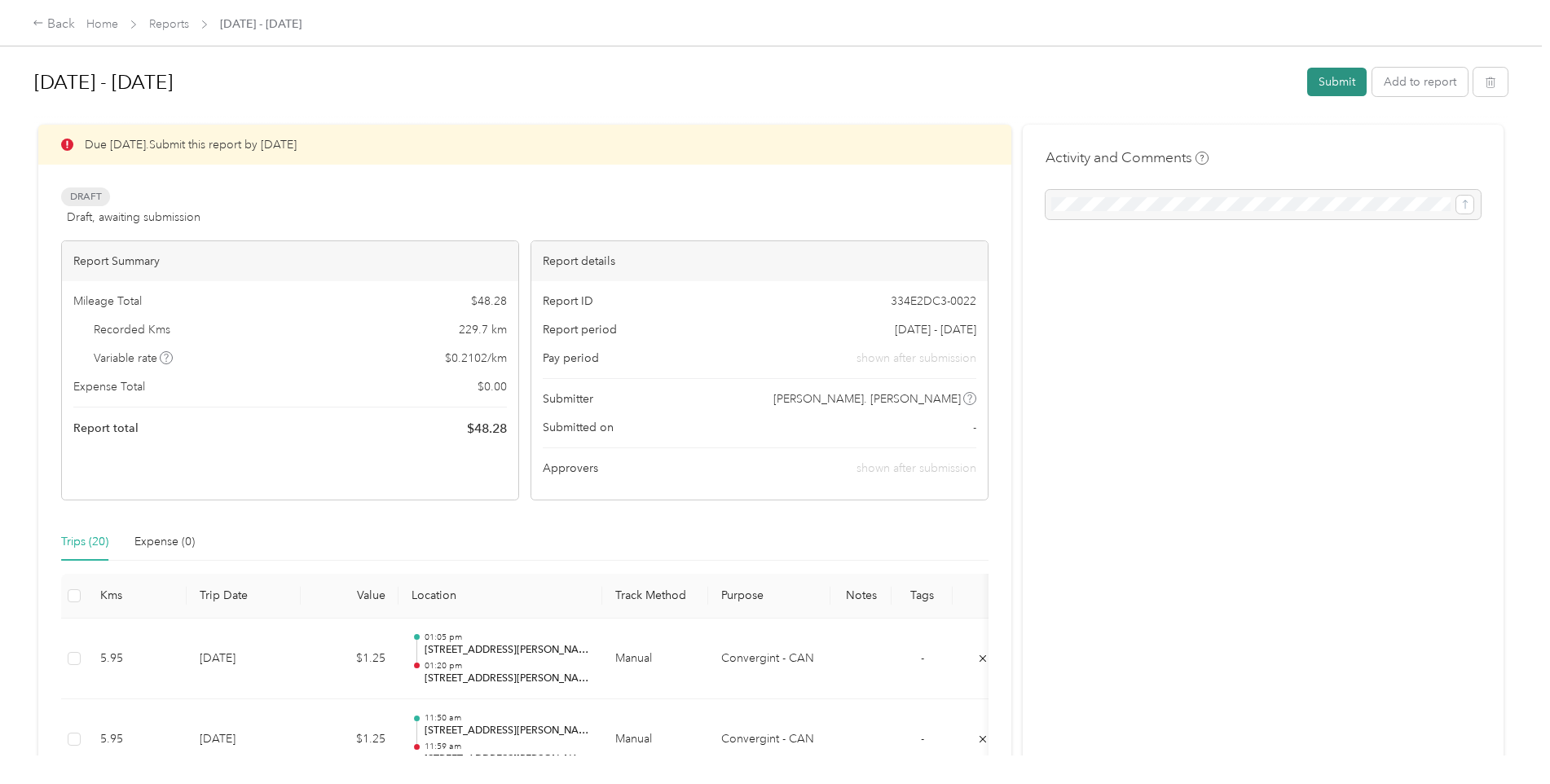
click at [1332, 83] on button "Submit" at bounding box center [1337, 81] width 59 height 29
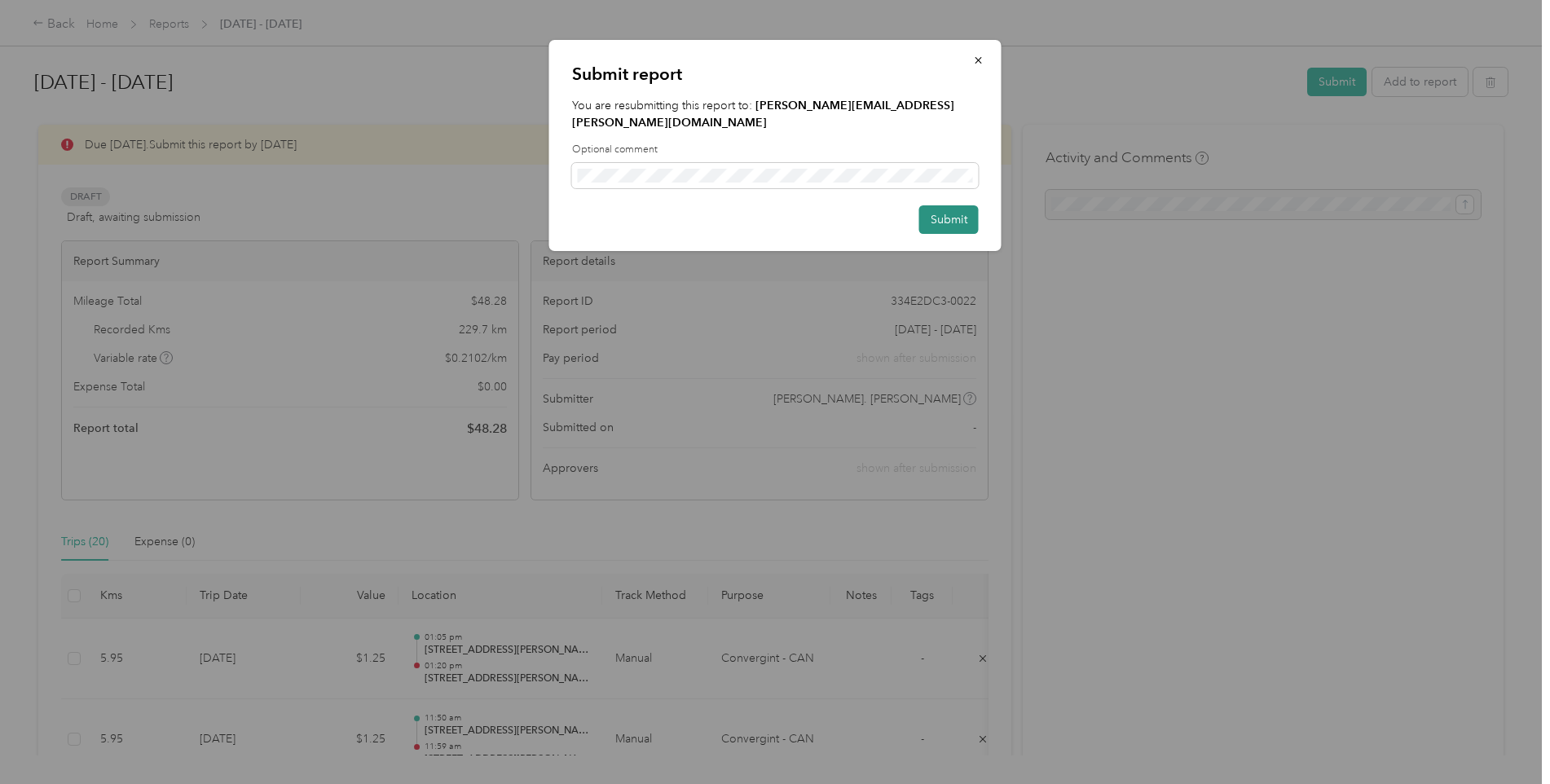
click at [938, 205] on button "Submit" at bounding box center [949, 219] width 59 height 29
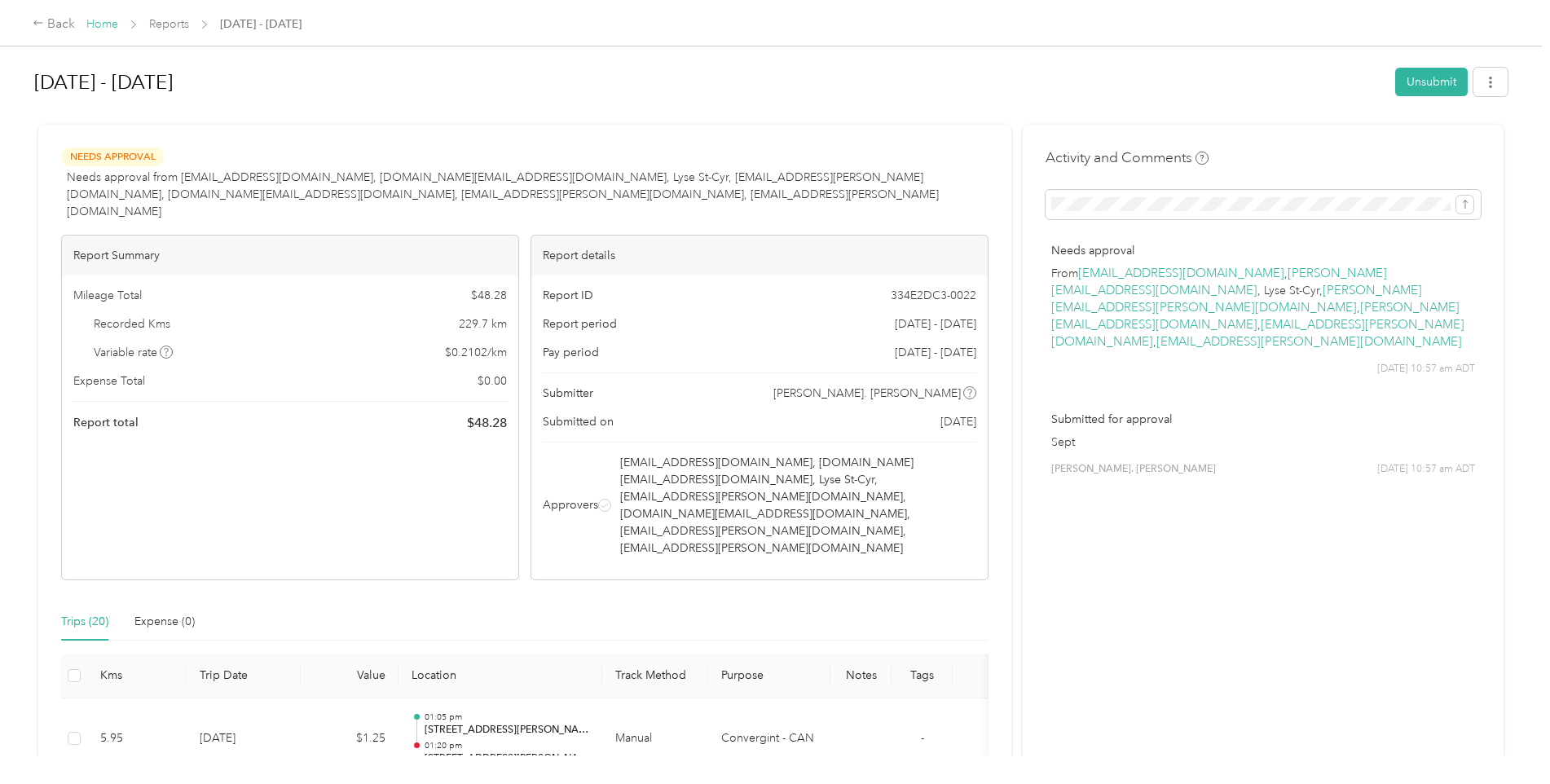
click at [100, 23] on link "Home" at bounding box center [102, 24] width 32 height 14
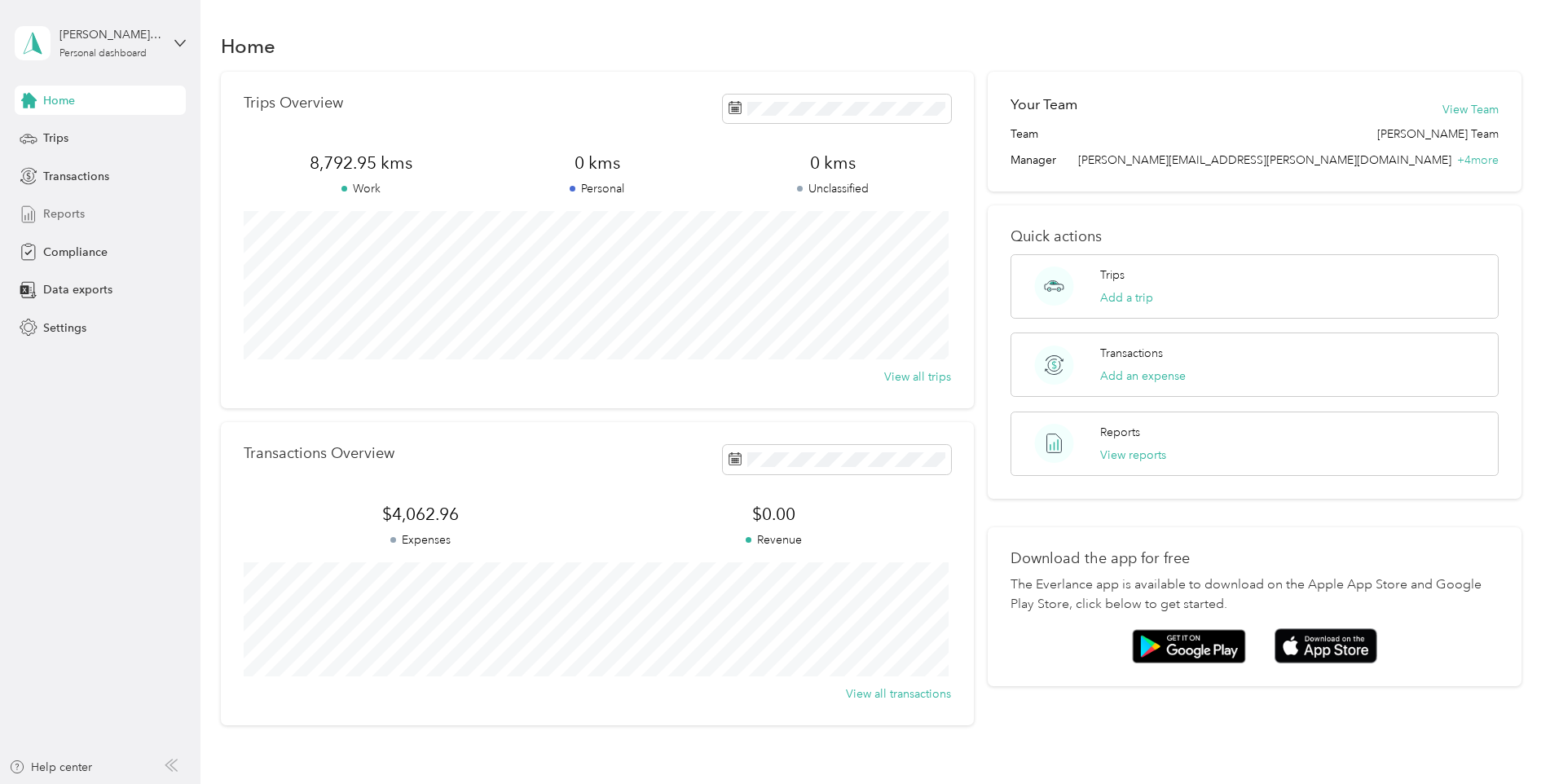
click at [85, 218] on div "Reports" at bounding box center [100, 214] width 171 height 30
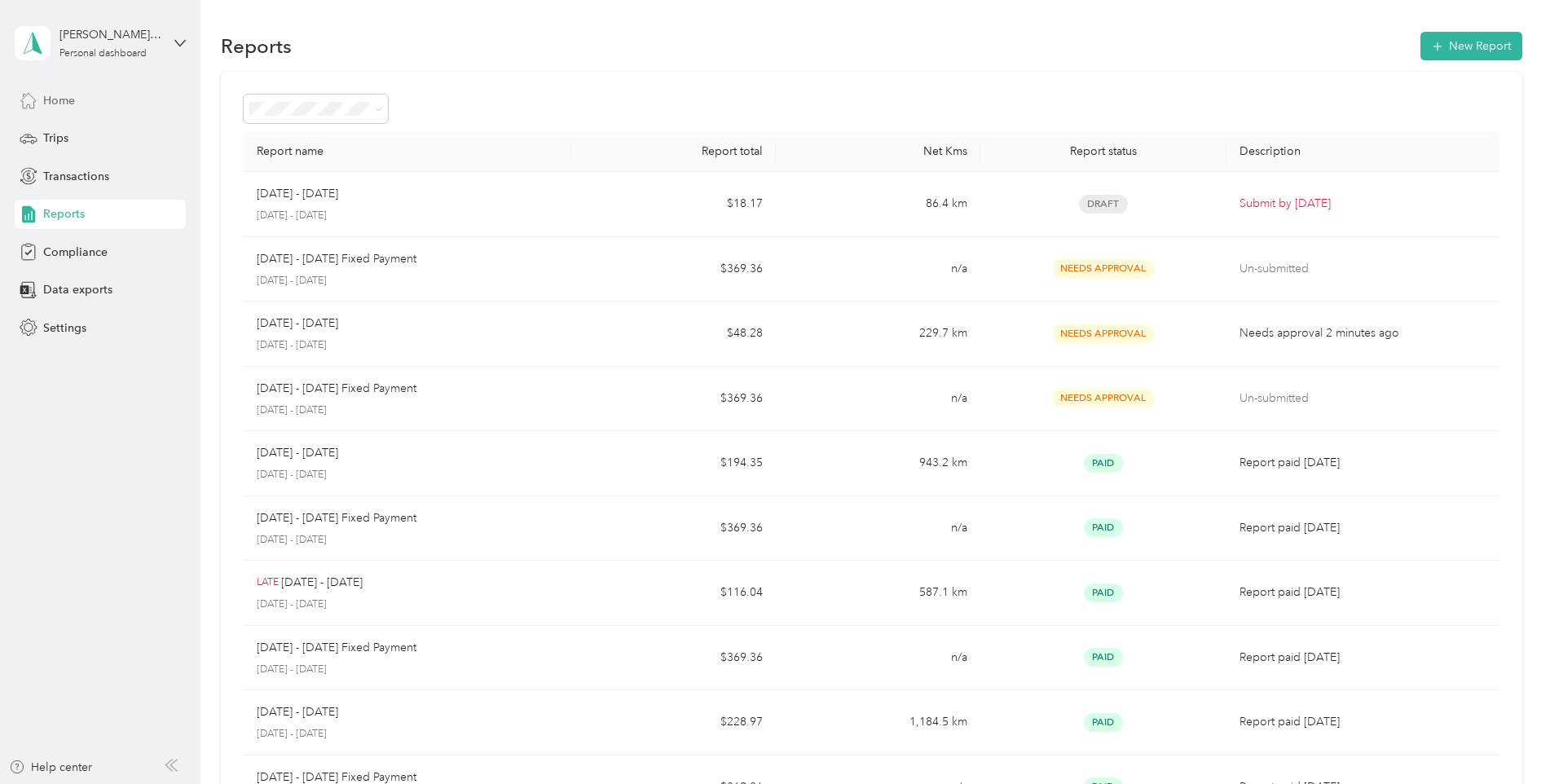
click at [56, 98] on span "Home" at bounding box center [59, 100] width 32 height 17
